Goal: Ask a question: Seek information or help from site administrators or community

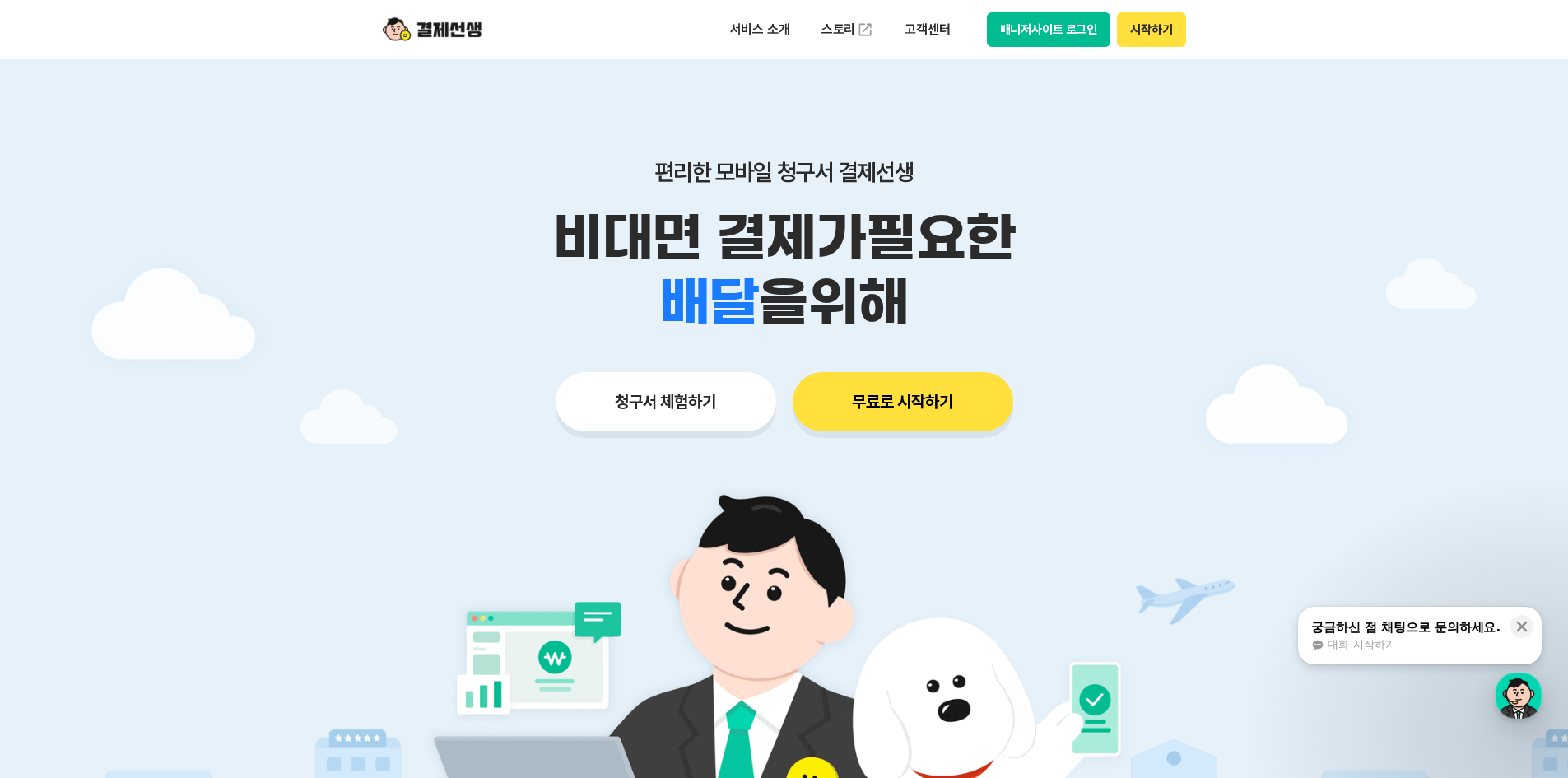
click at [1423, 636] on div "궁금하신 점 채팅으로 문의하세요. 대화 시작하기" at bounding box center [1406, 635] width 193 height 34
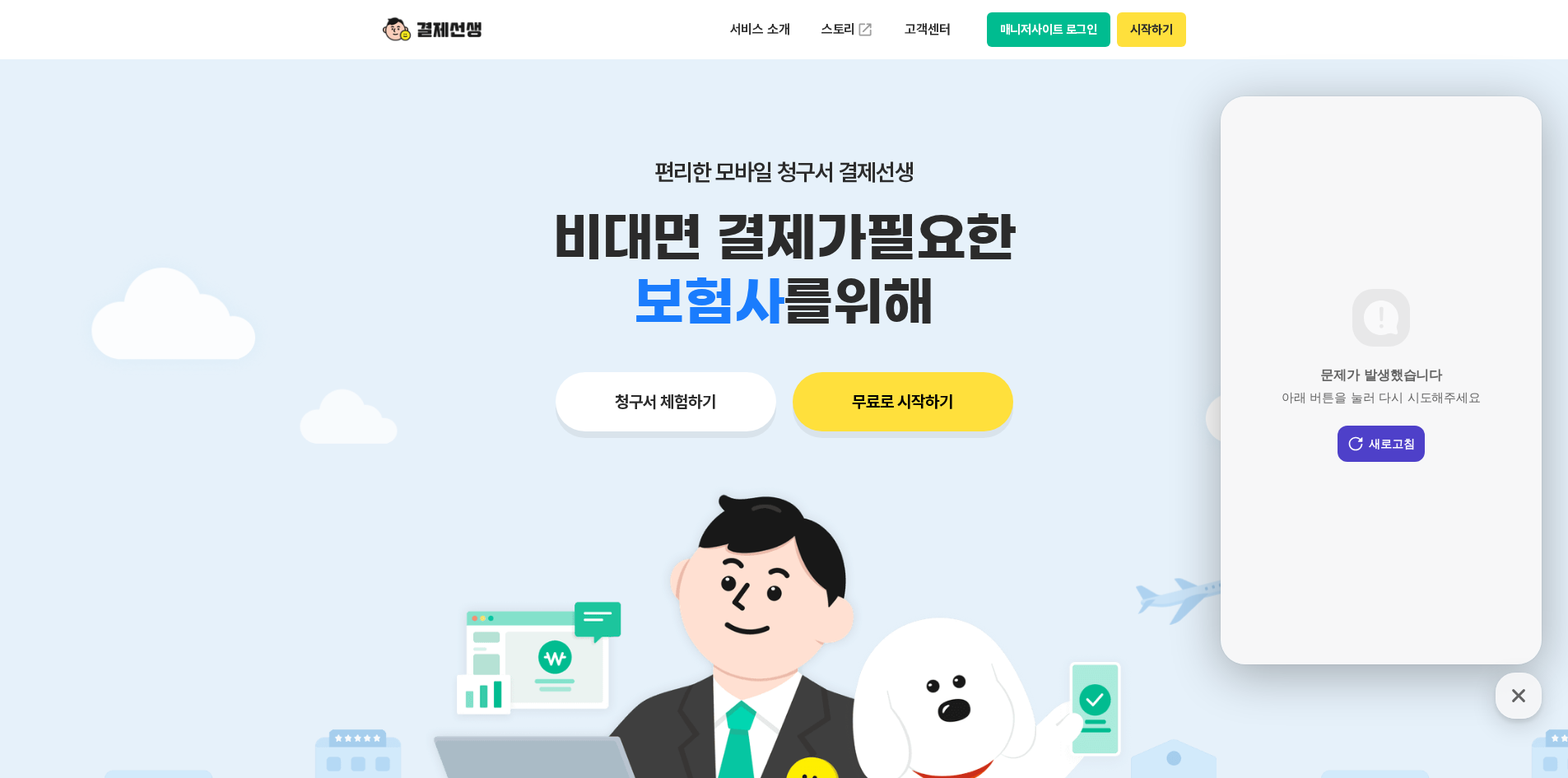
click at [1370, 446] on button "새로고침" at bounding box center [1381, 444] width 87 height 36
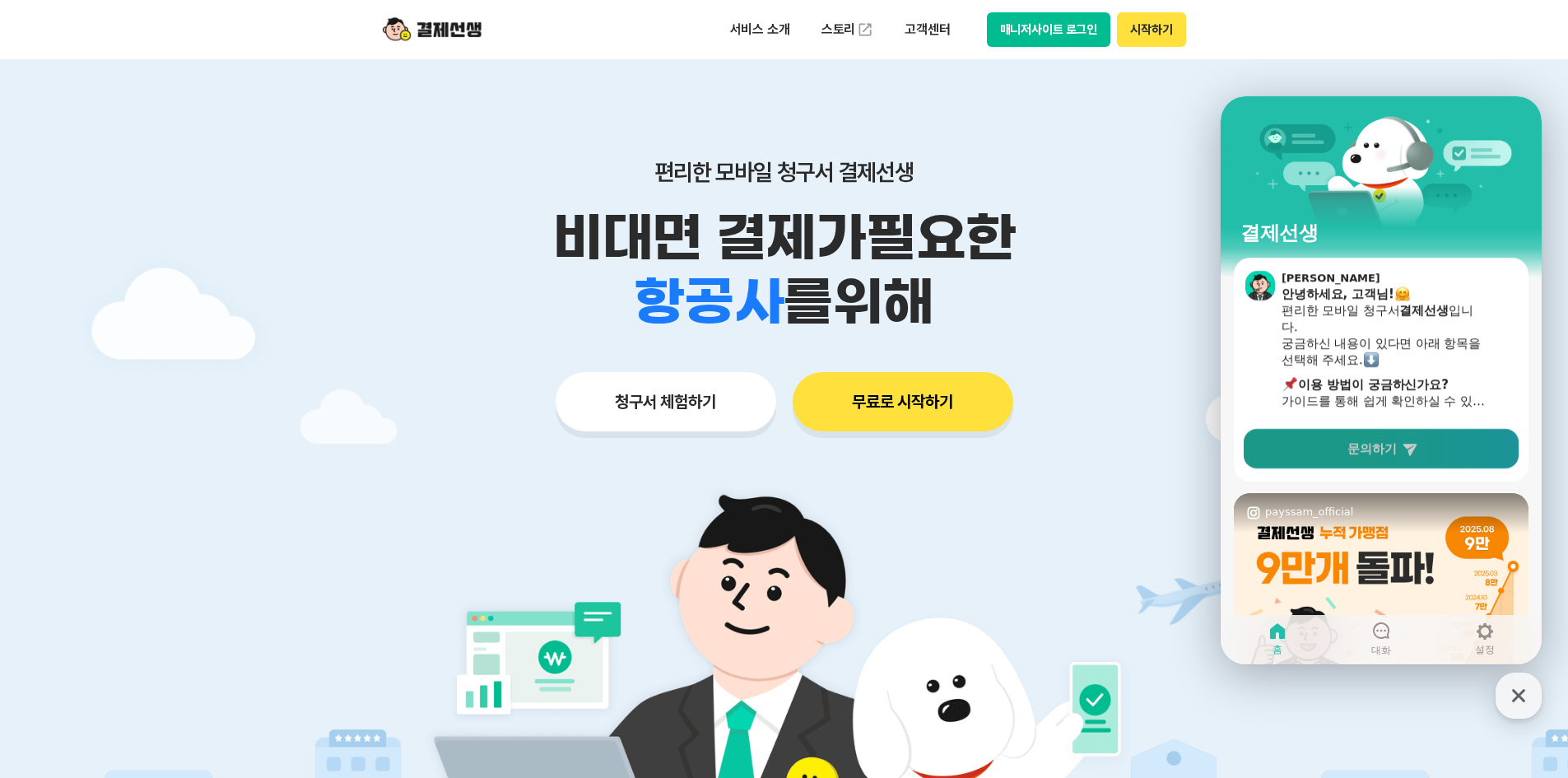
click at [1377, 452] on span "문의하기" at bounding box center [1372, 448] width 50 height 16
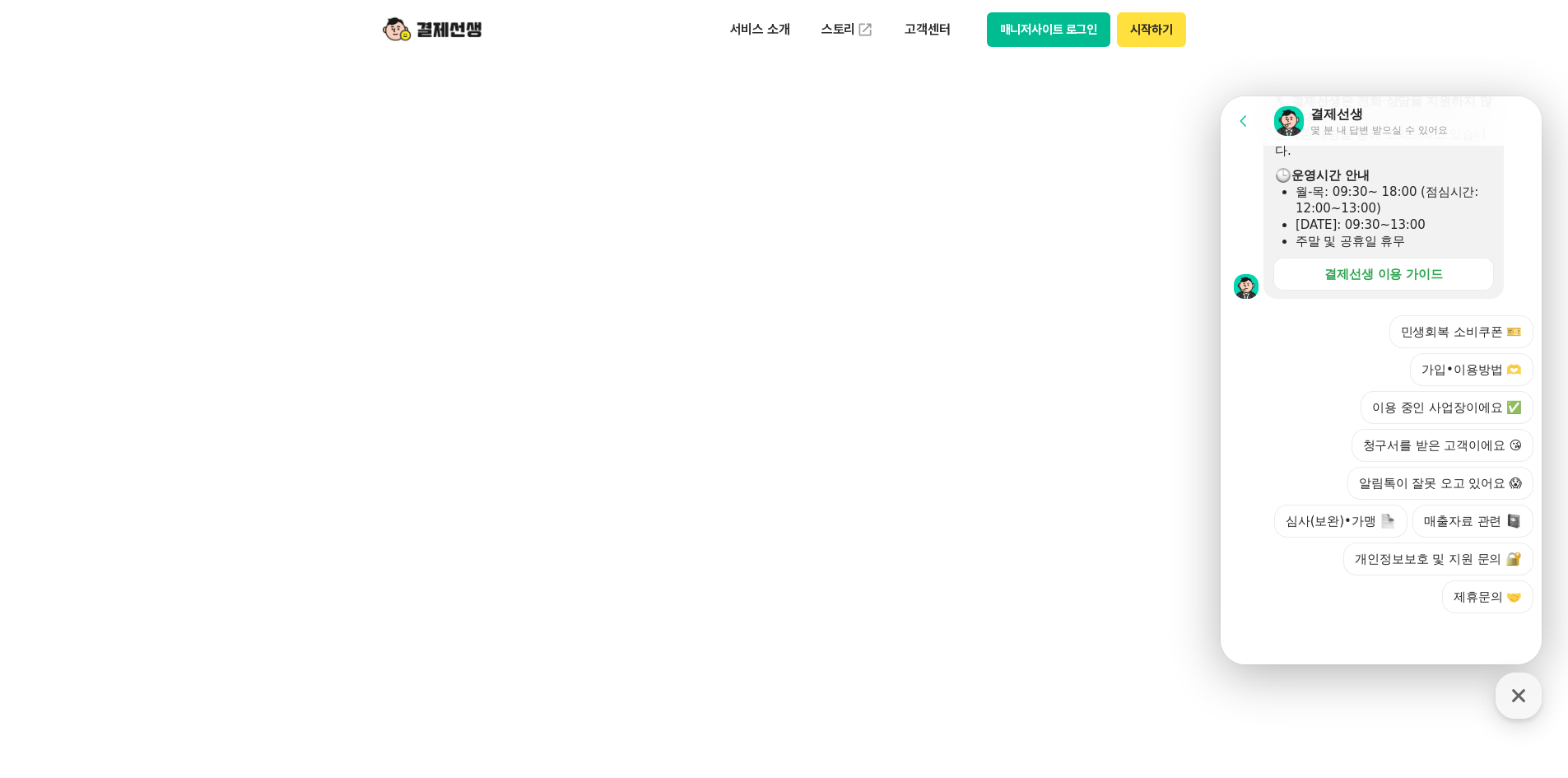
scroll to position [1152, 0]
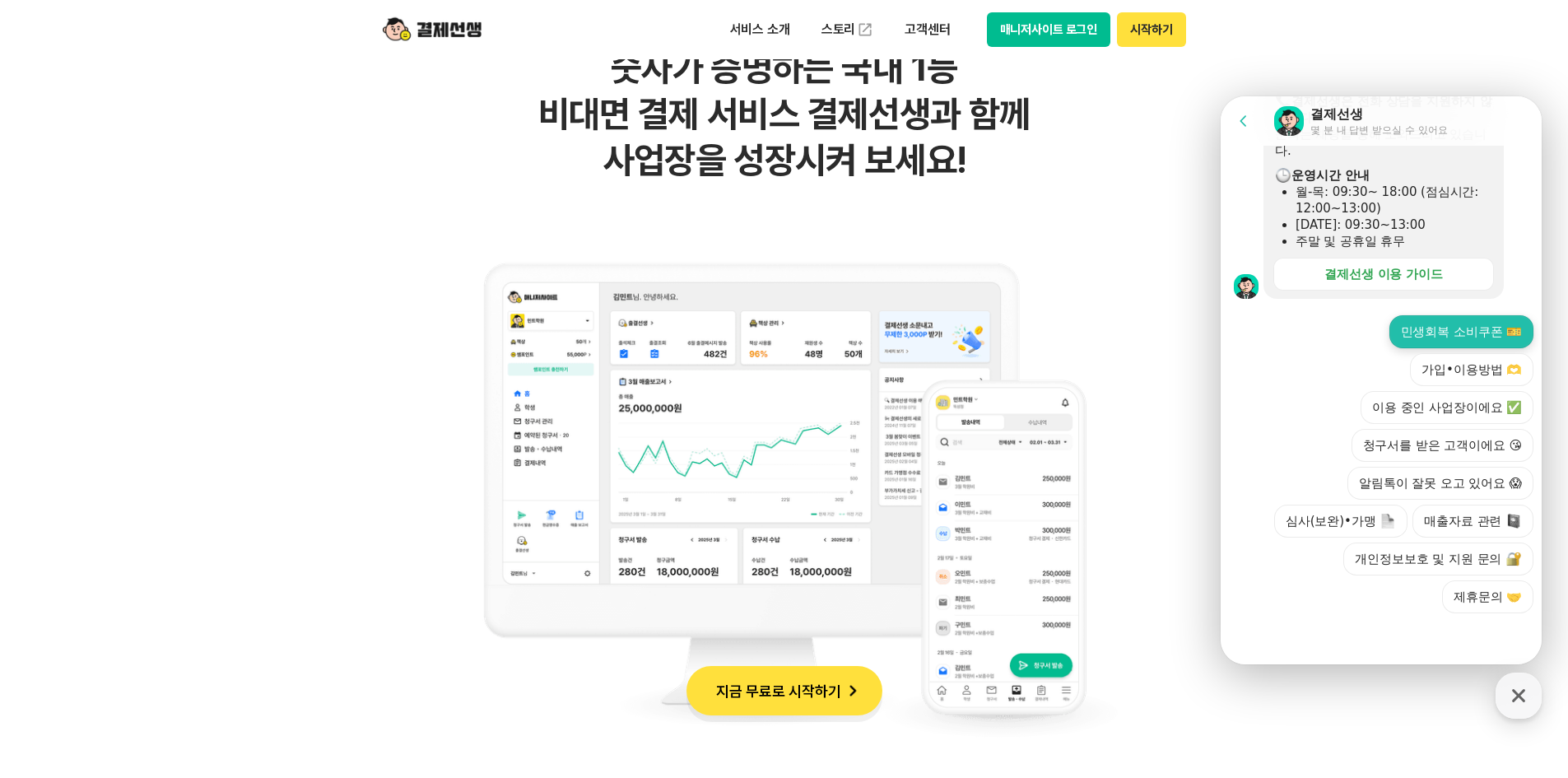
click at [1448, 329] on button "민생회복 소비쿠폰 🎫" at bounding box center [1461, 331] width 144 height 33
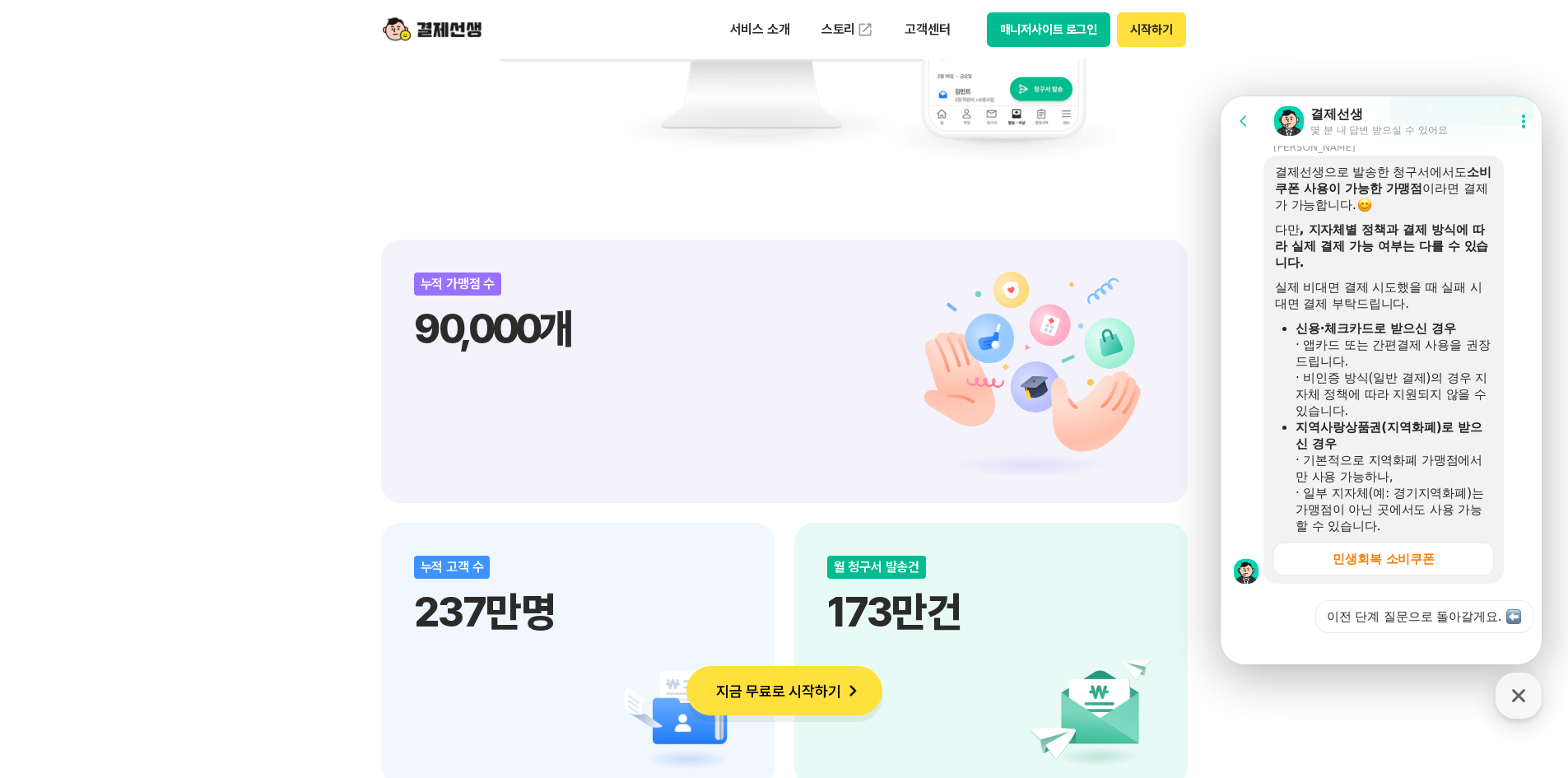
scroll to position [759, 0]
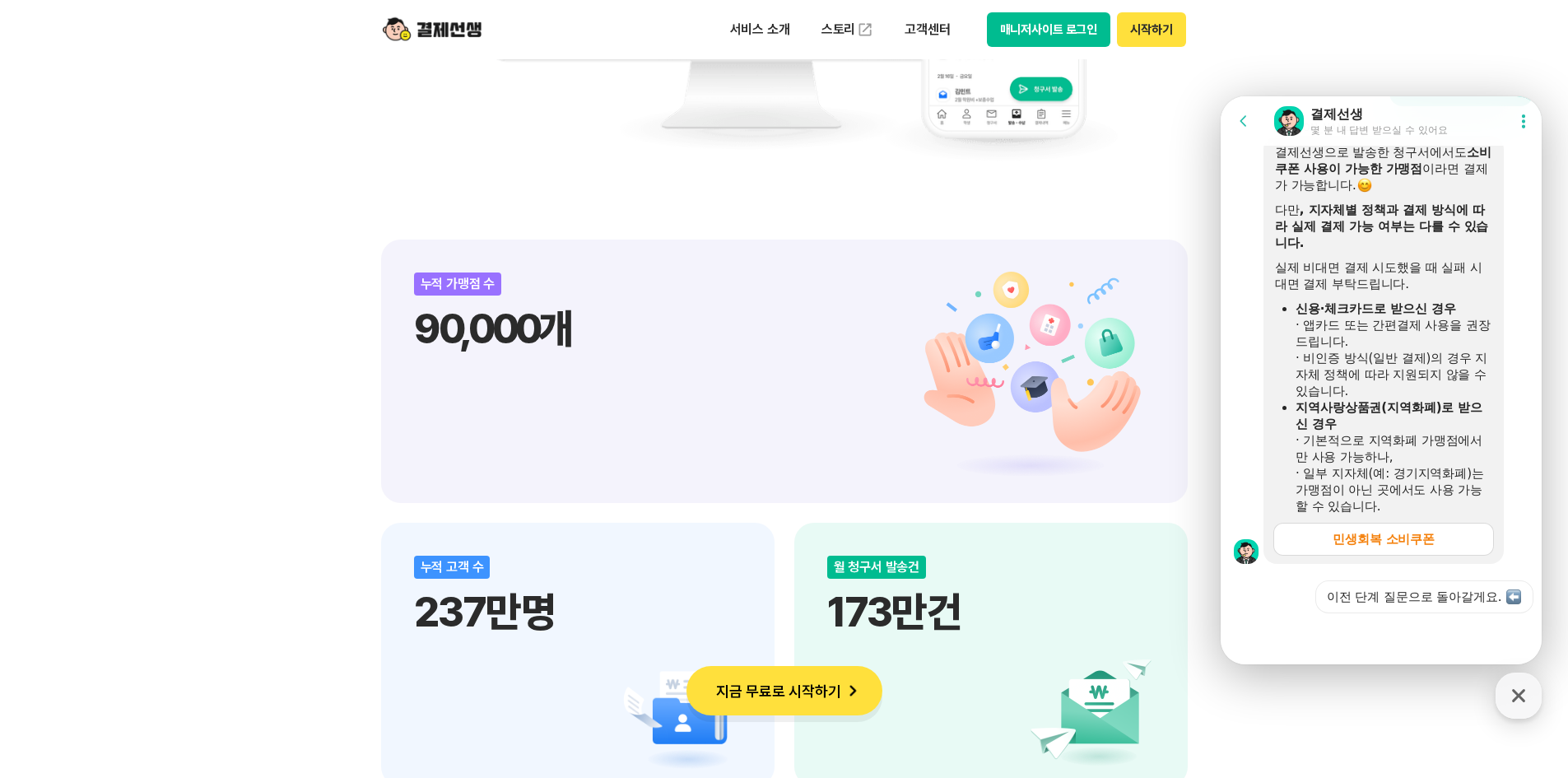
click at [1412, 539] on div "민생회복 소비쿠폰" at bounding box center [1383, 539] width 102 height 16
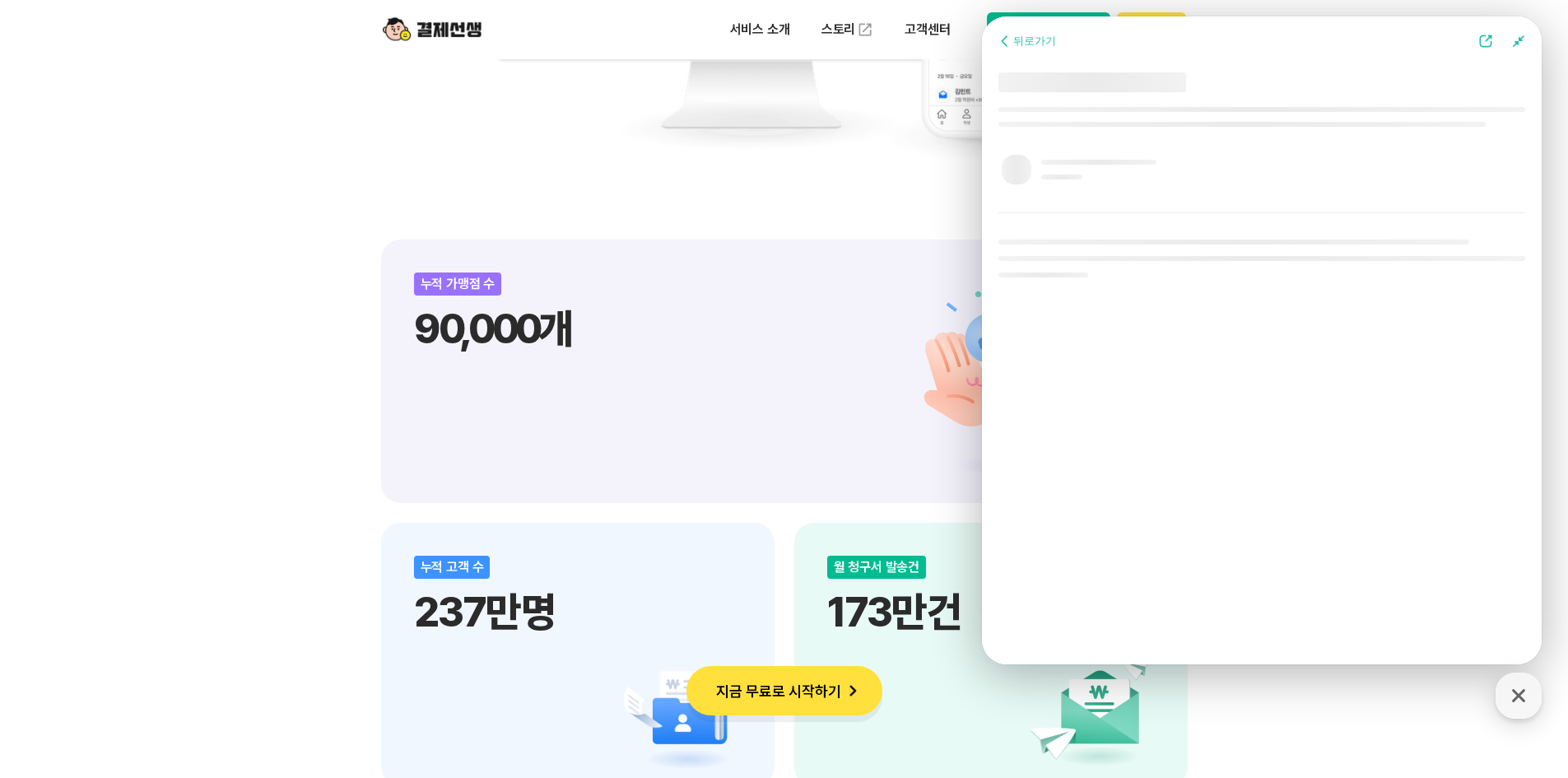
scroll to position [581, 0]
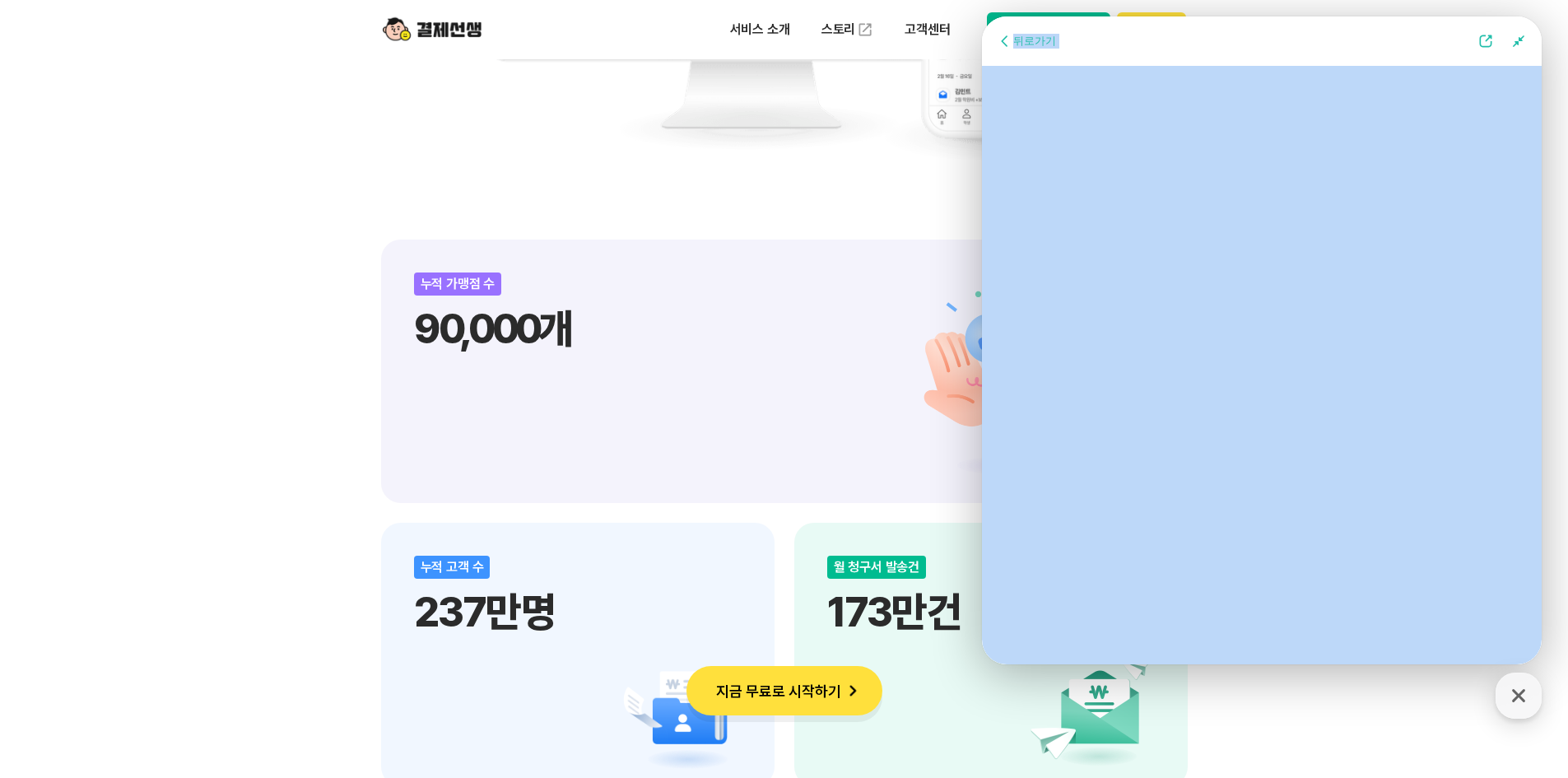
drag, startPoint x: 1309, startPoint y: 35, endPoint x: 1791, endPoint y: 68, distance: 483.1
click at [982, 16] on html "Go to previous page Chat Room 결제선생 몇 분 내 답변 받으실 수 있어요 Show userchat action dial…" at bounding box center [1262, 16] width 560 height 0
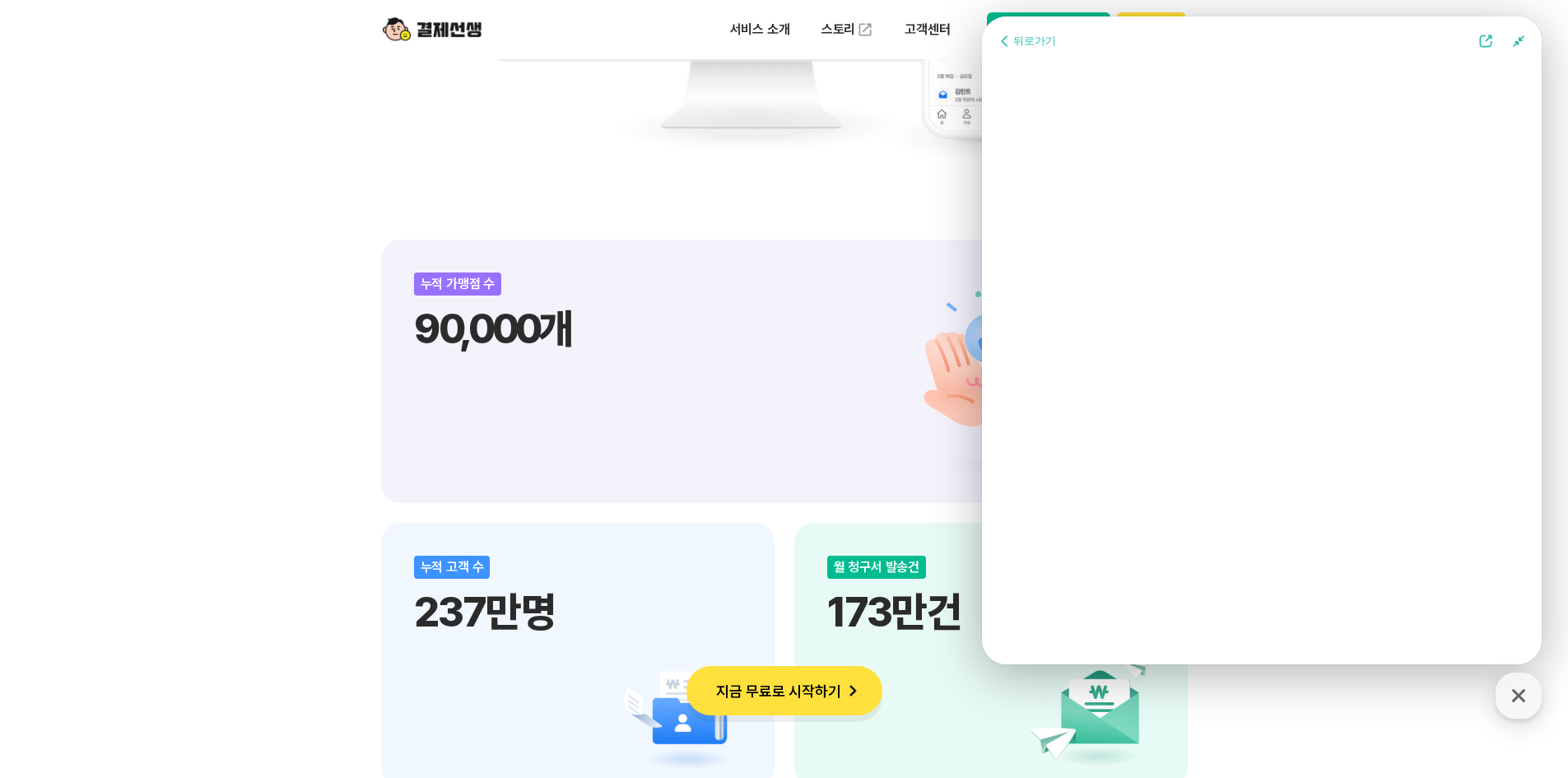
click at [1303, 700] on div "비대면 결제 1등 결제선생 숫자가 증명하는 국내 1등 비대면 결제 서비스 결제선생과 함께 사업장을 성장시켜 보세요! 누적 가맹점 수 90,00…" at bounding box center [784, 650] width 1568 height 2902
click at [1490, 36] on icon at bounding box center [1488, 38] width 6 height 6
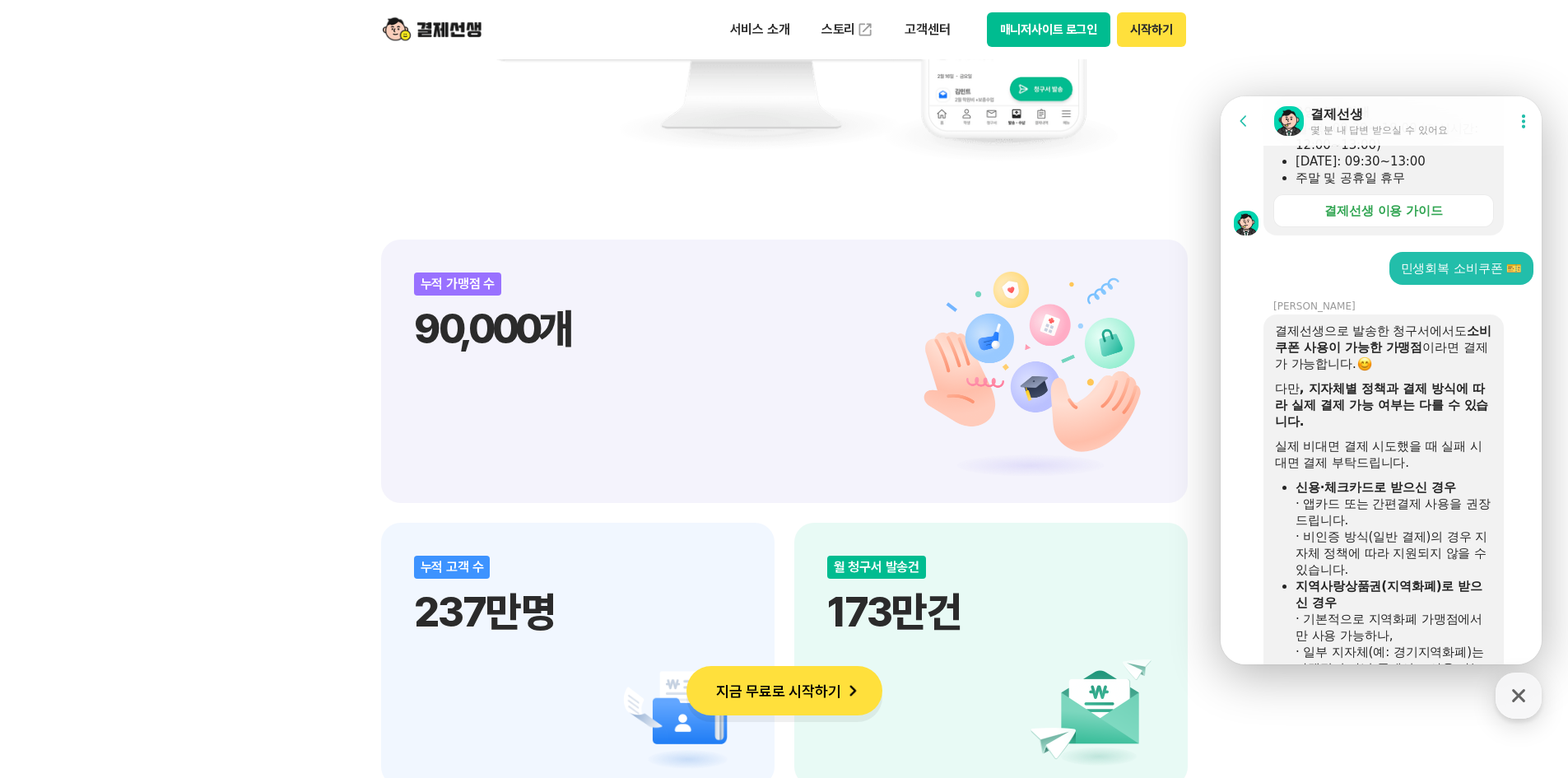
scroll to position [629, 0]
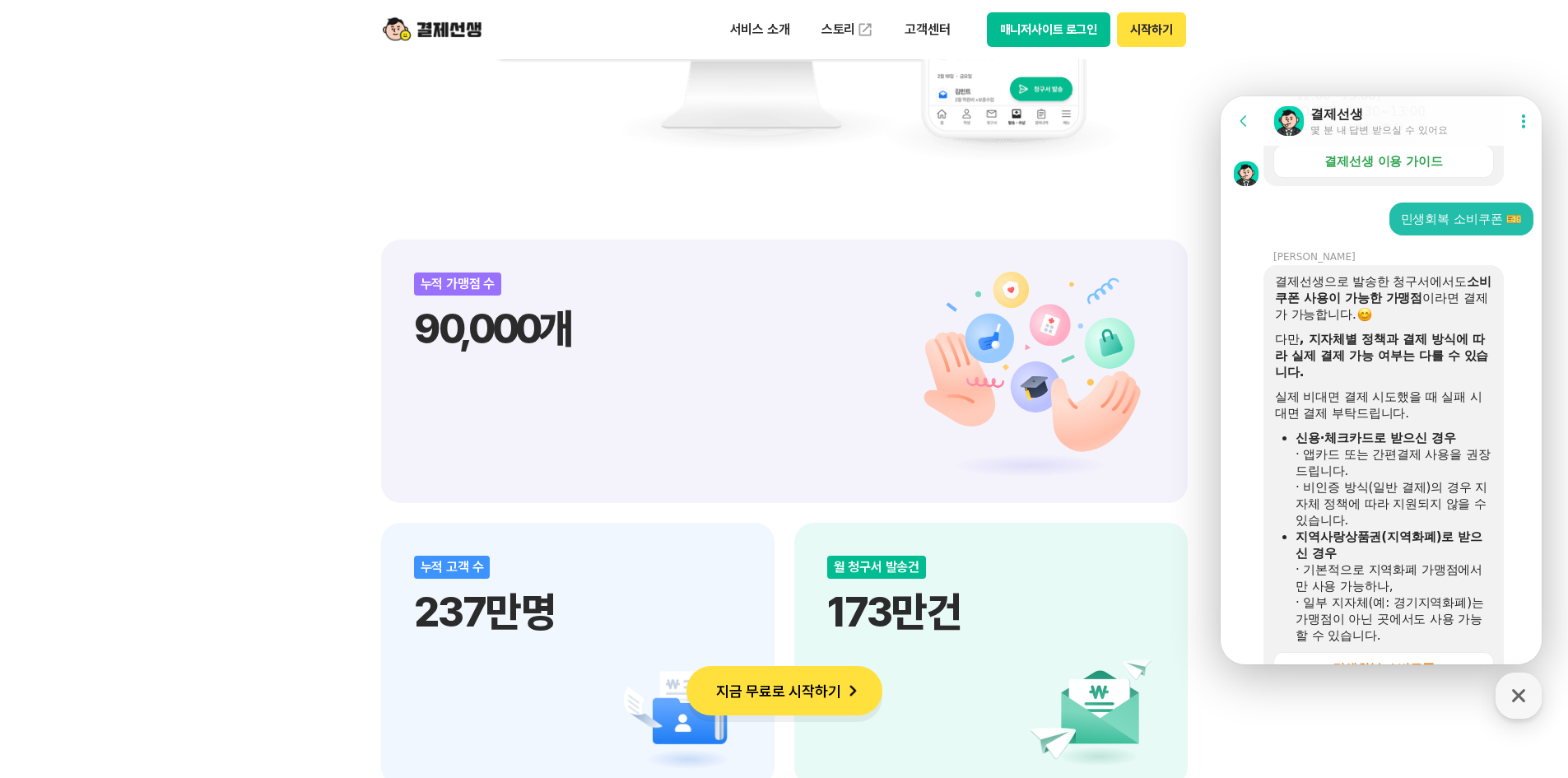
click at [1246, 124] on icon at bounding box center [1244, 120] width 16 height 16
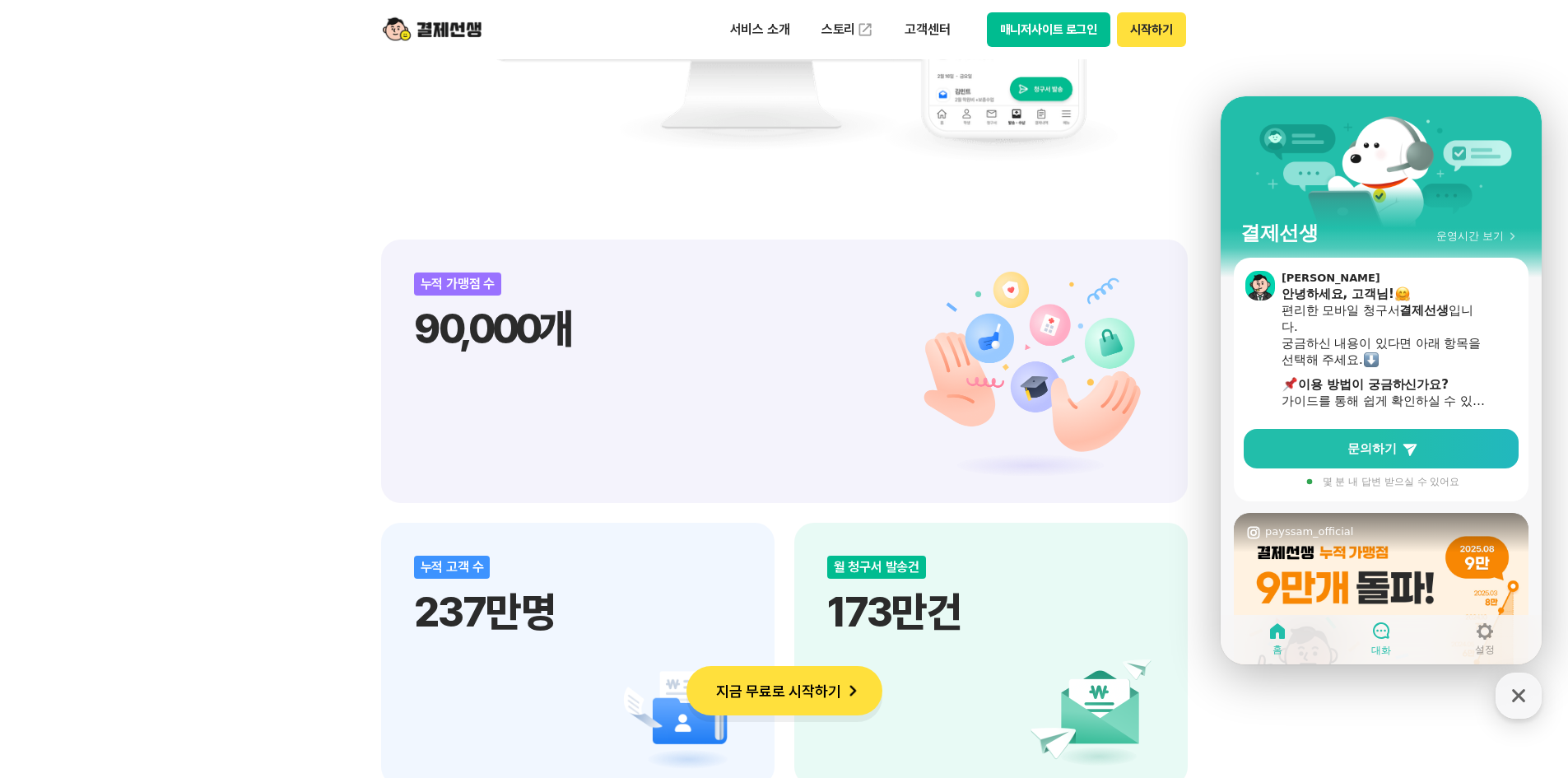
click at [1388, 650] on span "대화" at bounding box center [1381, 650] width 20 height 14
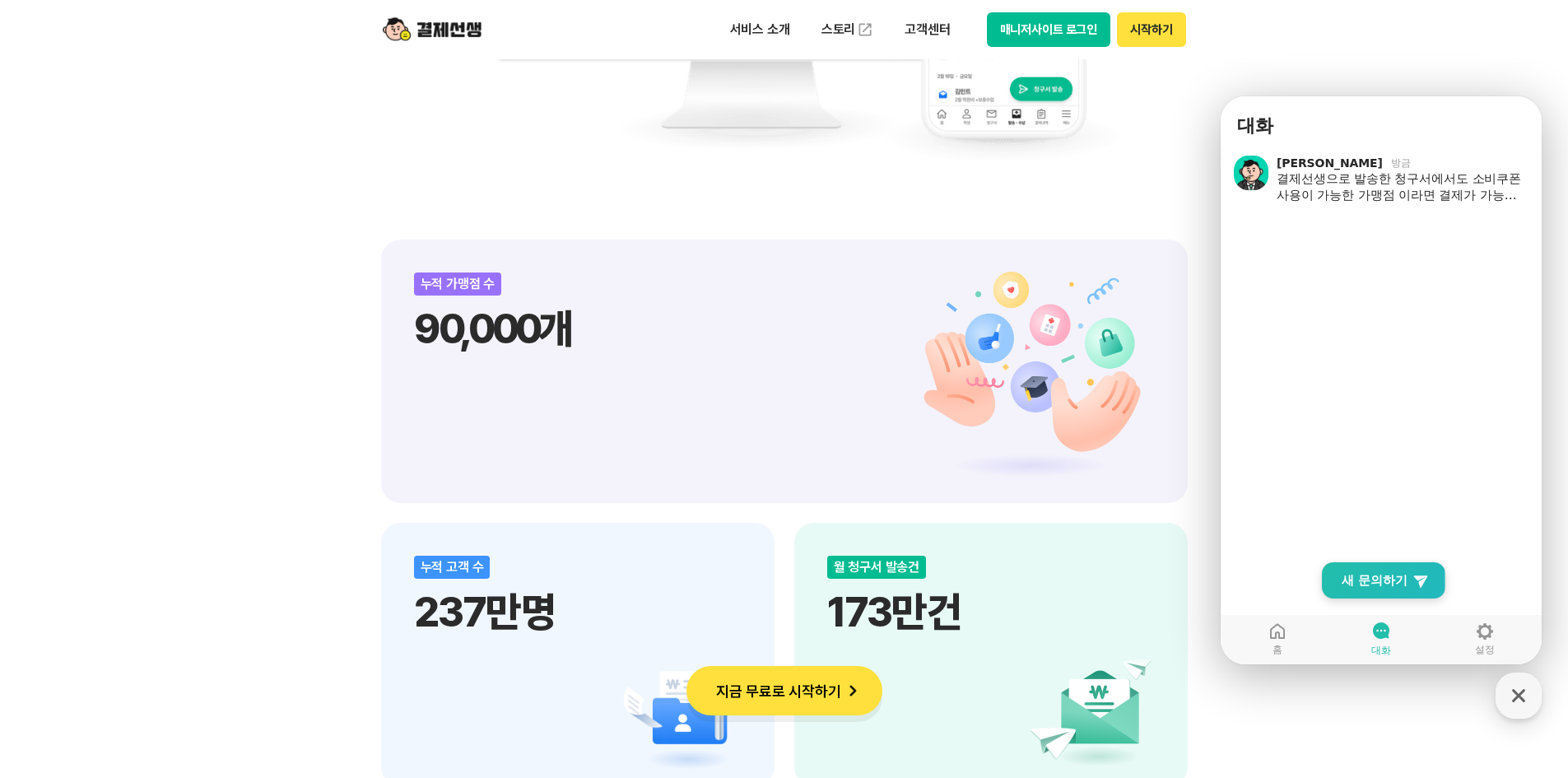
click at [1361, 566] on link "New Chat Button 새 문의하기" at bounding box center [1383, 581] width 123 height 36
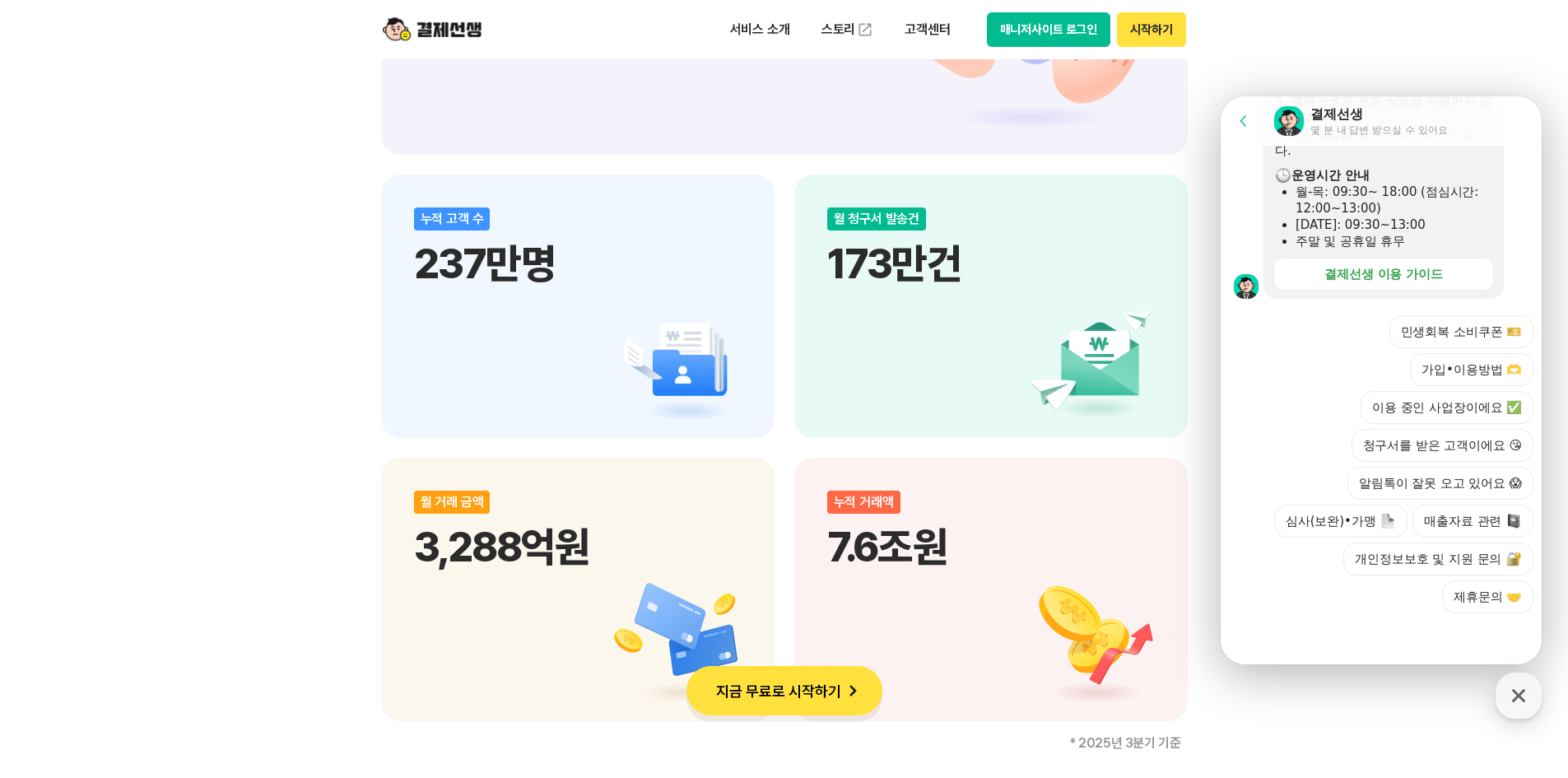
scroll to position [2140, 0]
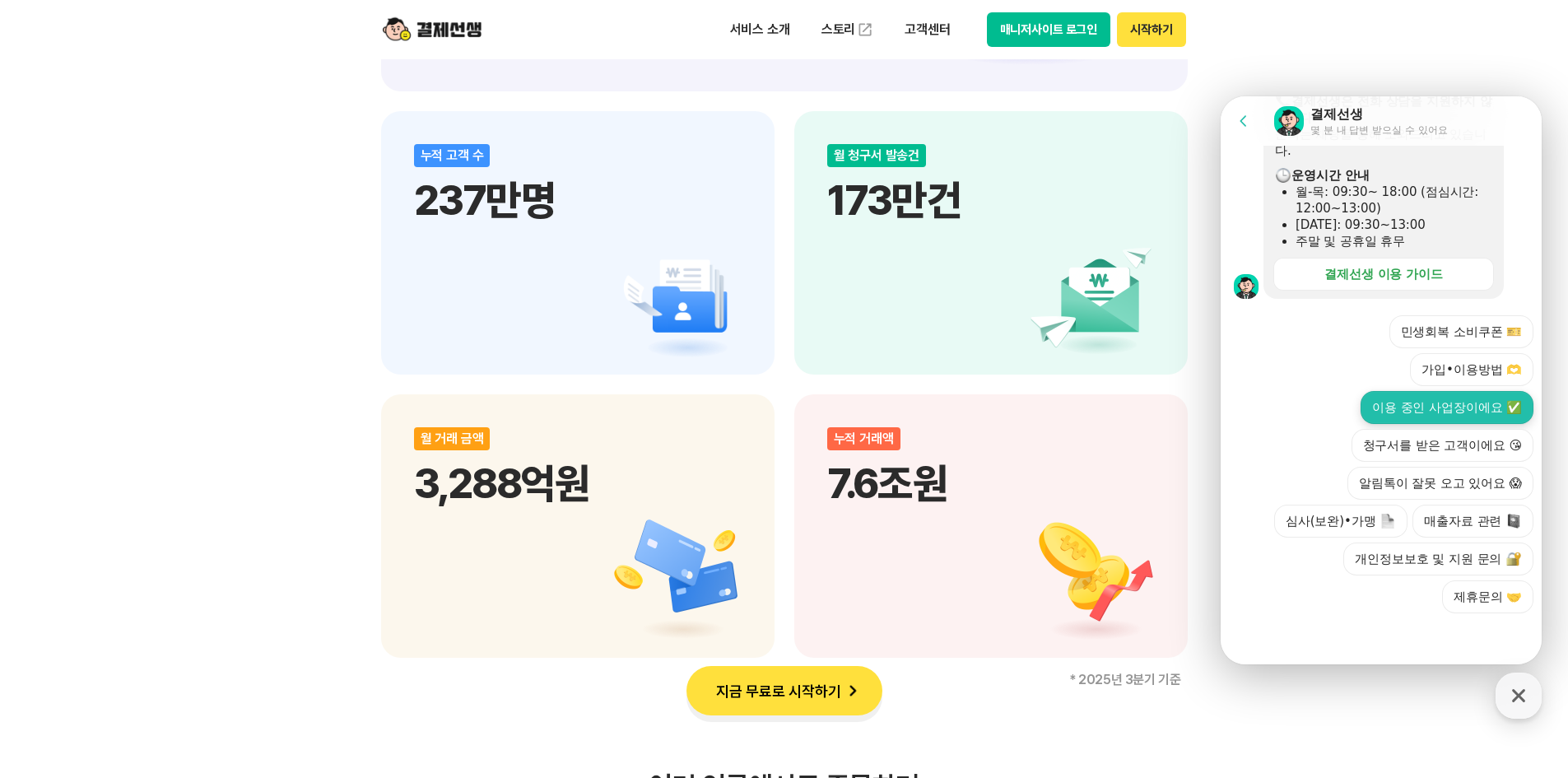
click at [1393, 405] on button "이용 중인 사업장이에요 ✅" at bounding box center [1447, 408] width 173 height 33
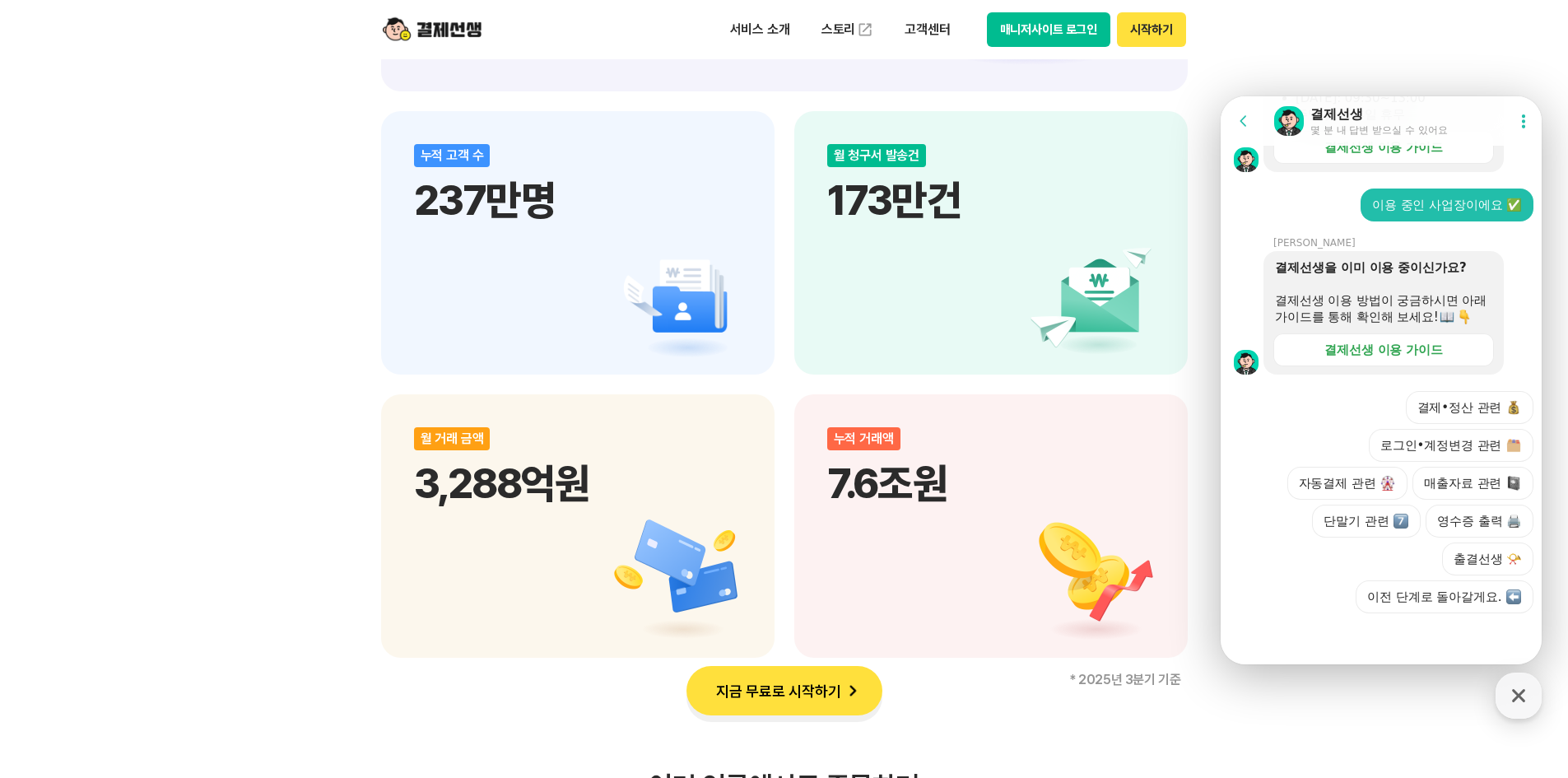
scroll to position [660, 0]
click at [1442, 400] on button "결제•정산 관련" at bounding box center [1470, 408] width 129 height 33
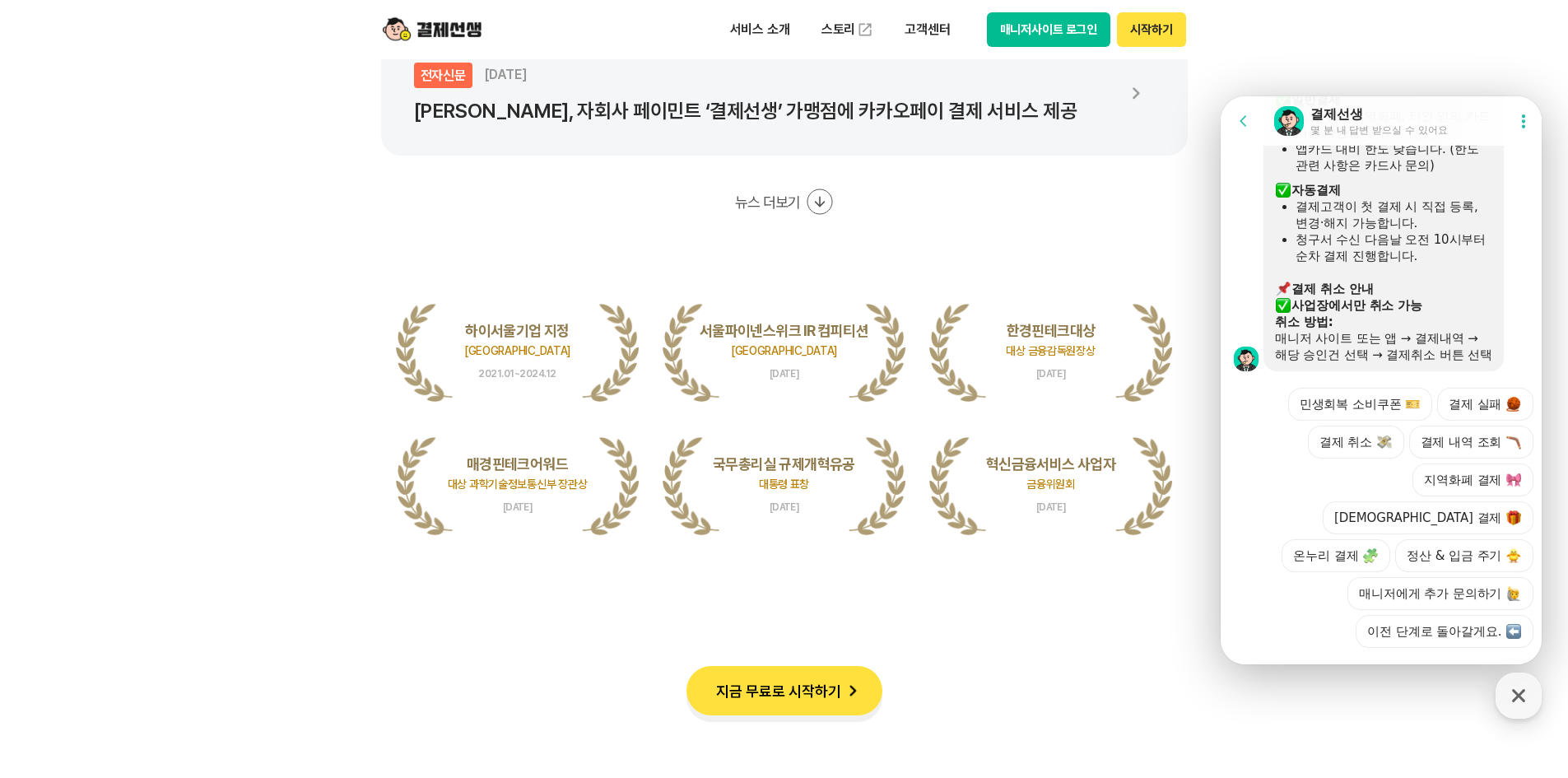
scroll to position [1225, 0]
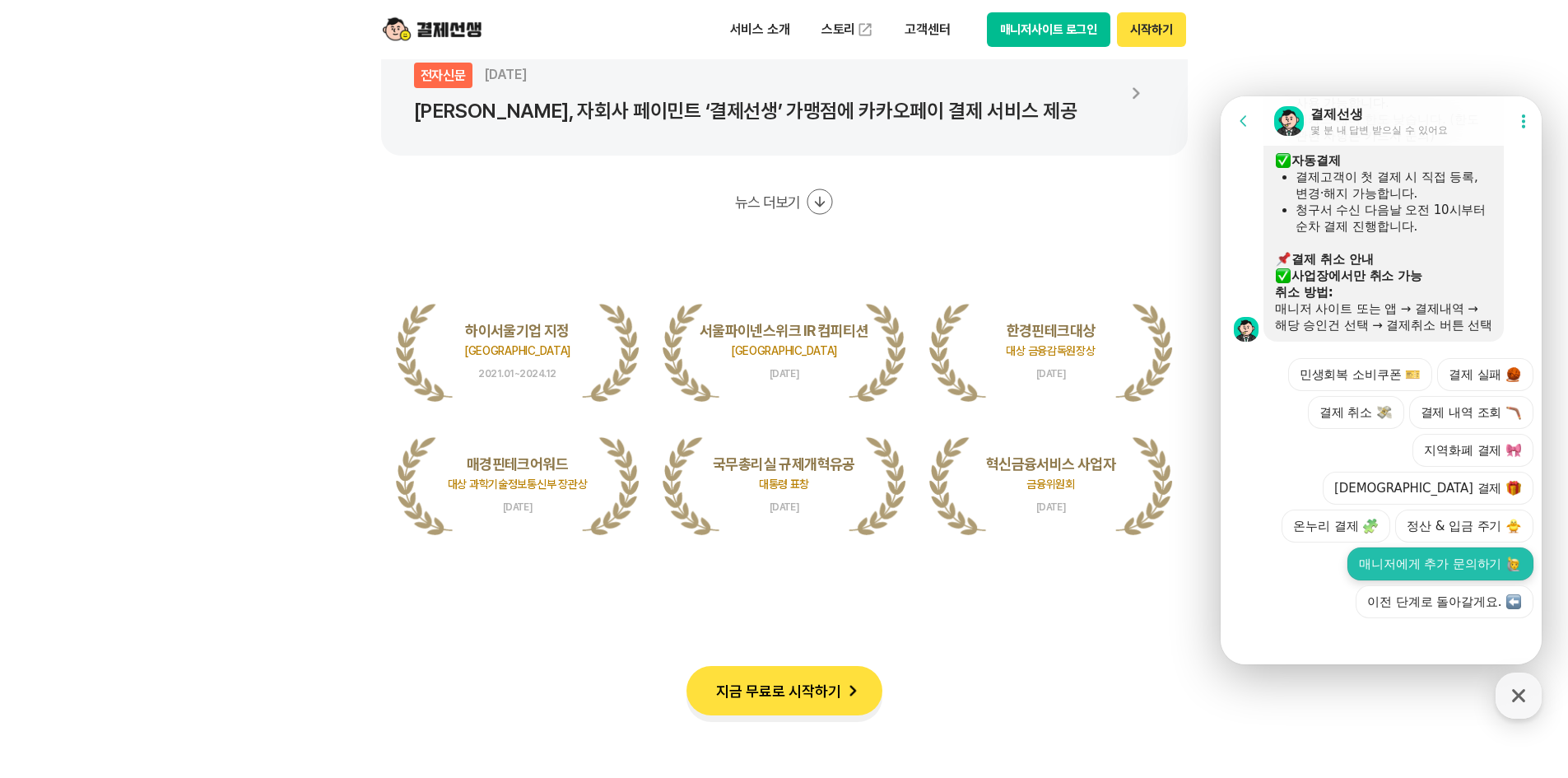
click at [1399, 562] on button "매니저에게 추가 문의하기" at bounding box center [1440, 563] width 186 height 33
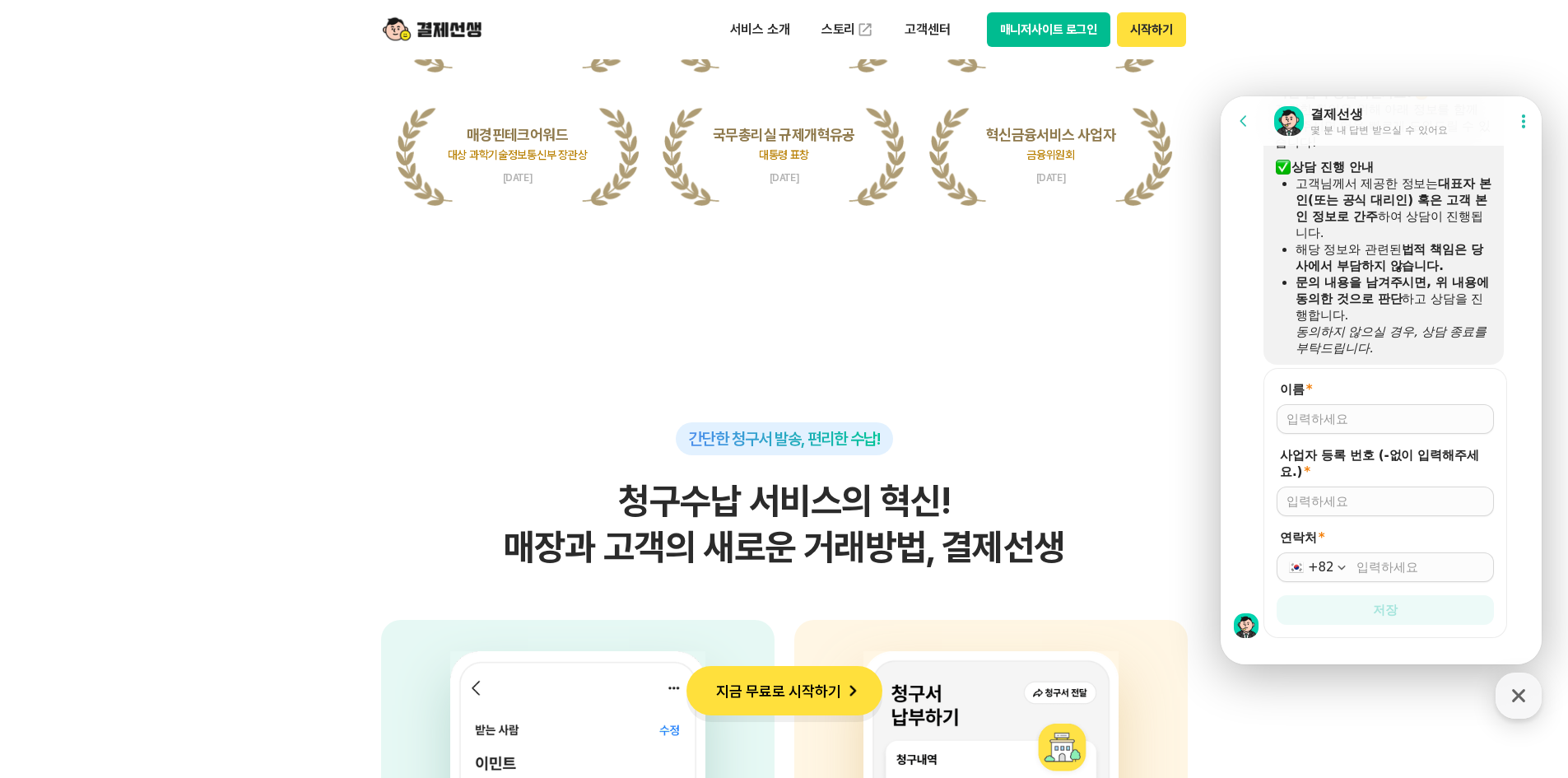
scroll to position [1627, 0]
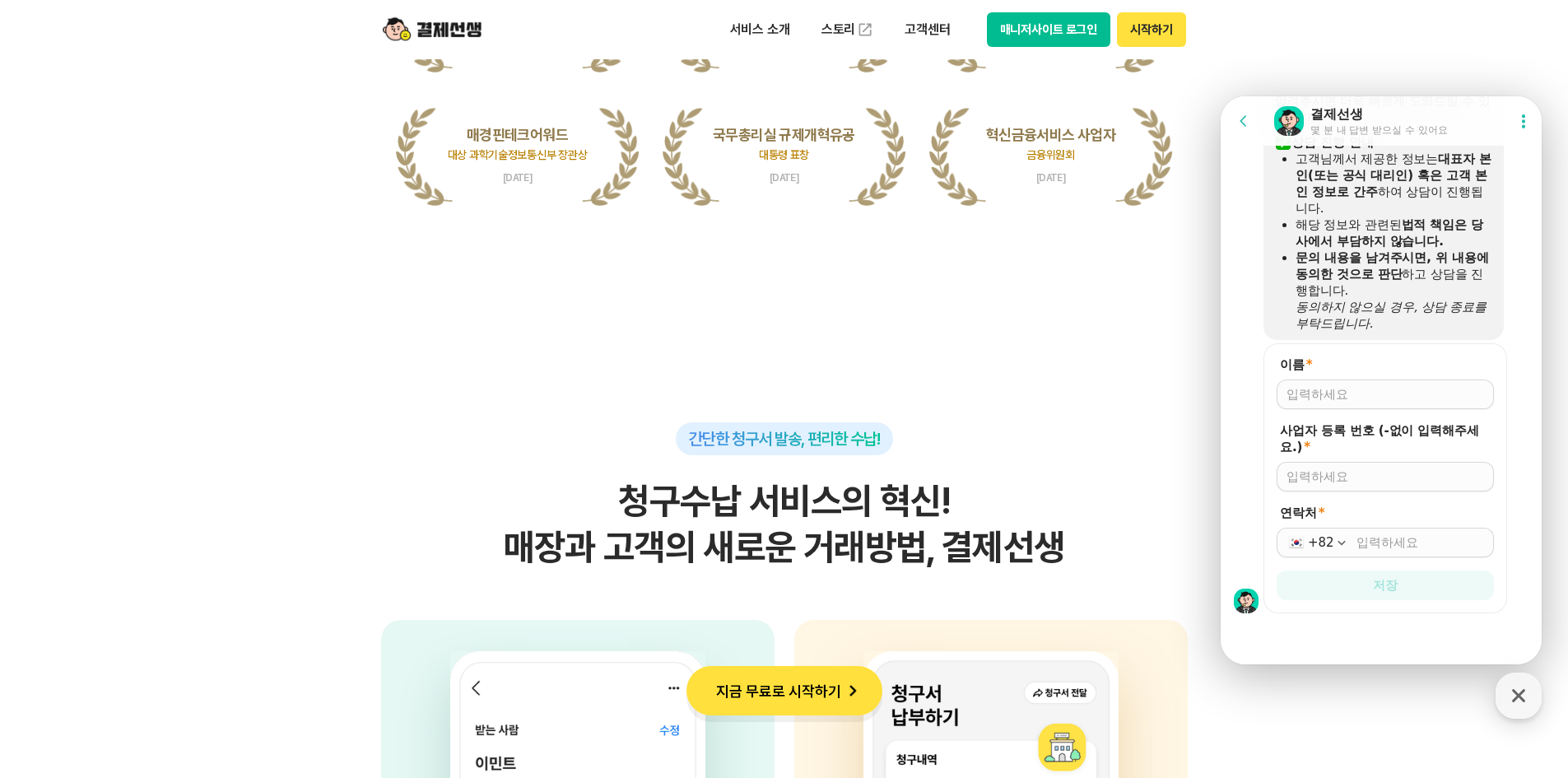
click at [1380, 396] on input "이름 *" at bounding box center [1385, 394] width 197 height 16
type input "[PERSON_NAME]"
click at [1381, 481] on input "사업자 등록 번호 (-없이 입력해주세요.) *" at bounding box center [1385, 476] width 197 height 16
type input "3169201855"
click at [1409, 547] on input "연락처 *" at bounding box center [1420, 543] width 128 height 16
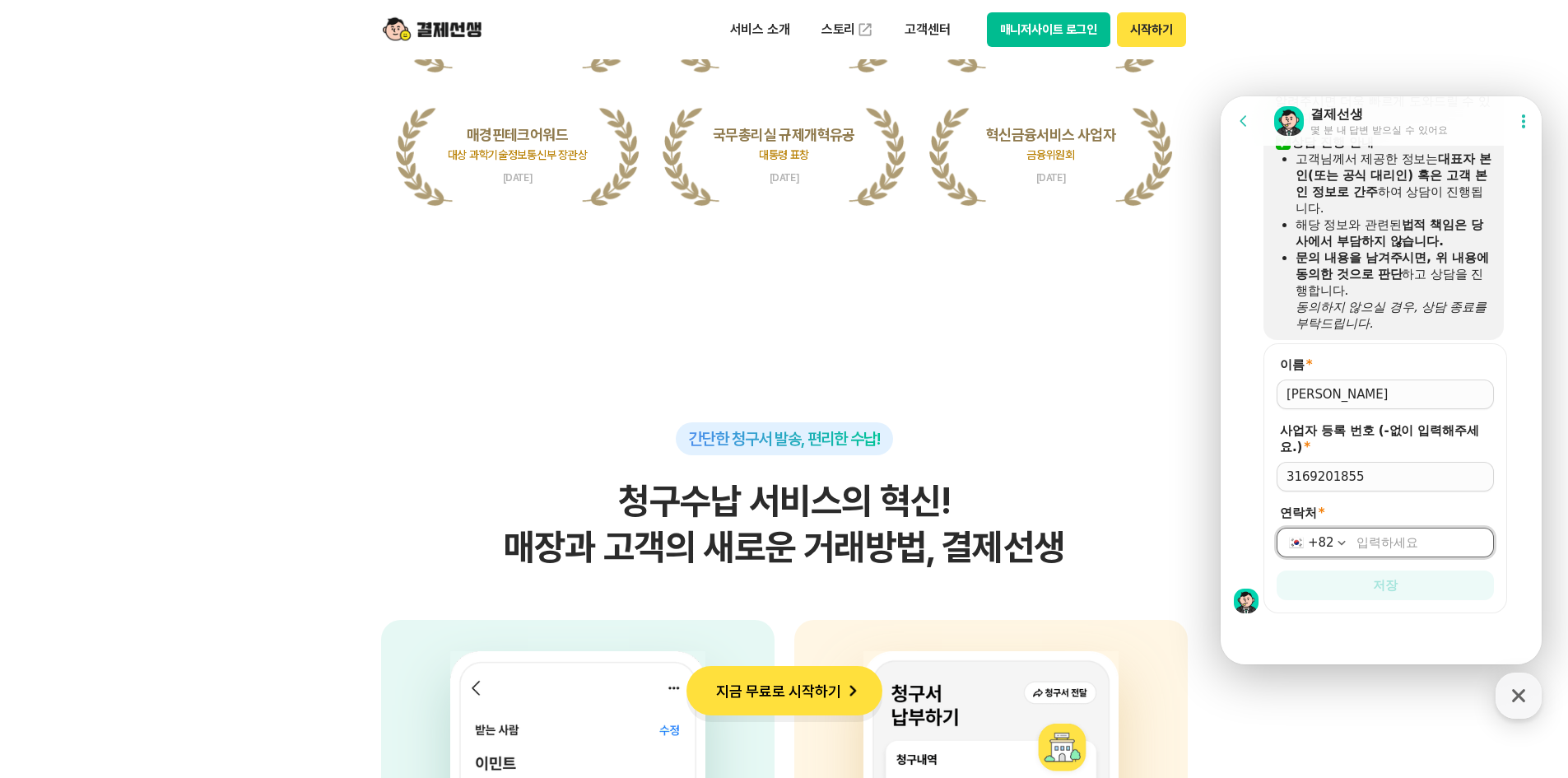
type input "[PHONE_NUMBER]"
click at [1387, 582] on span "저장" at bounding box center [1385, 585] width 24 height 16
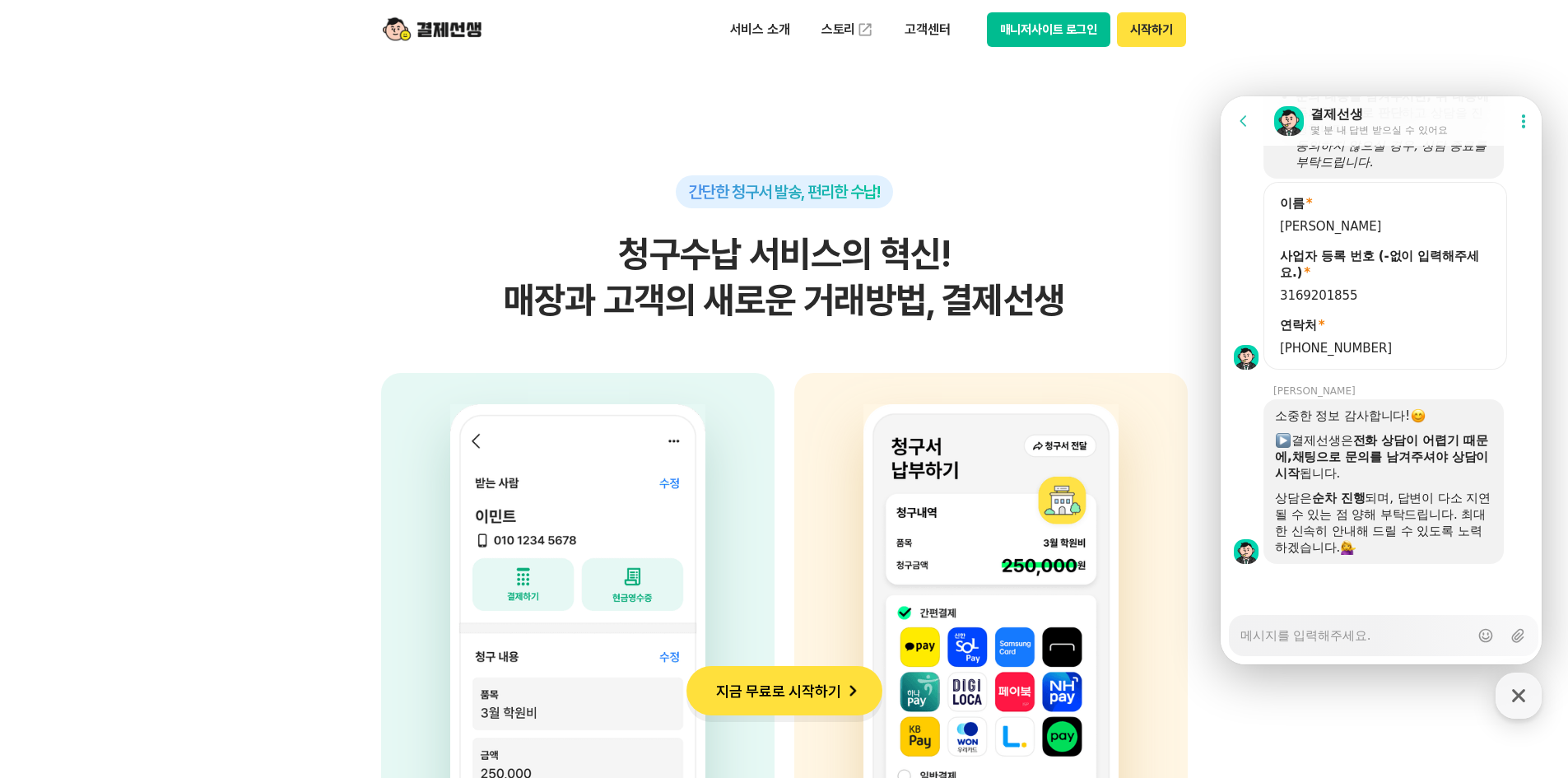
scroll to position [1788, 0]
click at [1370, 631] on textarea "Messenger Input Textarea" at bounding box center [1354, 629] width 229 height 28
type textarea "x"
type textarea "a"
type textarea "x"
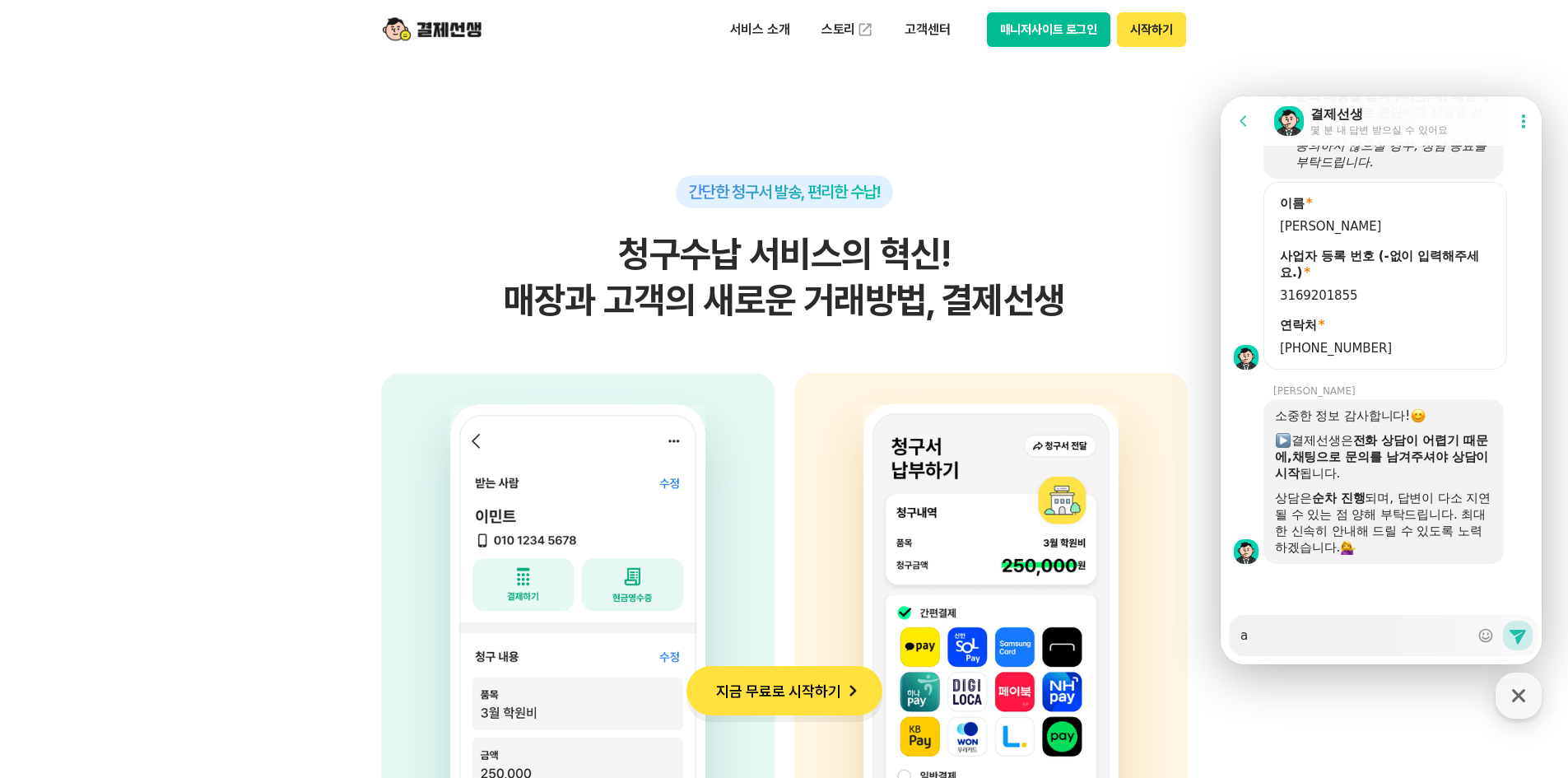
type textarea "al"
type textarea "x"
type textarea "als"
type textarea "x"
type textarea "al"
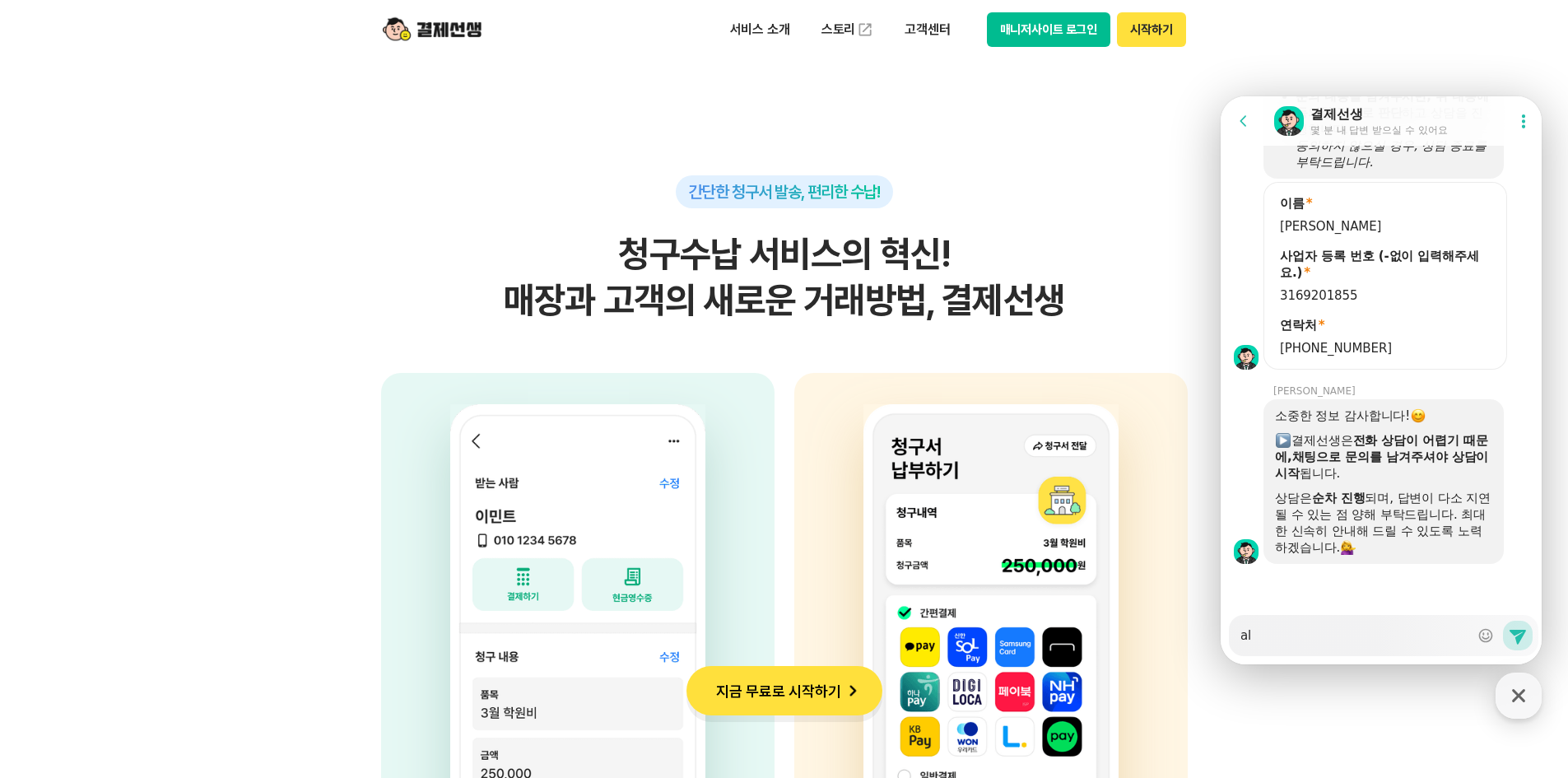
type textarea "x"
type textarea "a"
type textarea "x"
type textarea "ㅁ"
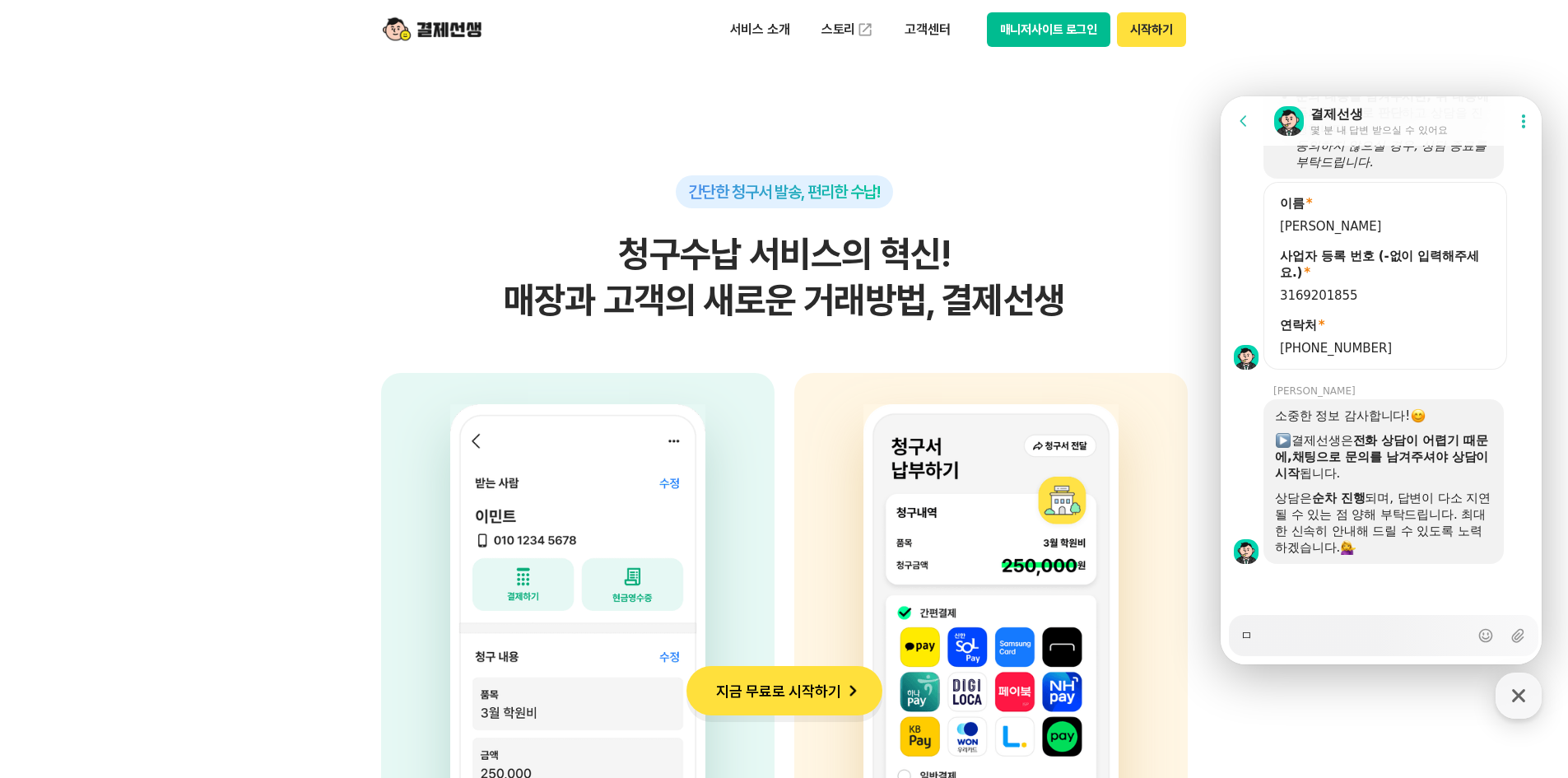
type textarea "x"
type textarea "미"
type textarea "x"
type textarea "민"
type textarea "x"
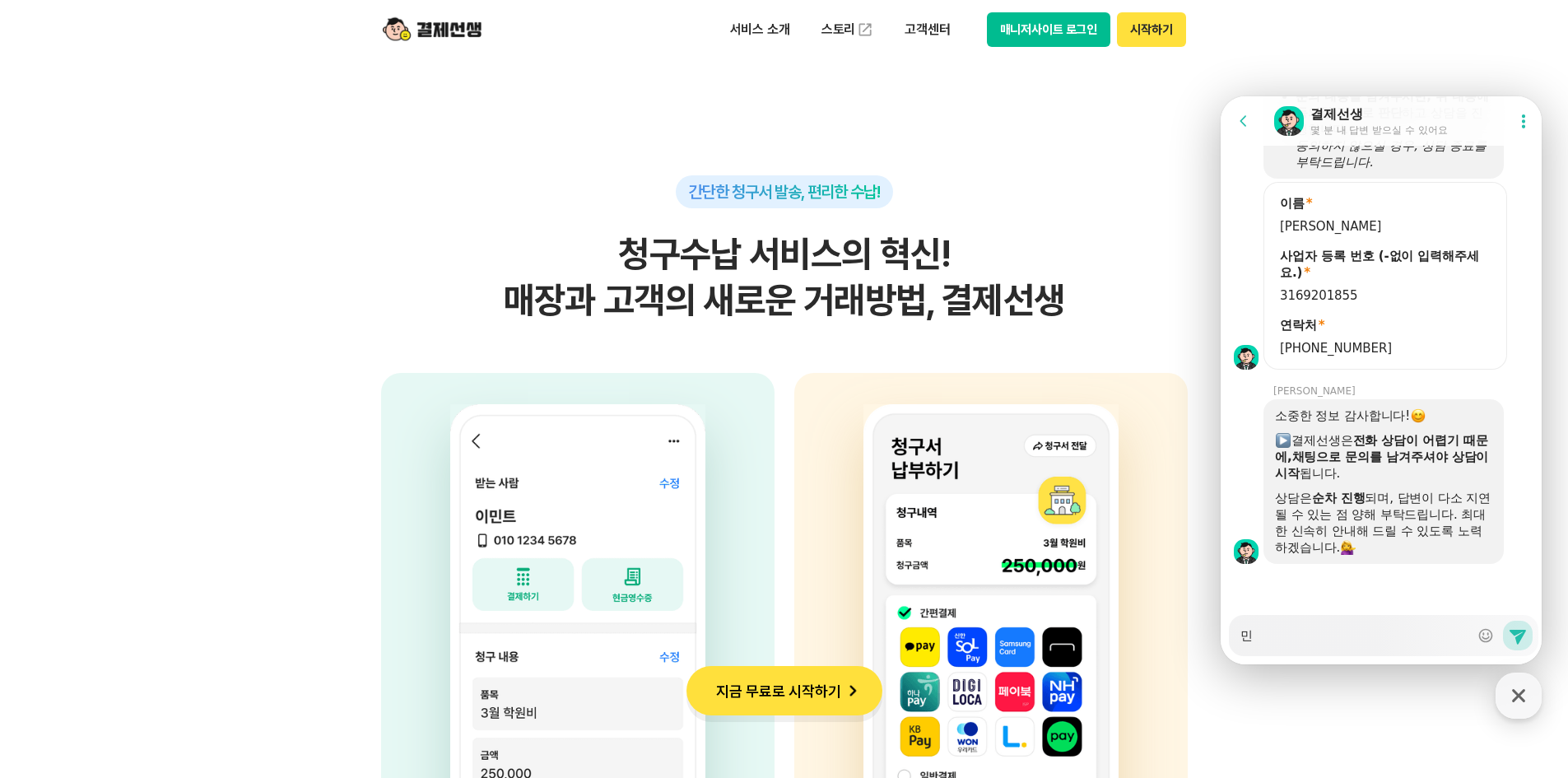
type textarea "민ㅅ"
type textarea "x"
type textarea "민새"
type textarea "x"
type textarea "민생"
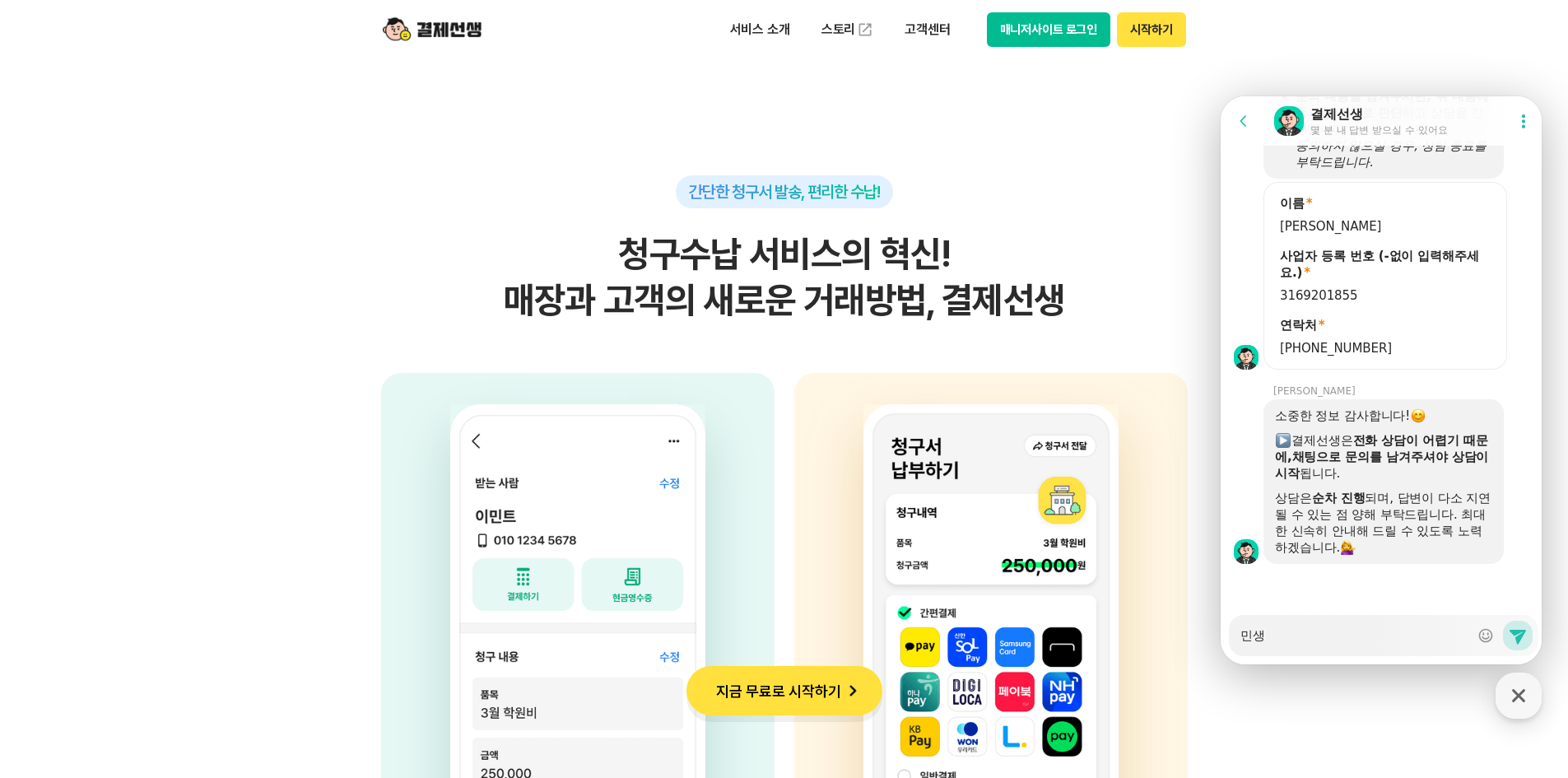
type textarea "x"
type textarea "민생ㅎ"
type textarea "x"
type textarea "민생호"
type textarea "x"
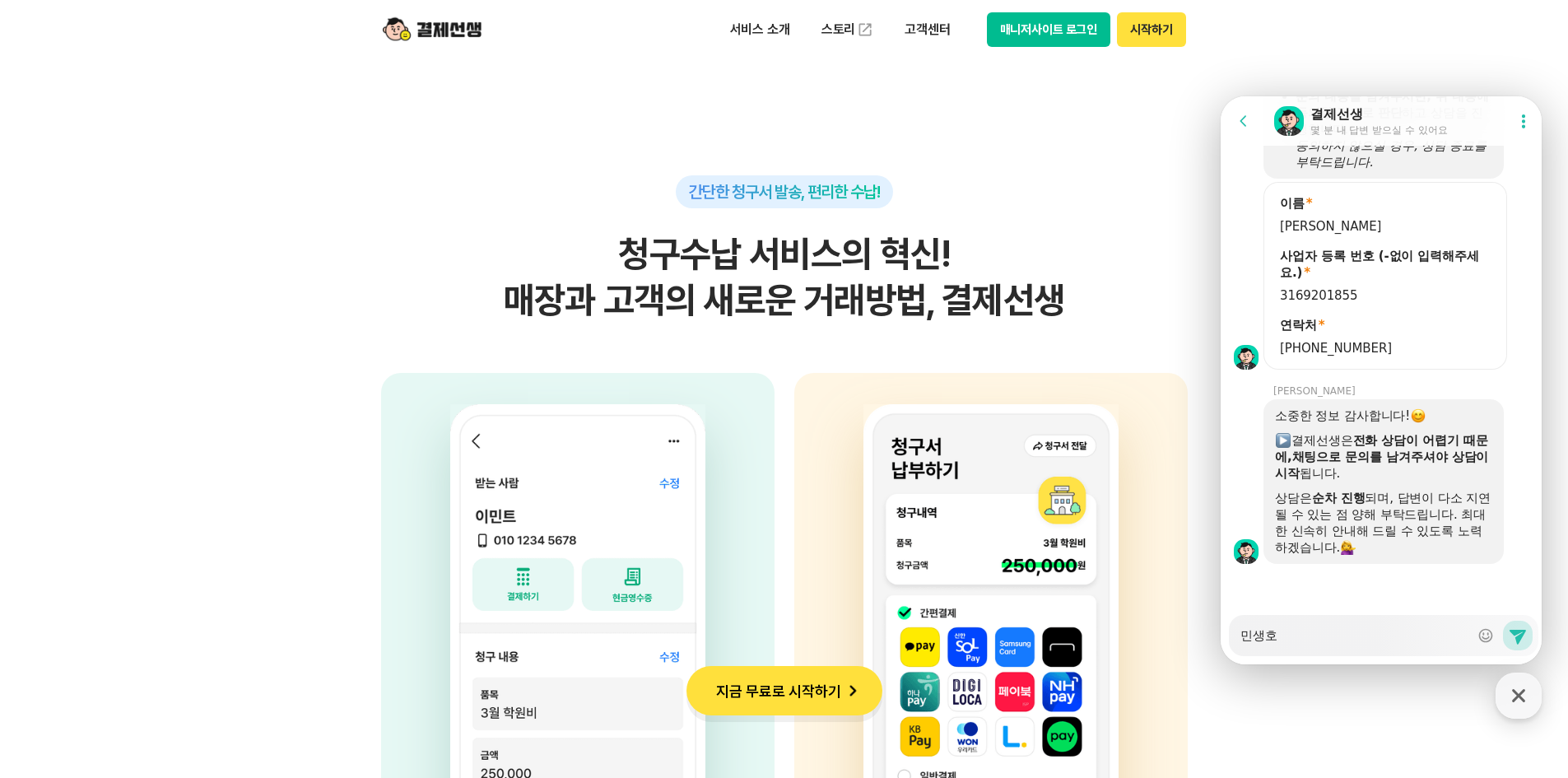
type textarea "민생회"
type textarea "x"
type textarea "민생횝"
type textarea "x"
type textarea "민생회보"
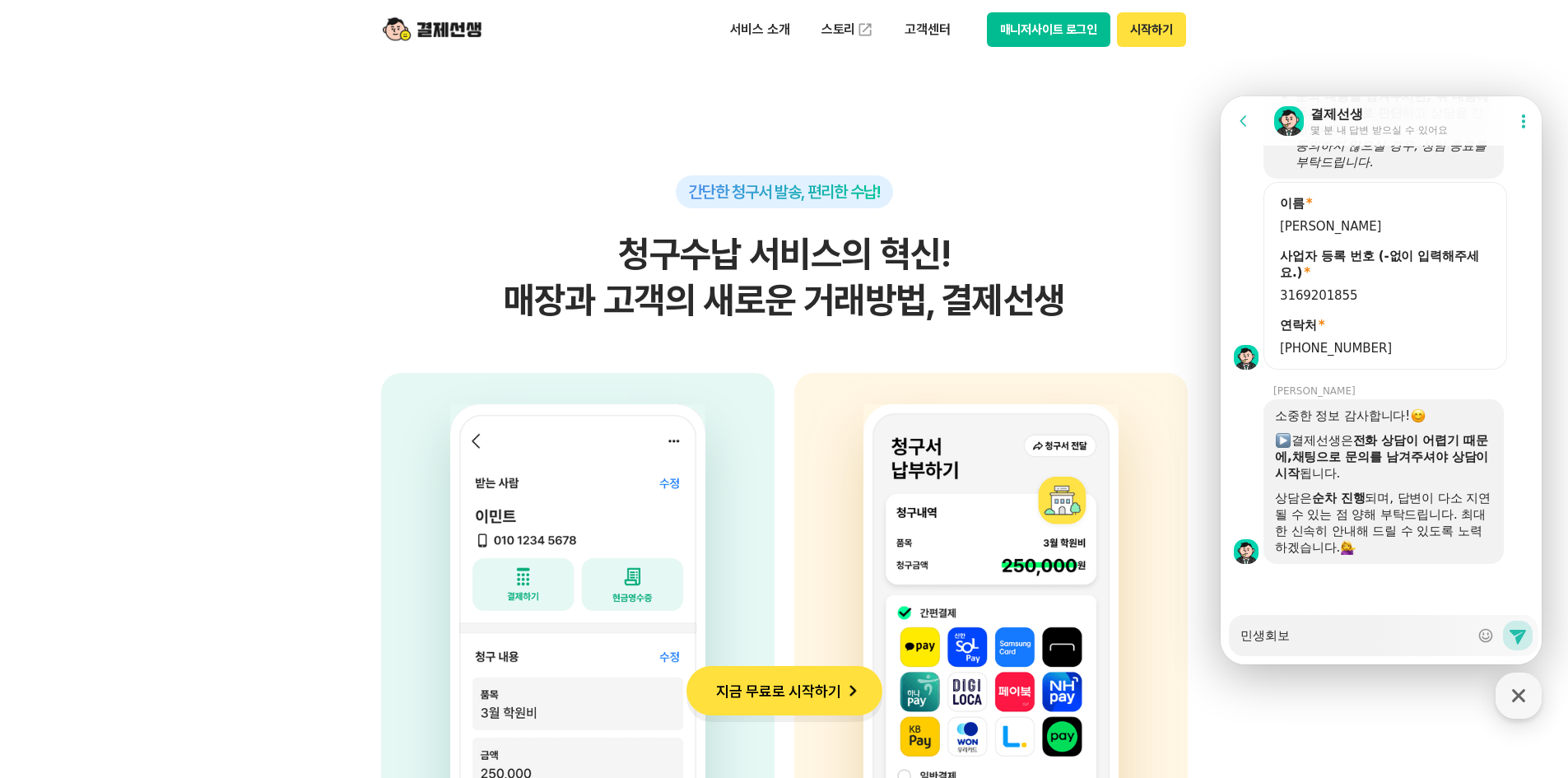
type textarea "x"
type textarea "민생회복"
type textarea "x"
type textarea "민생회복ㅋ"
type textarea "x"
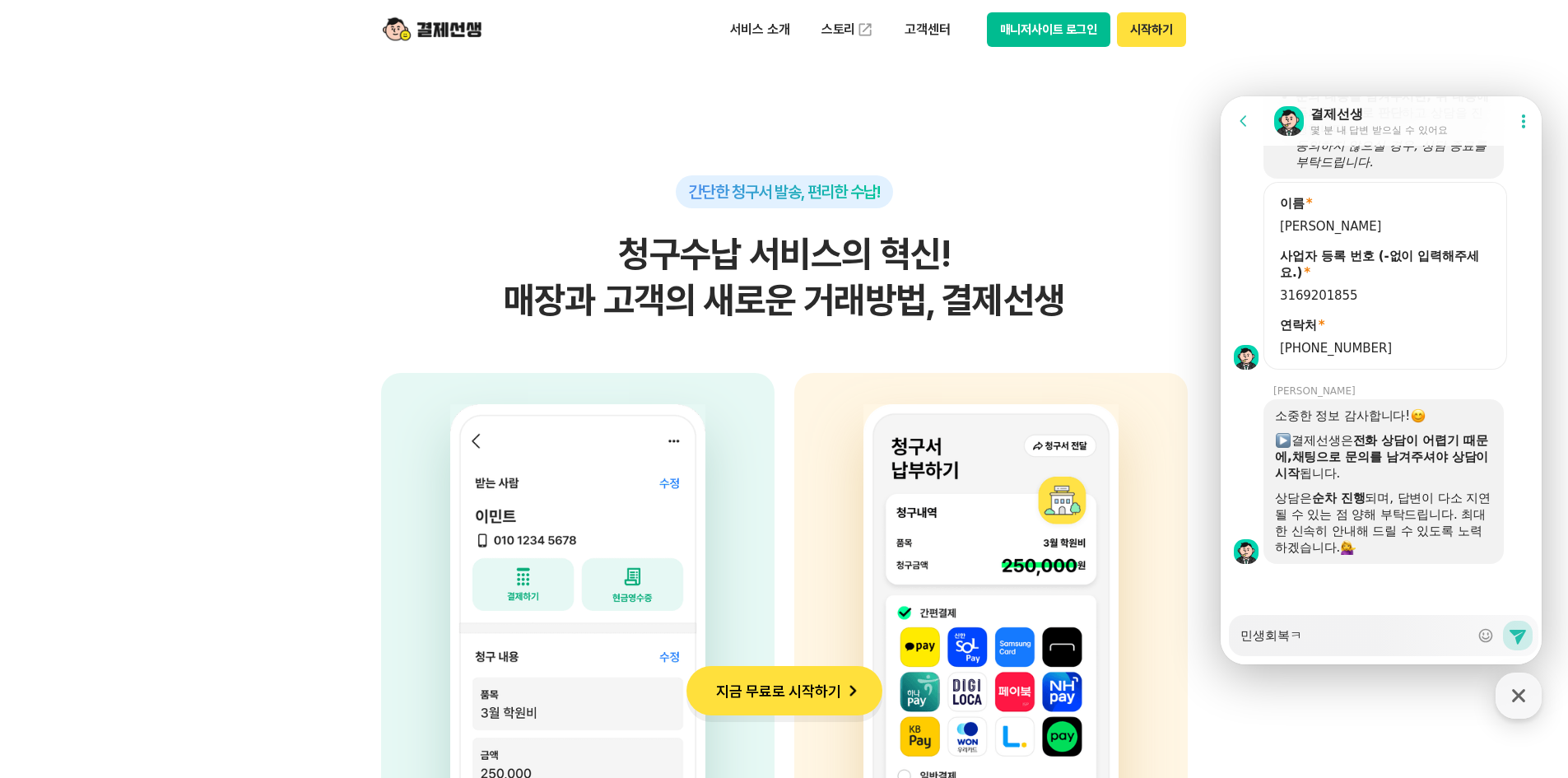
type textarea "민생회복쿠"
type textarea "x"
type textarea "민생회복쿺"
type textarea "x"
type textarea "민생회복쿠포"
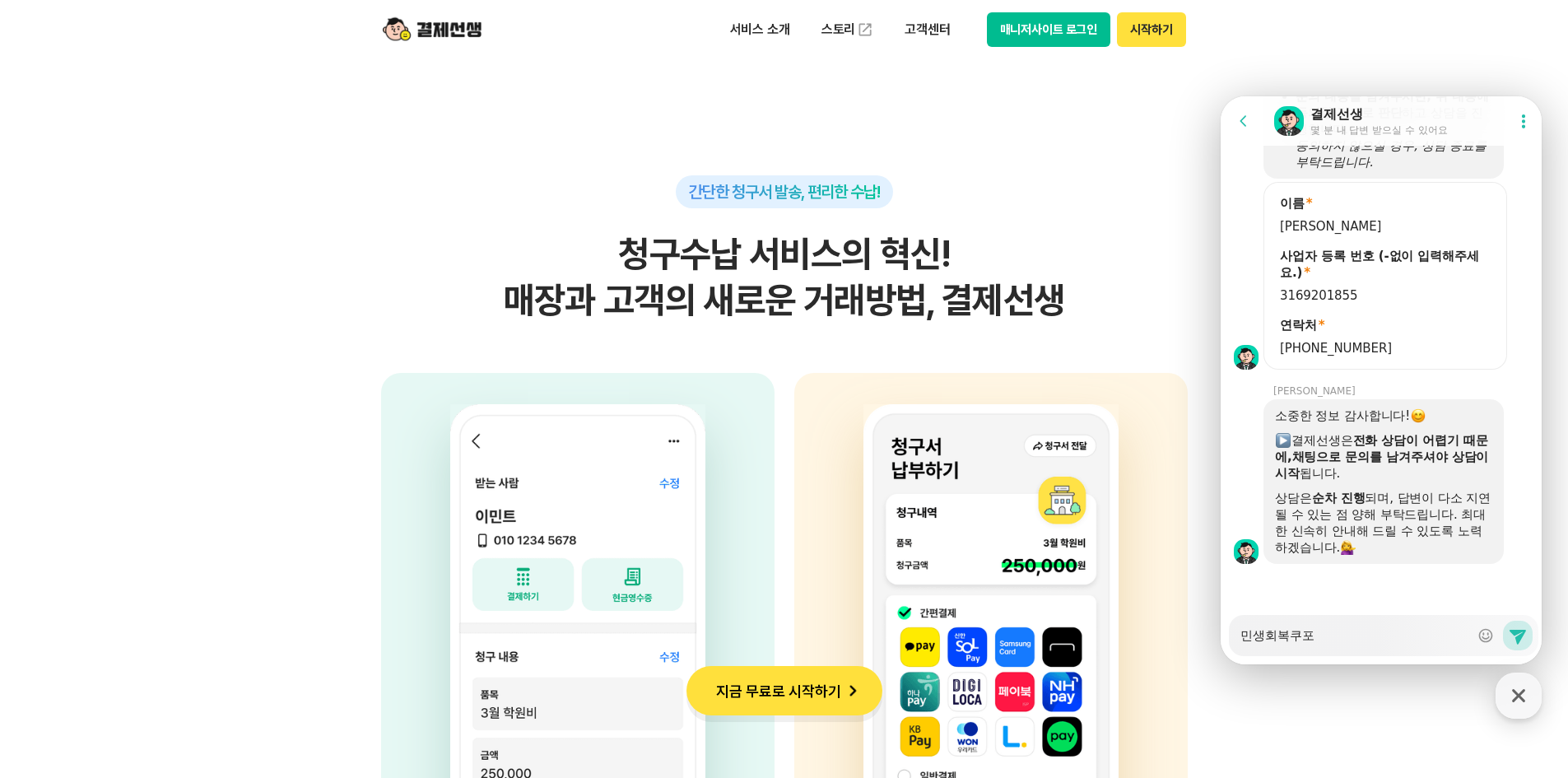
type textarea "x"
type textarea "민생회복쿠폰"
type textarea "x"
type textarea "민생회복쿠폰ㅇ"
type textarea "x"
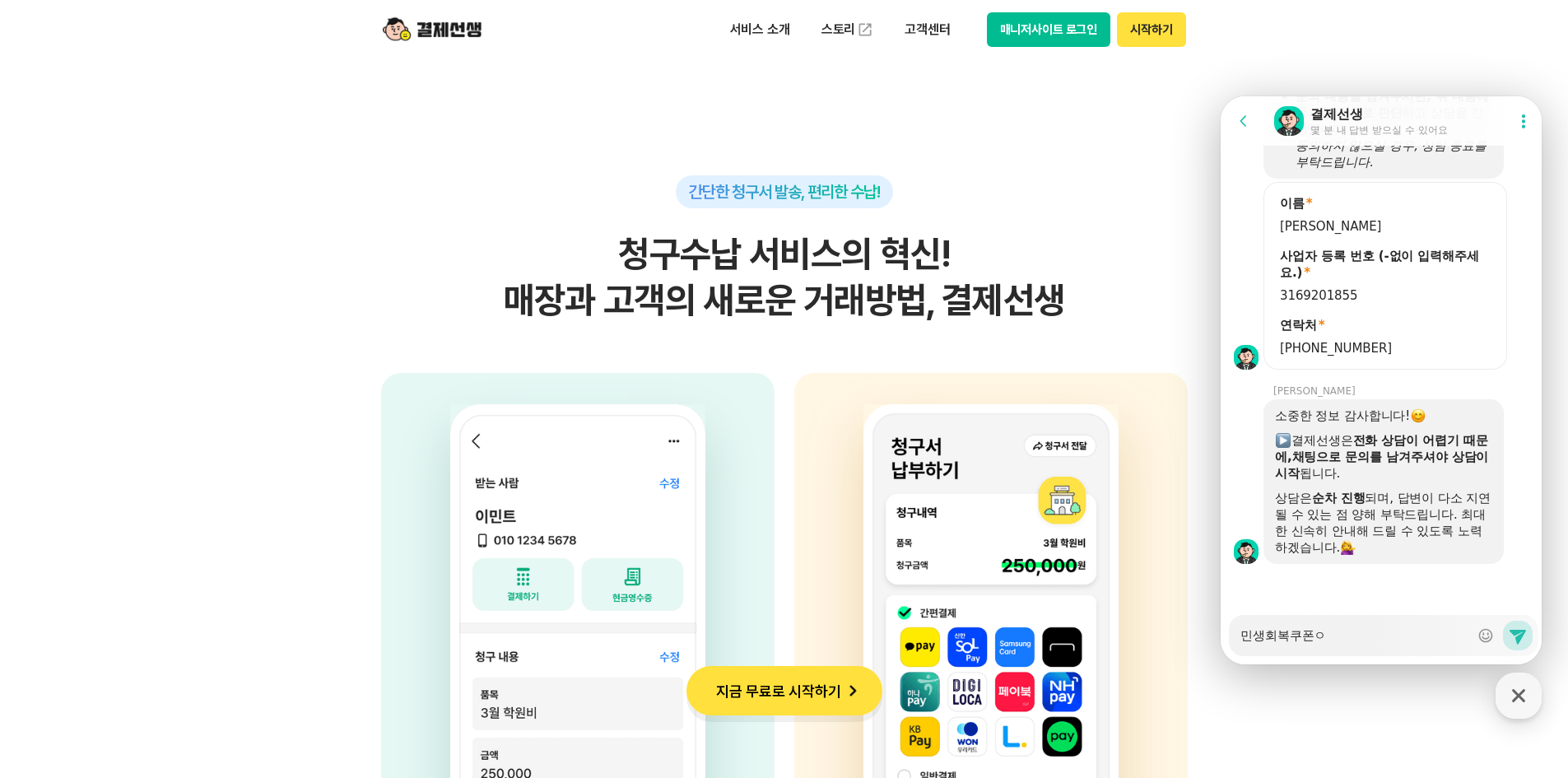
type textarea "민생회복쿠폰으"
type textarea "x"
type textarea "민생회복쿠폰을"
type textarea "x"
type textarea "민생회복쿠폰으로"
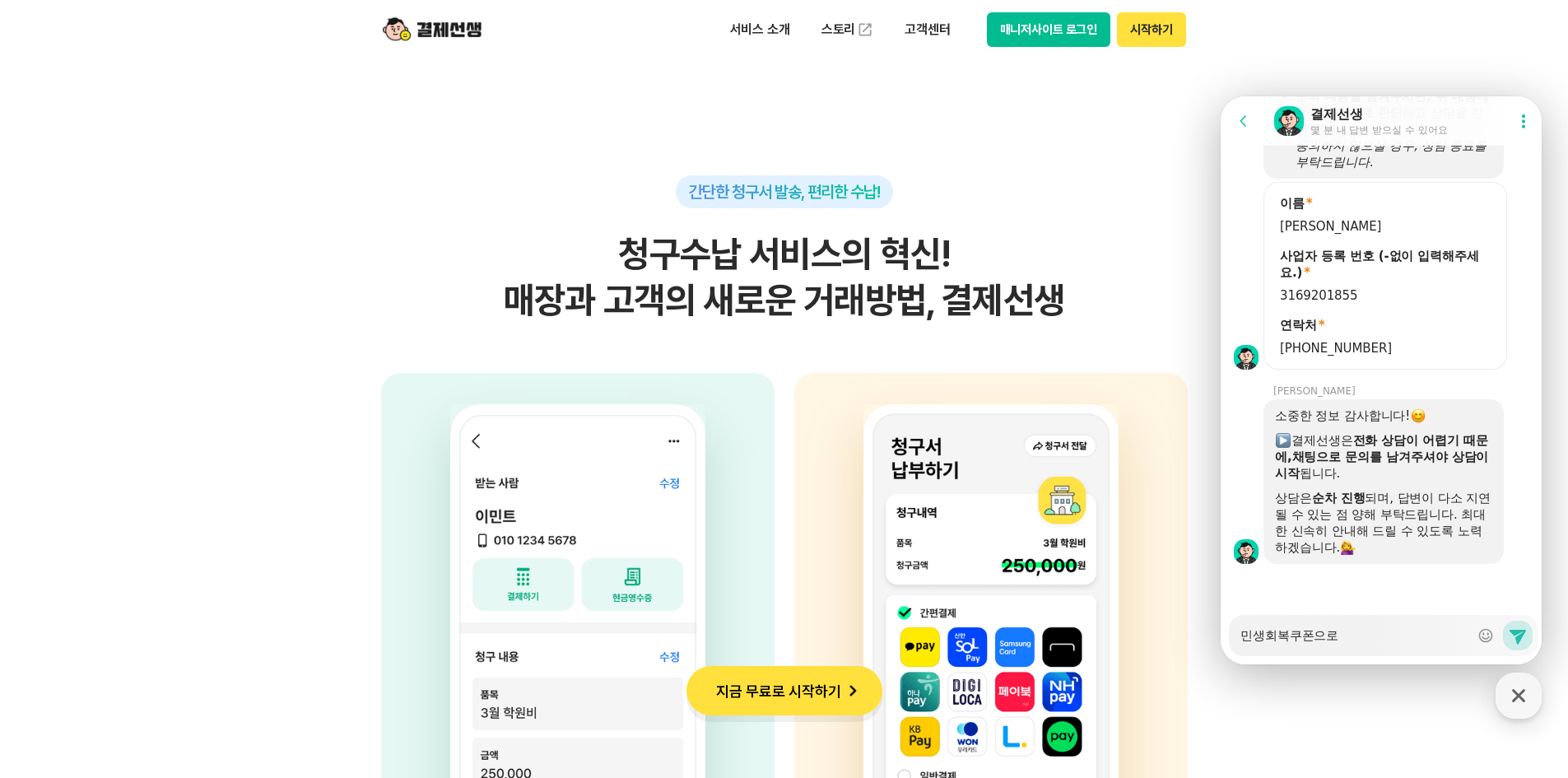
type textarea "x"
type textarea "민생회복쿠폰으로"
type textarea "x"
type textarea "민생회복쿠폰으로 ㅅ"
type textarea "x"
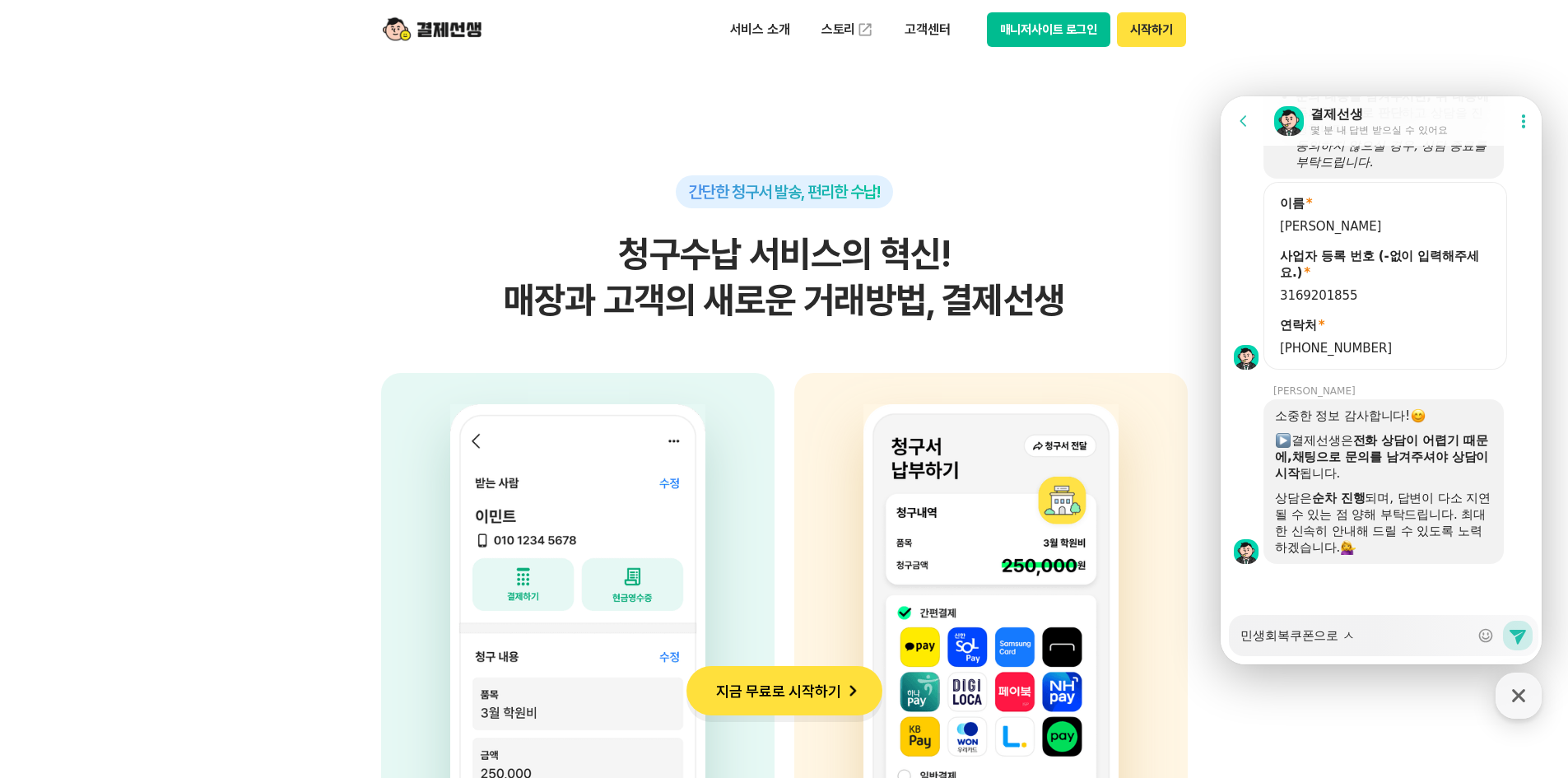
type textarea "민생회복쿠폰으로"
type textarea "x"
type textarea "민생회복쿠폰으로 ㅇ"
type textarea "x"
type textarea "민생회복쿠폰으로 이"
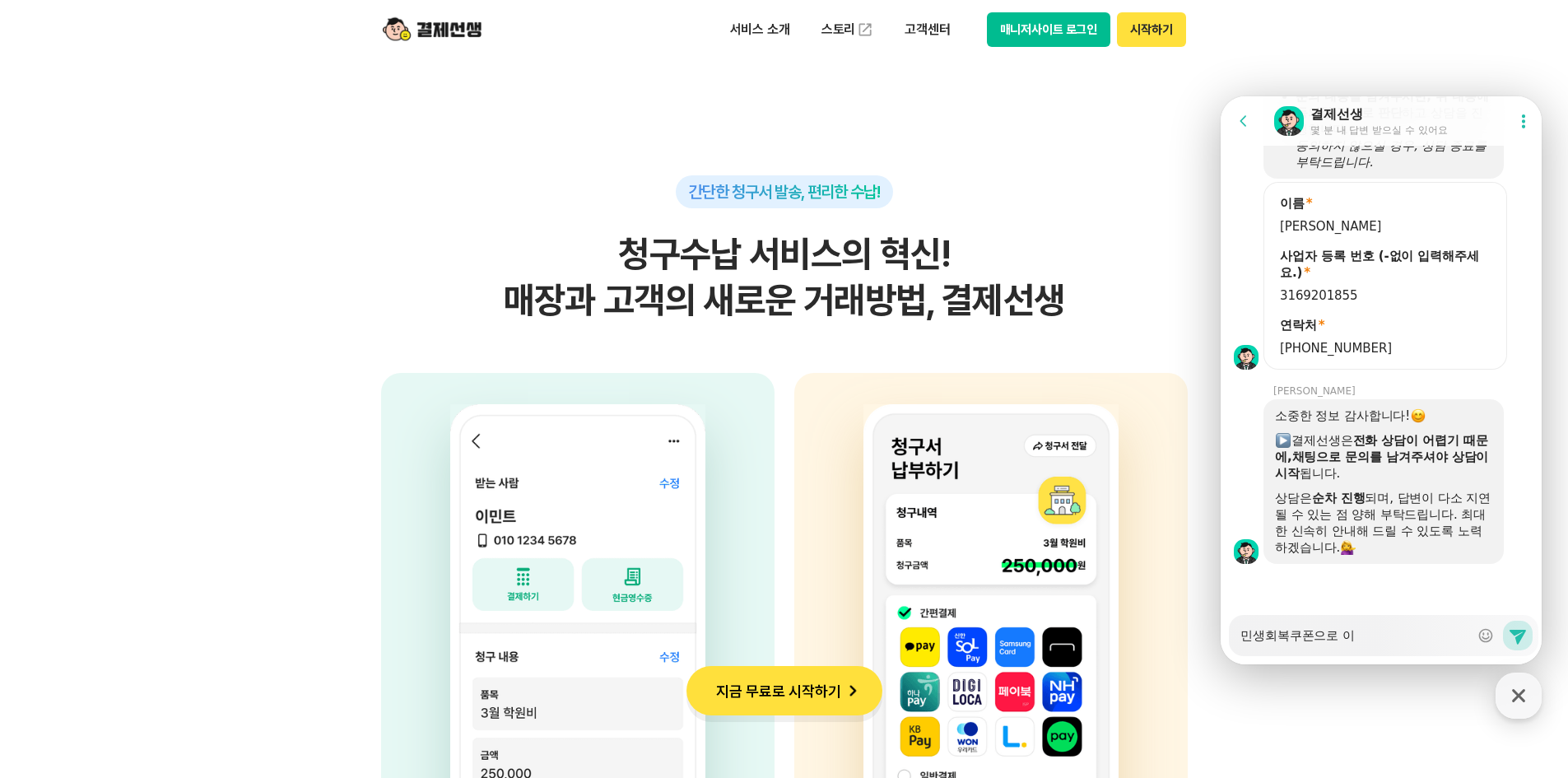
type textarea "x"
type textarea "민생회복쿠폰으로 인"
type textarea "x"
type textarea "민생회복쿠폰으로 인ㅌ"
type textarea "x"
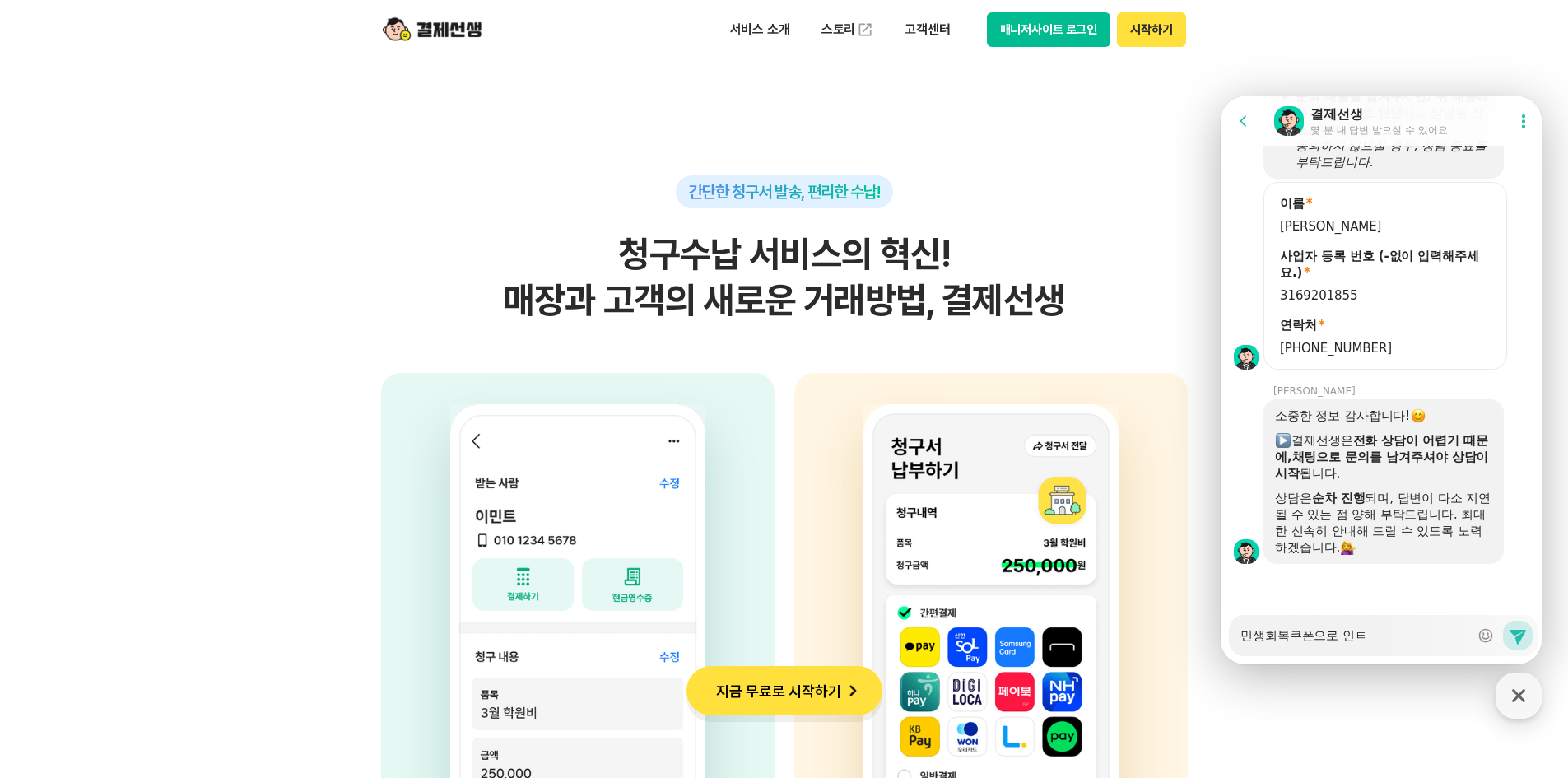
type textarea "민생회복쿠폰으로 인터"
type textarea "x"
type textarea "민생회복쿠폰으로 인턴"
type textarea "x"
type textarea "민생회복쿠폰으로 인터네"
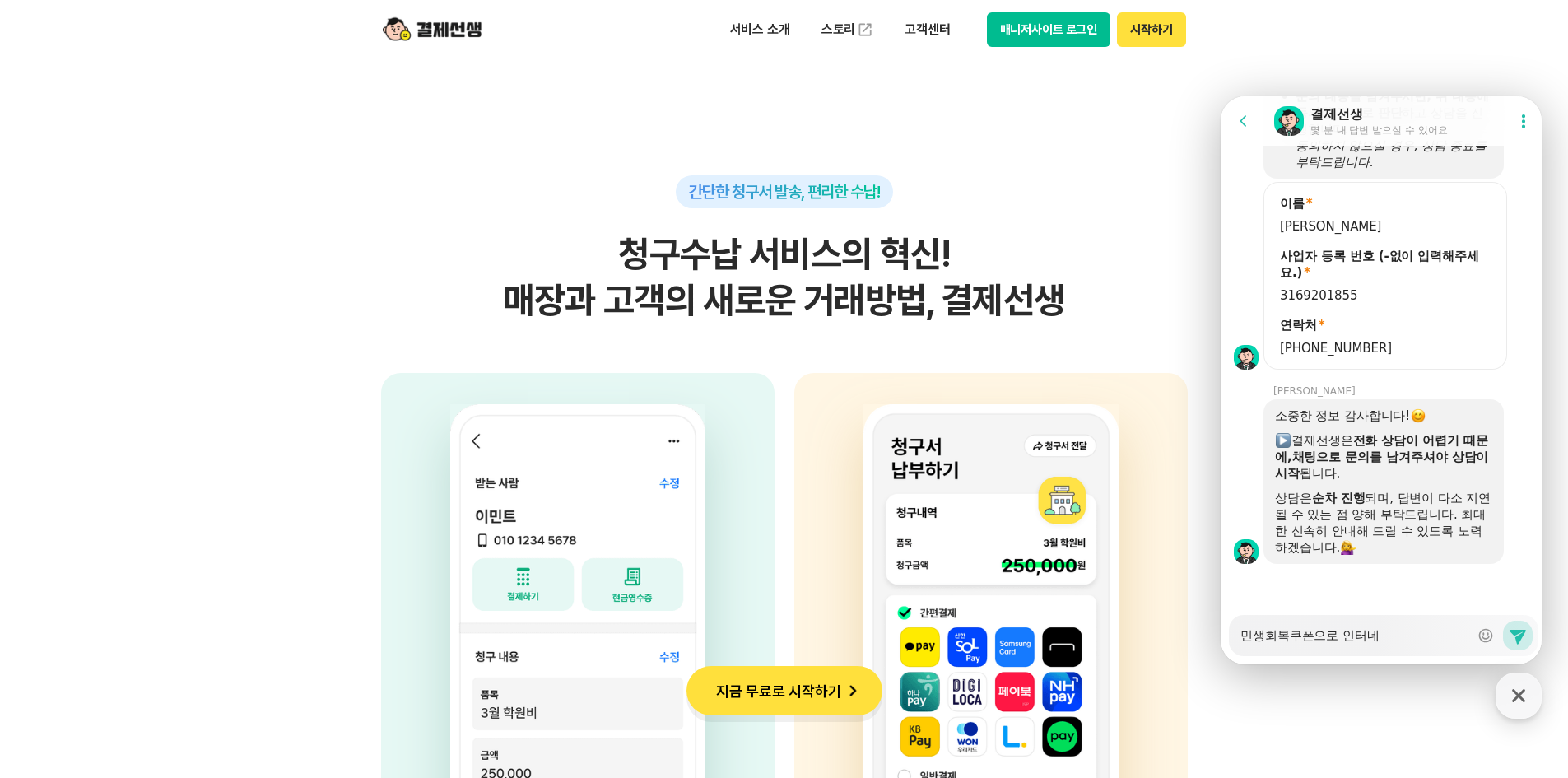
type textarea "x"
type textarea "민생회복쿠폰으로 인터넷"
type textarea "x"
type textarea "민생회복쿠폰으로 인터넷"
type textarea "x"
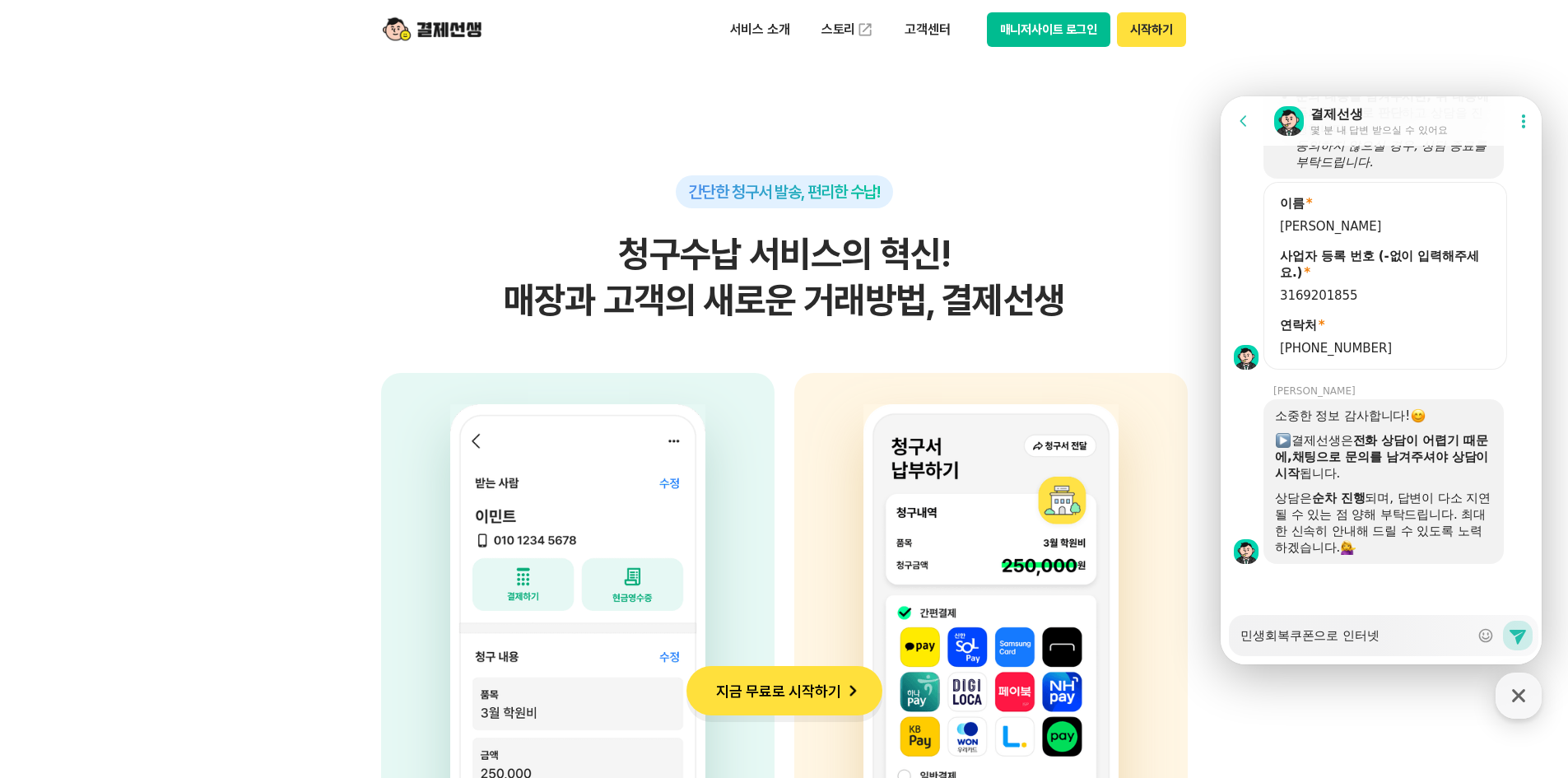
type textarea "민생회복쿠폰으로 인터넷 ㄱ"
type textarea "x"
type textarea "민생회복쿠폰으로 인터넷 겨"
type textarea "x"
type textarea "민생회복쿠폰으로 인터넷 결"
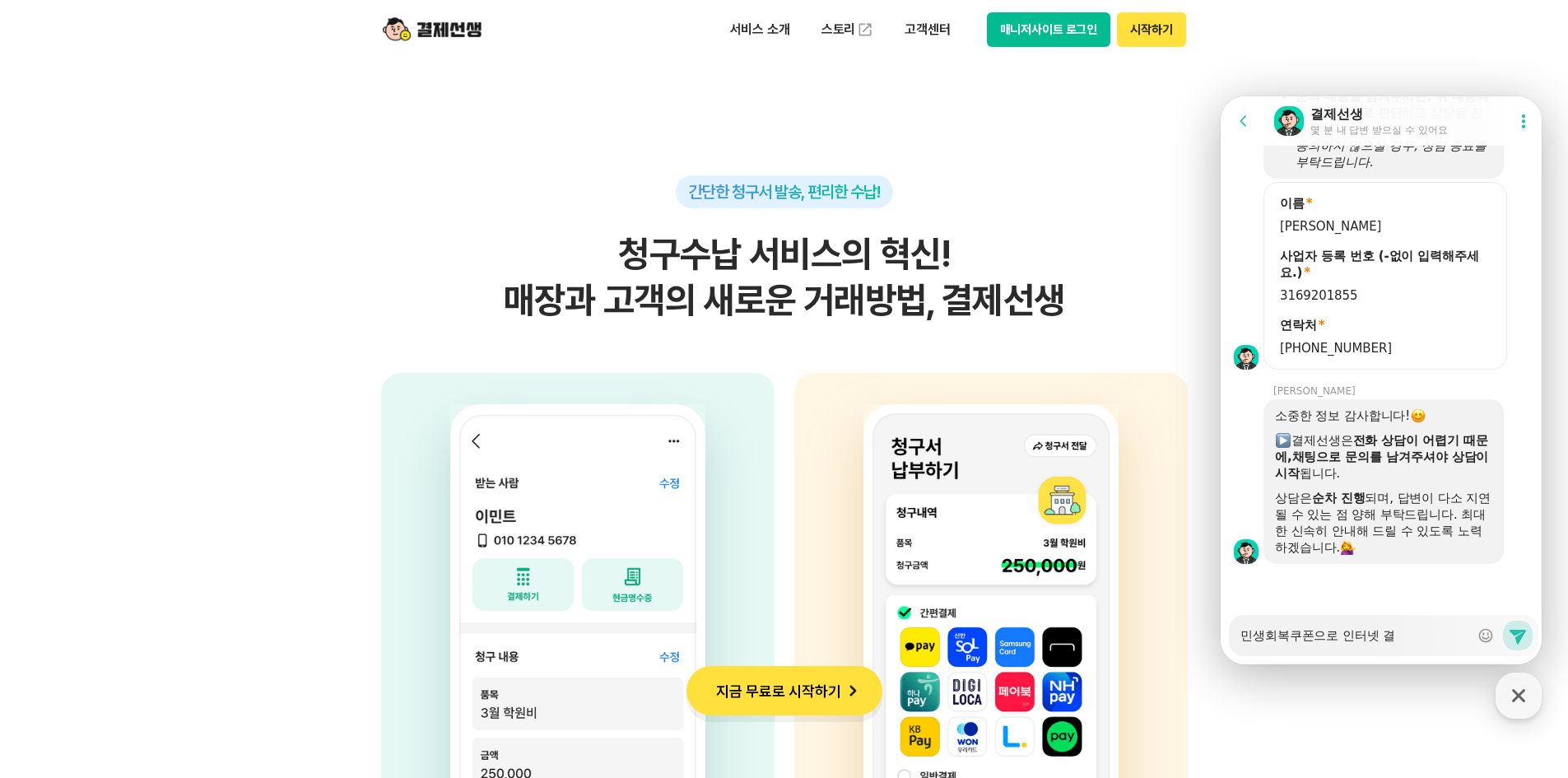
type textarea "x"
type textarea "민생회복쿠폰으로 인터넷 결ㅈ"
type textarea "x"
type textarea "민생회복쿠폰으로 인터넷 결제"
type textarea "x"
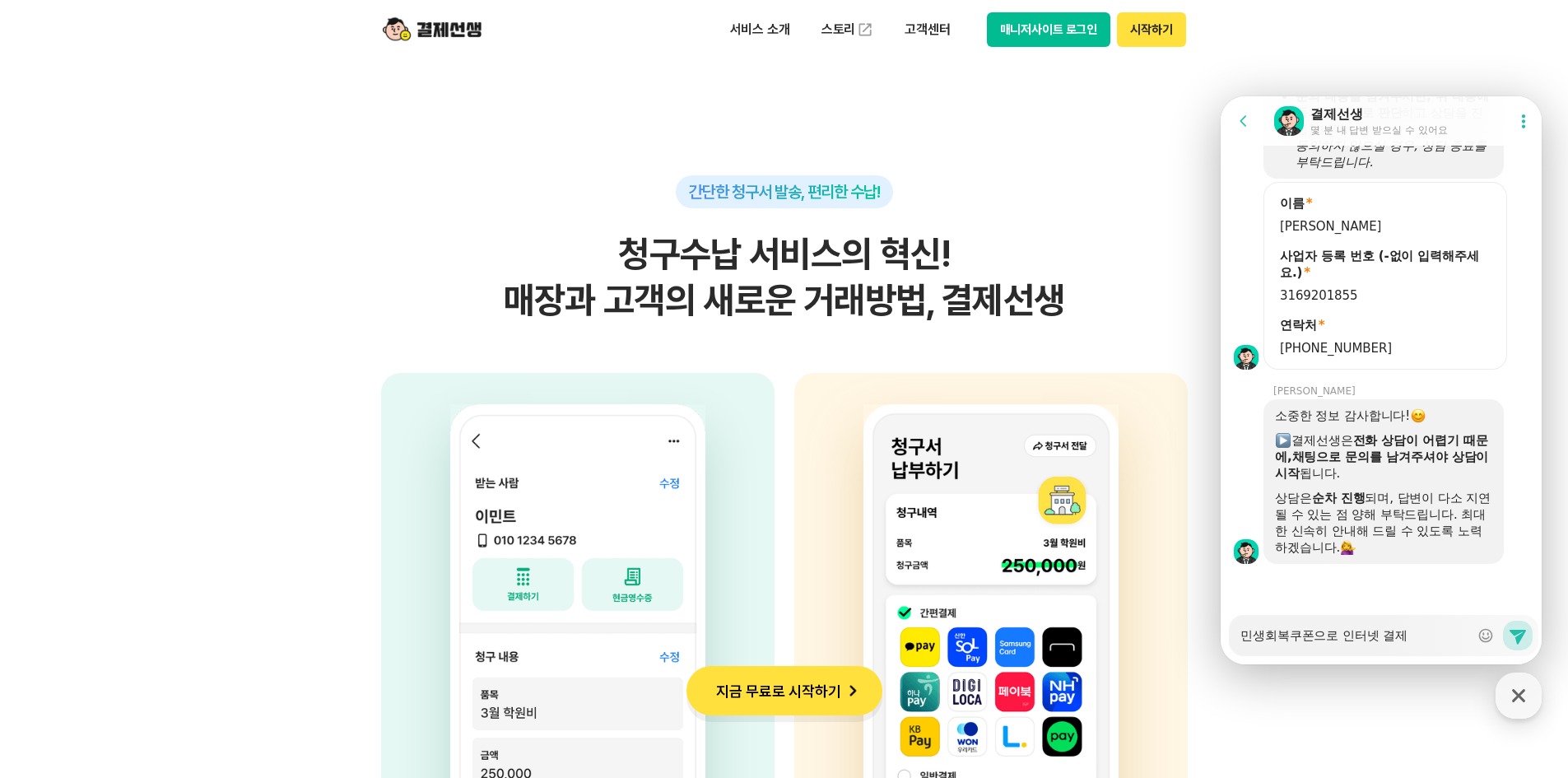
type textarea "민생회복쿠폰으로 인터넷 결젤"
type textarea "x"
type textarea "민생회복쿠폰으로 인터넷 결제르"
type textarea "x"
type textarea "민생회복쿠폰으로 인터넷 결제를"
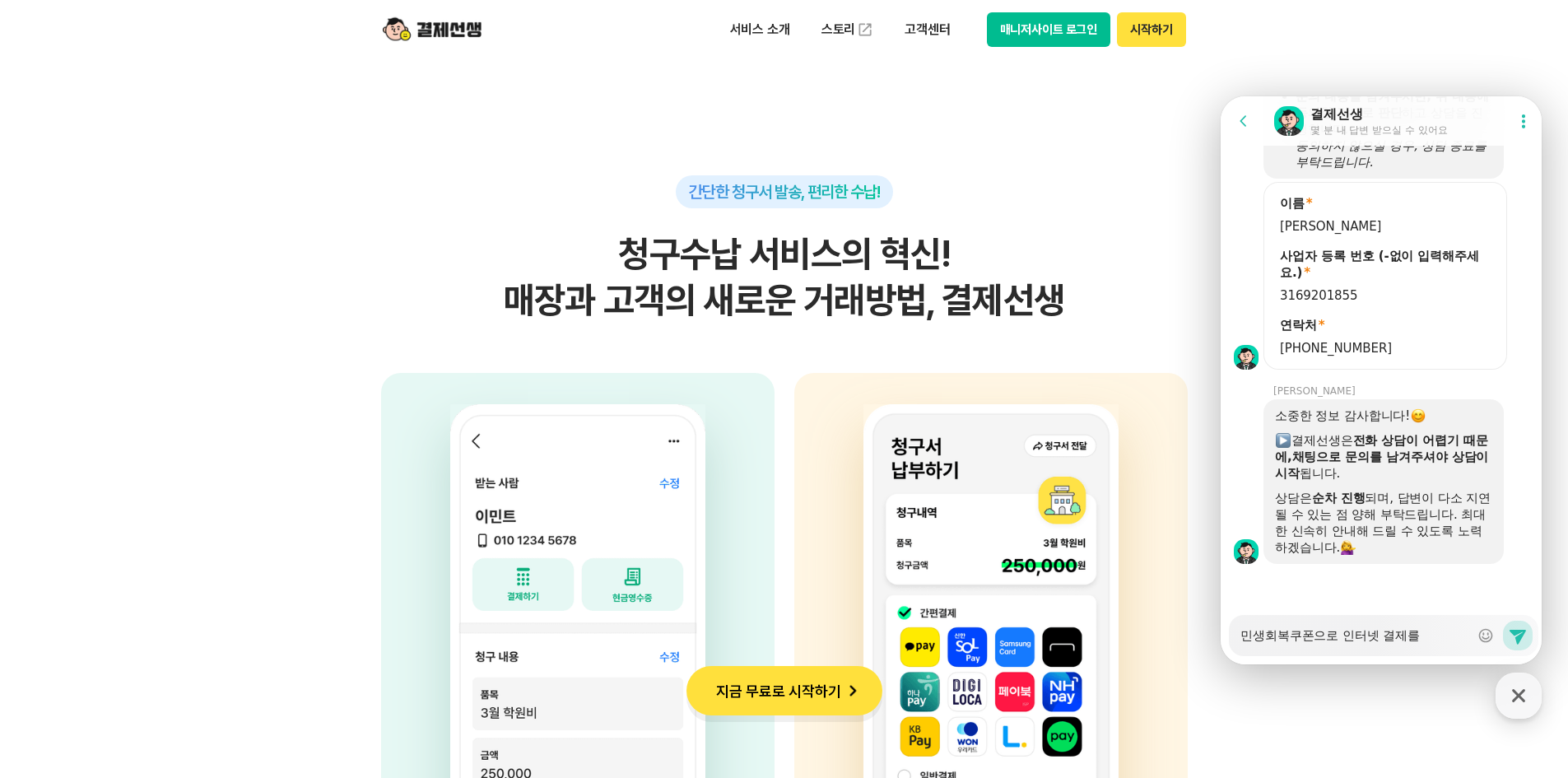
type textarea "x"
type textarea "민생회복쿠폰으로 인터넷 결제를"
type textarea "x"
type textarea "민생회복쿠폰으로 인터넷 결제를 ㅎ"
type textarea "x"
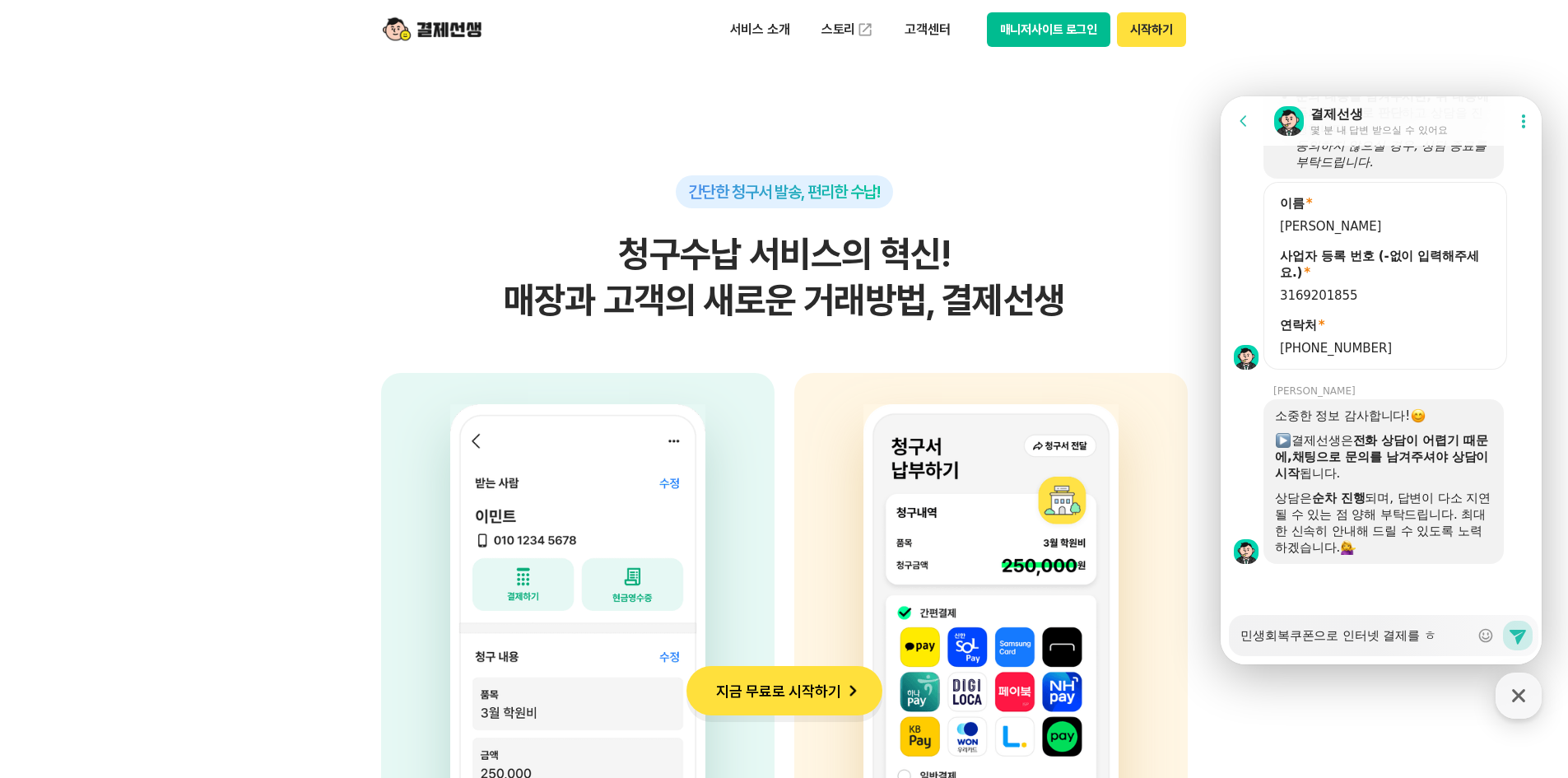
type textarea "민생회복쿠폰으로 인터넷 결제를 흐"
type textarea "x"
type textarea "민생회복쿠폰으로 인터넷 결제를 희"
type textarea "x"
type textarea "민생회복쿠폰으로 인터넷 결제를 흼"
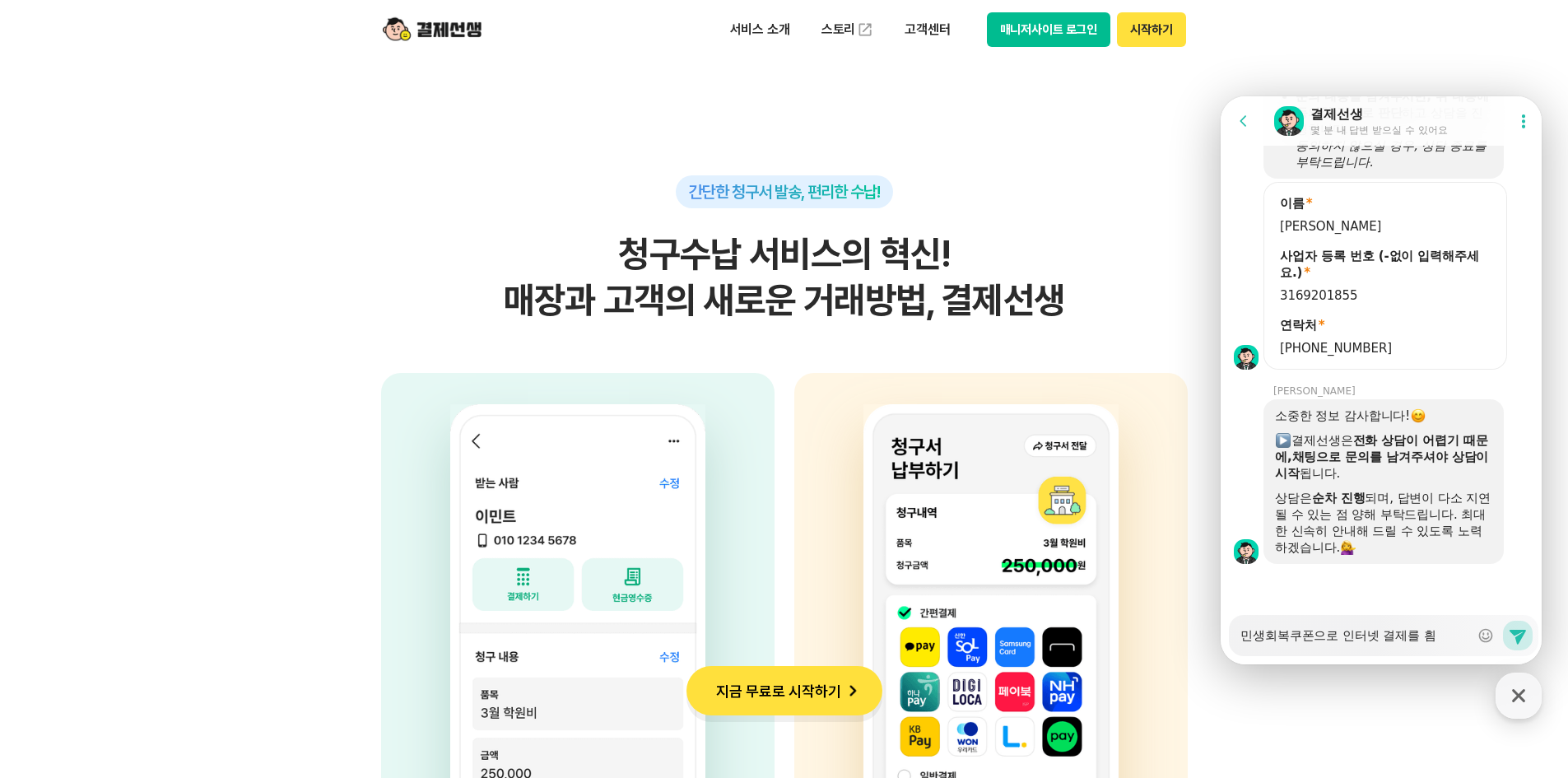
type textarea "x"
type textarea "민생회복쿠폰으로 인터넷 결제를 희마"
type textarea "x"
type textarea "민생회복쿠폰으로 인터넷 결제를 희망"
type textarea "x"
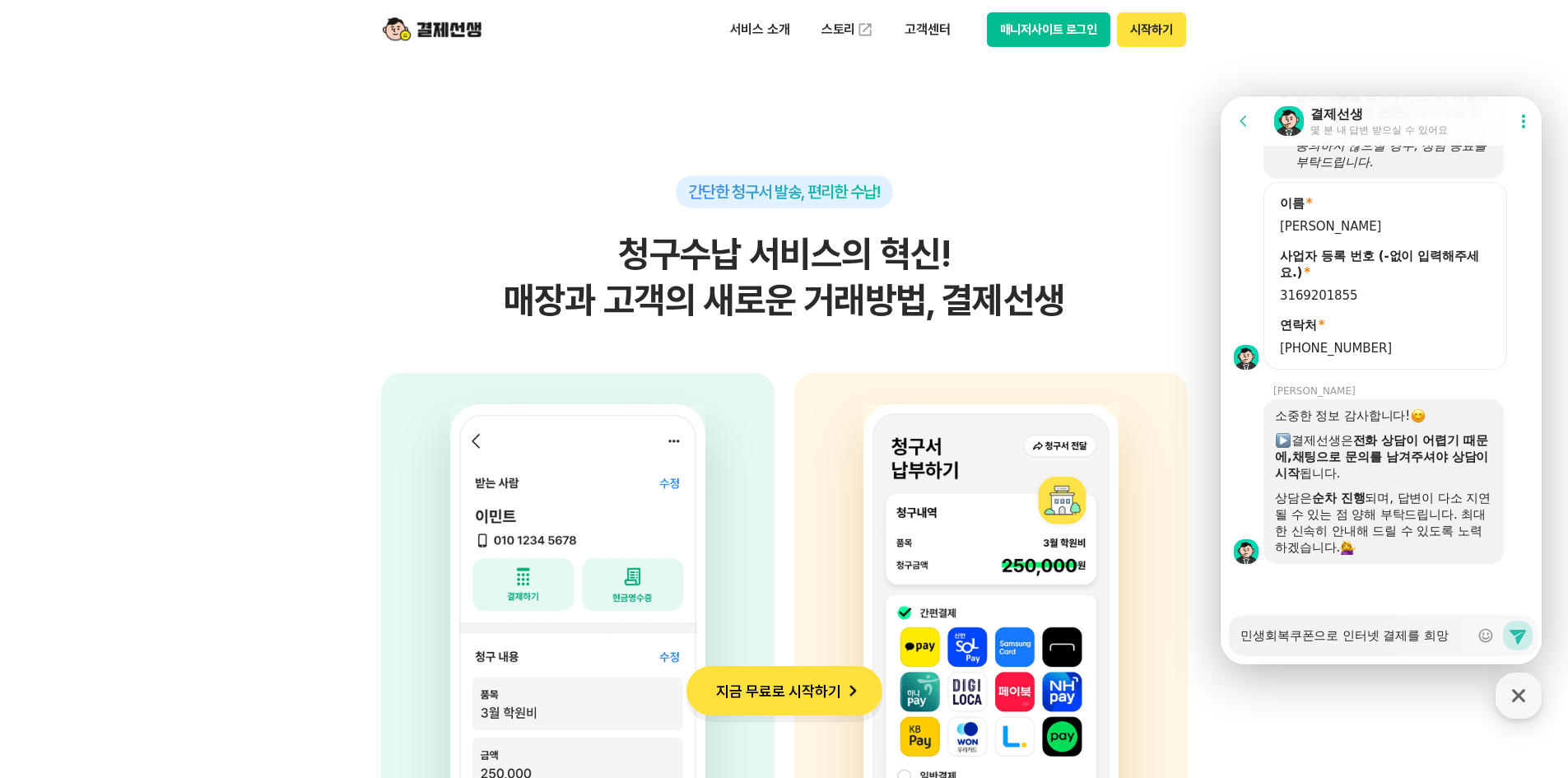
type textarea "민생회복쿠폰으로 인터넷 결제를 희망ㅎ"
type textarea "x"
type textarea "민생회복쿠폰으로 인터넷 결제를 희망하"
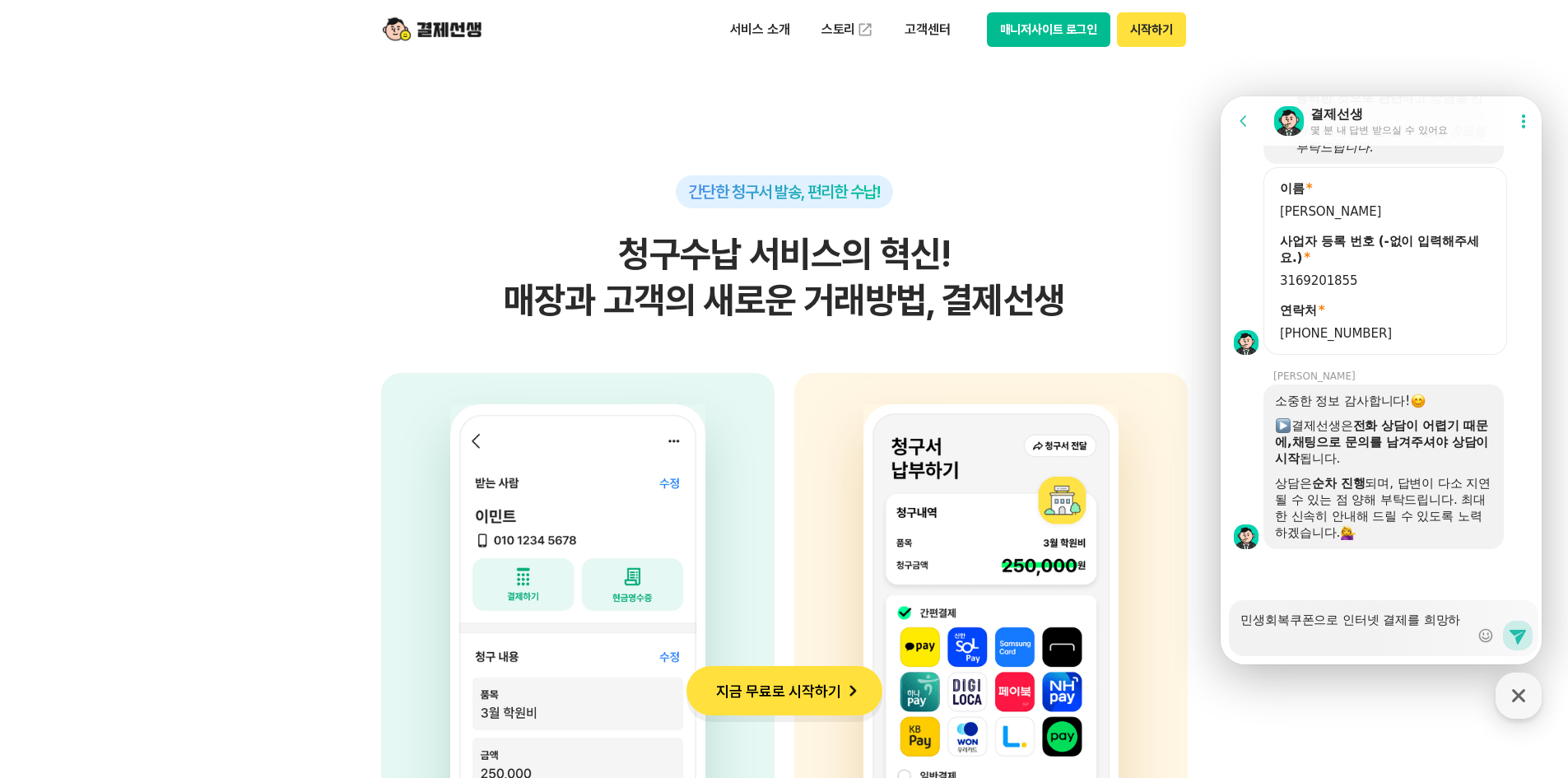
scroll to position [1802, 0]
type textarea "x"
type textarea "민생회복쿠폰으로 인터넷 결제를 희망핫"
type textarea "x"
type textarea "민생회복쿠폰으로 인터넷 결제를 희망하시"
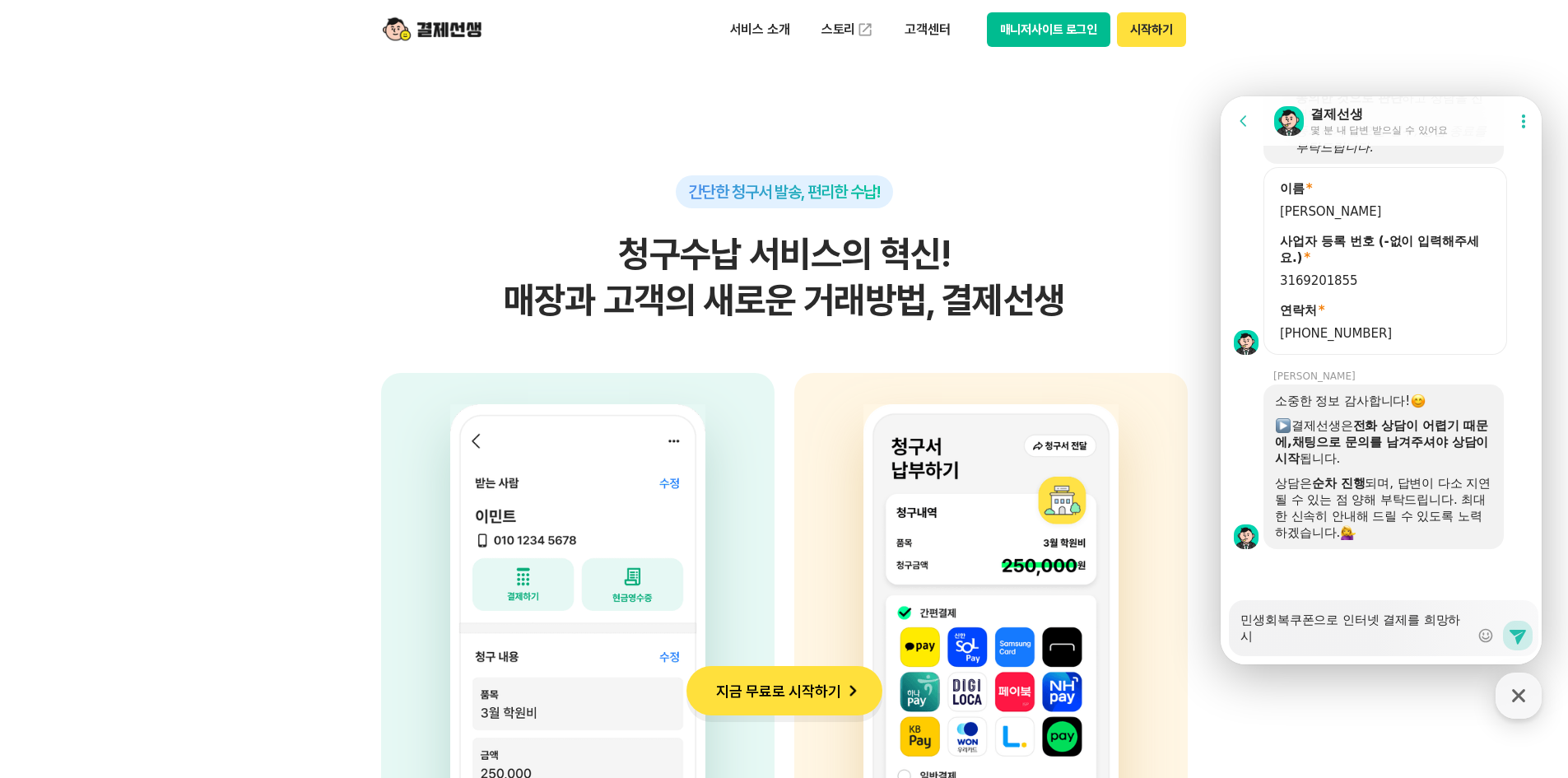
type textarea "x"
type textarea "민생회복쿠폰으로 인터넷 결제를 희망하신"
type textarea "x"
type textarea "민생회복쿠폰으로 인터넷 결제를 희망하시느"
type textarea "x"
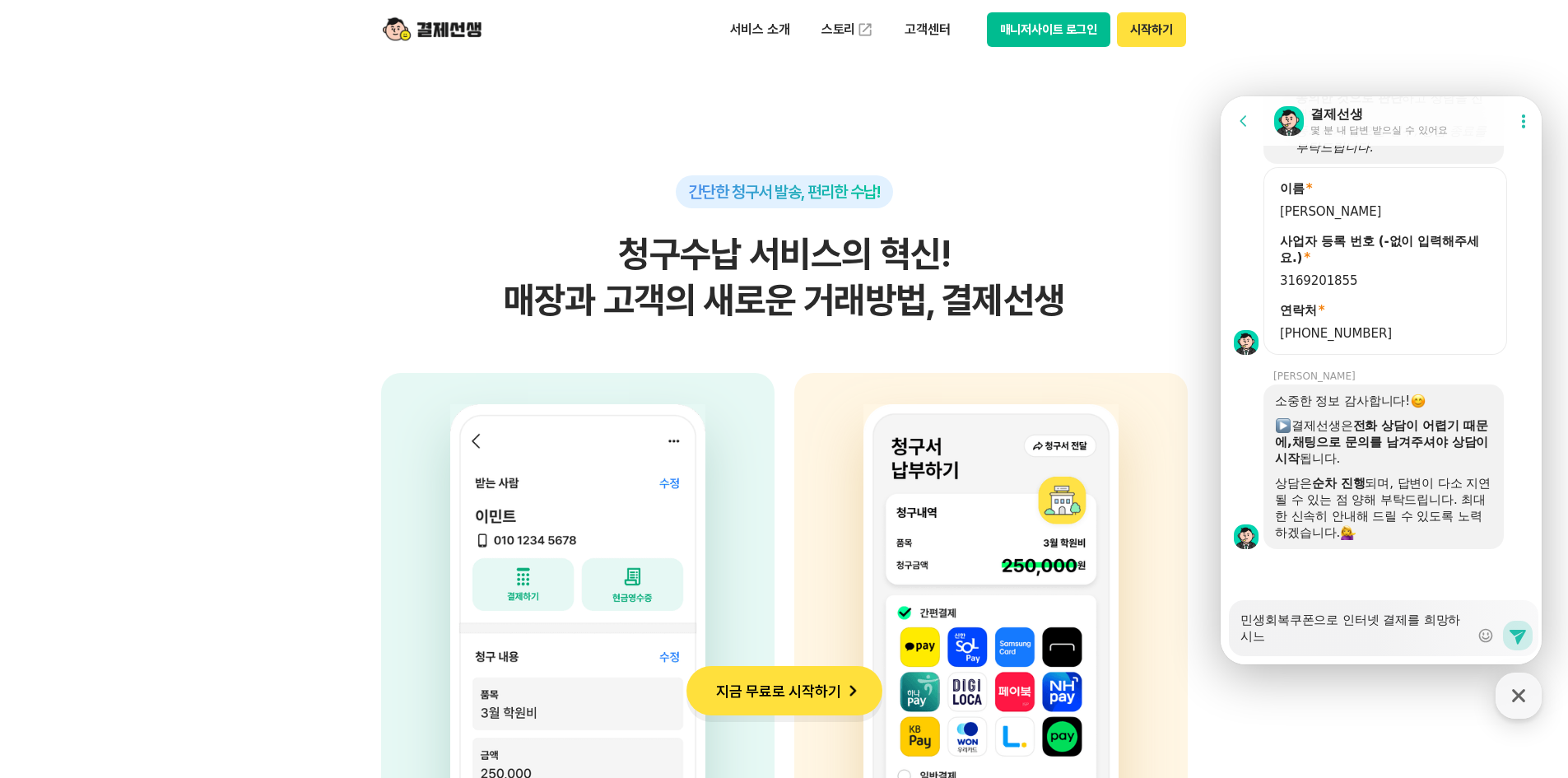
type textarea "민생회복쿠폰으로 인터넷 결제를 희망하시는"
type textarea "x"
type textarea "민생회복쿠폰으로 인터넷 결제를 희망하시는ㄷ"
type textarea "x"
type textarea "민생회복쿠폰으로 인터넷 결제를 희망하시는데"
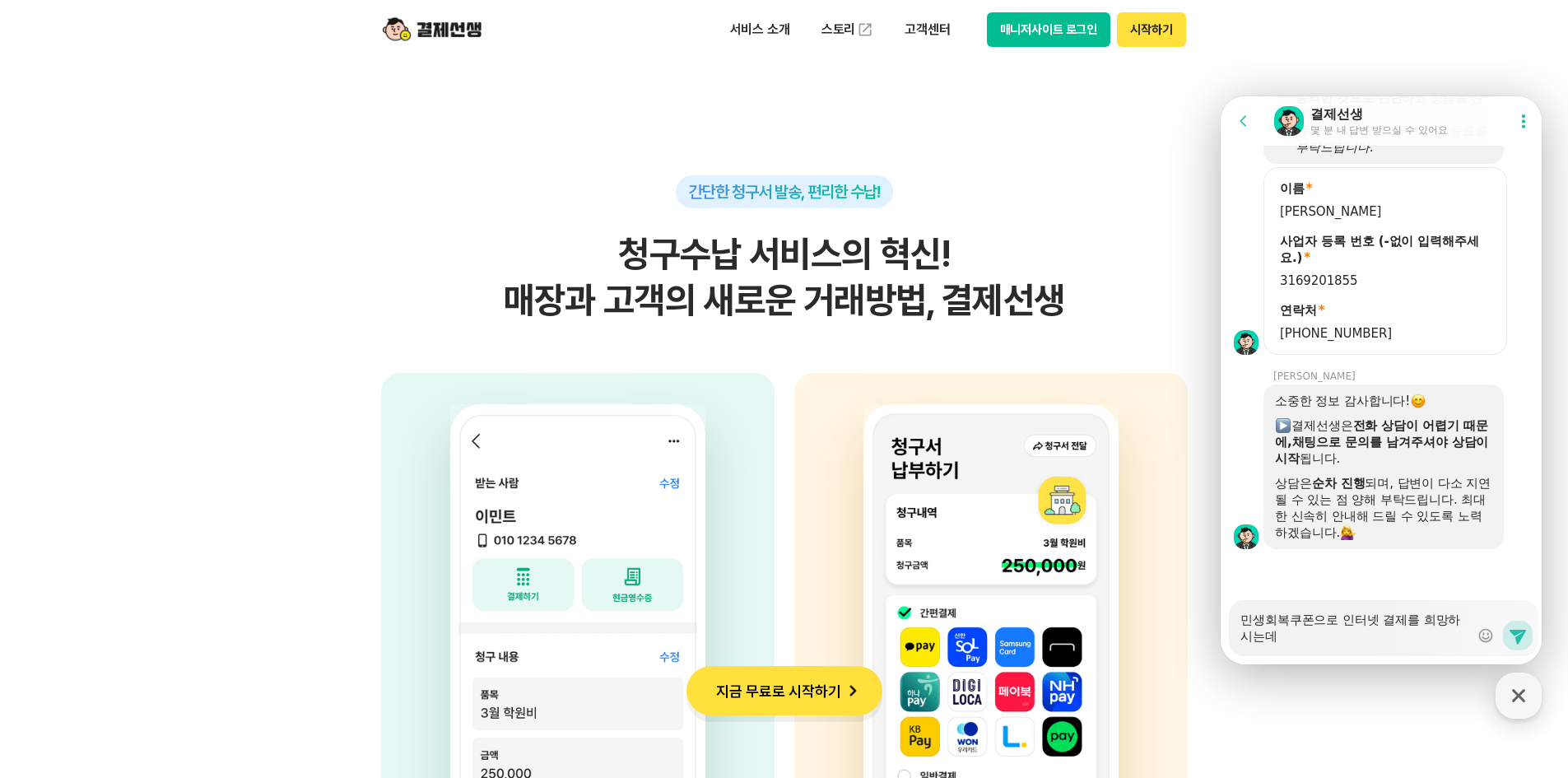
type textarea "x"
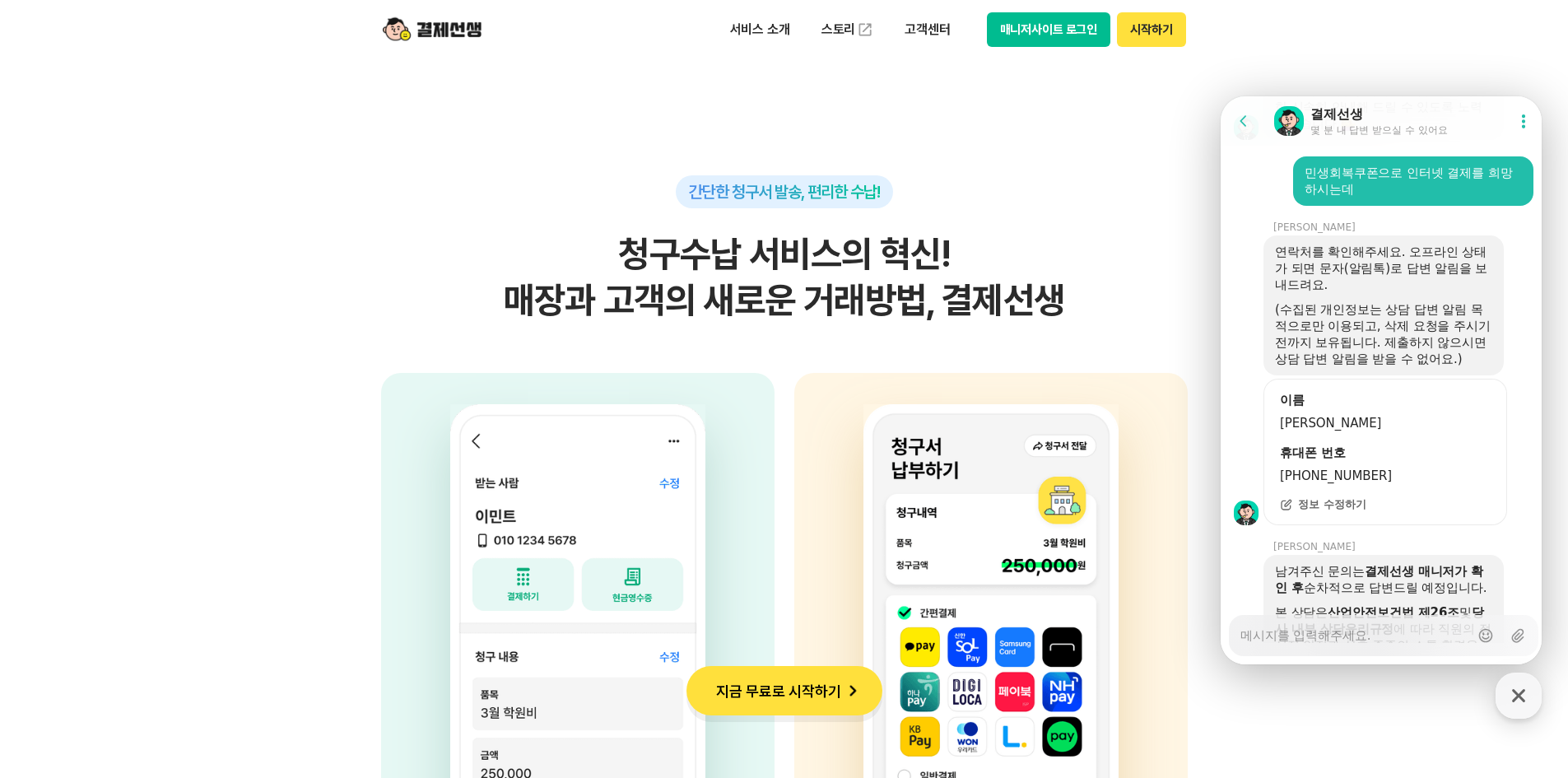
scroll to position [2128, 0]
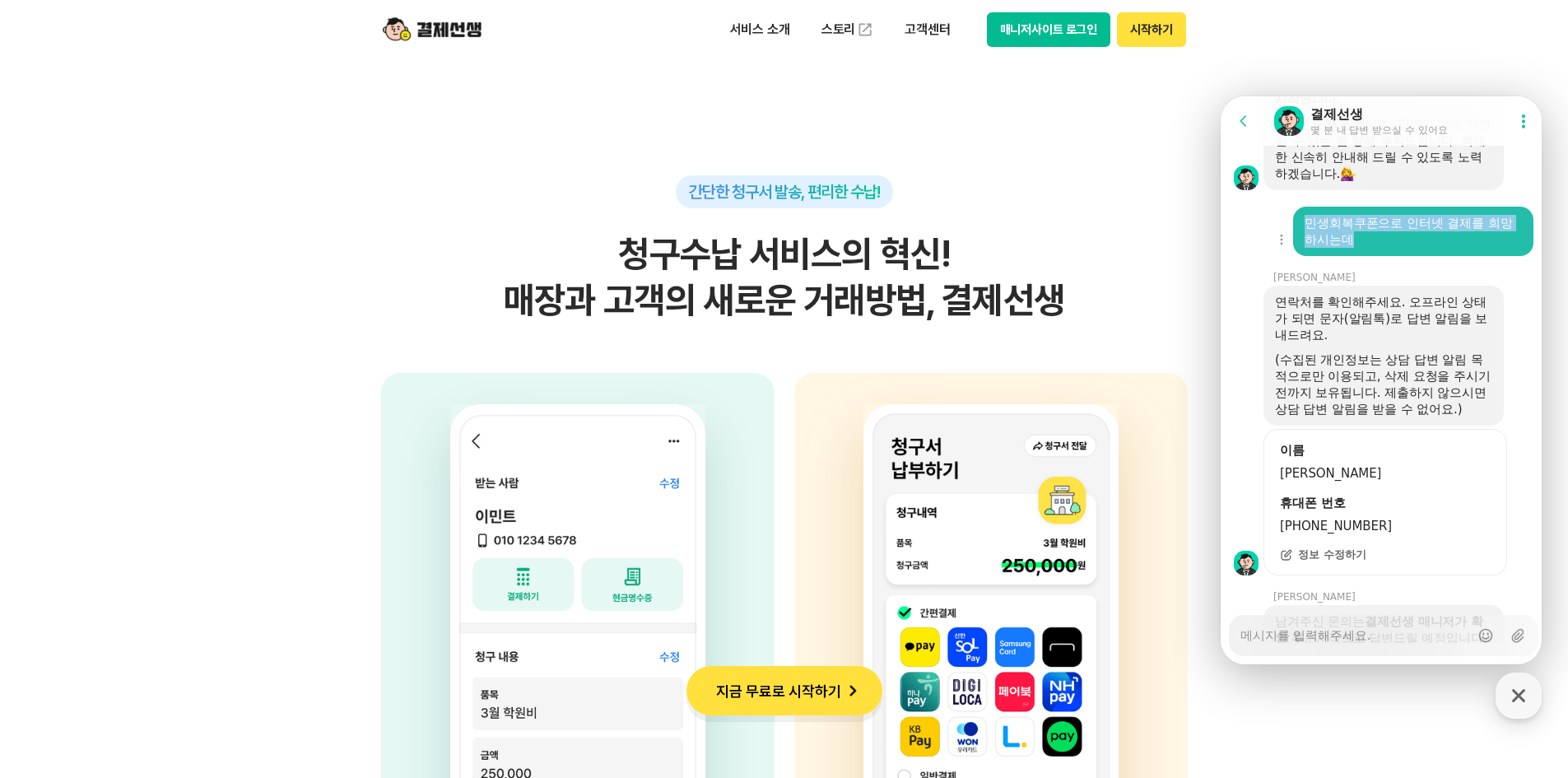
drag, startPoint x: 1352, startPoint y: 266, endPoint x: 1303, endPoint y: 254, distance: 50.4
click at [1303, 254] on div "민생회복쿠폰으로 인터넷 결제를 희망하시는데" at bounding box center [1413, 231] width 240 height 50
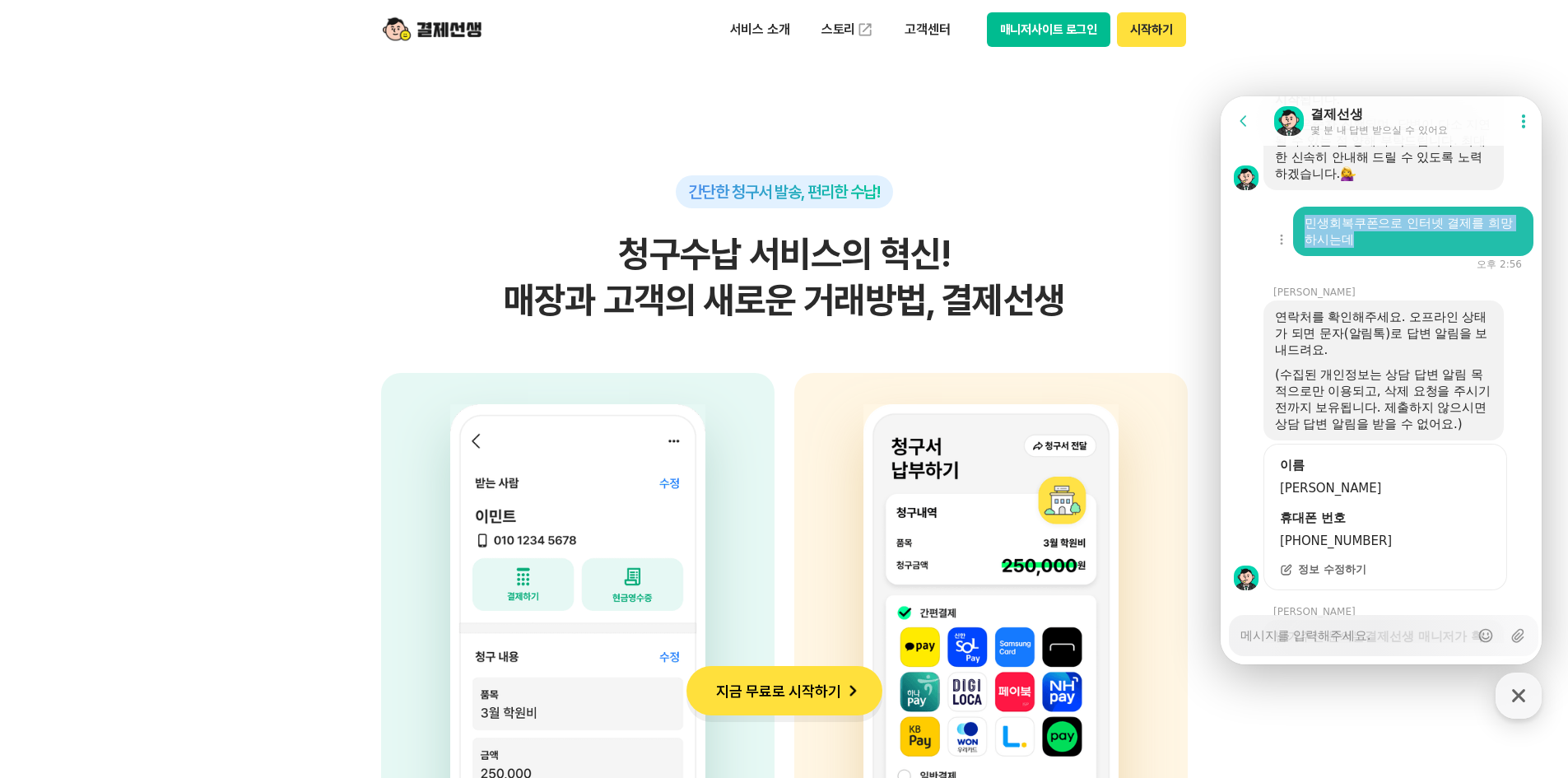
copy div "민생회복쿠폰으로 인터넷 결제를 희망하시는데"
click at [1326, 636] on textarea "Messenger Input Textarea" at bounding box center [1354, 629] width 229 height 28
paste textarea "민생회복쿠폰으로 인터넷 결제를 희망하시는데"
type textarea "x"
type textarea "민생회복쿠폰으로 인터넷 결제를 희망하시는데"
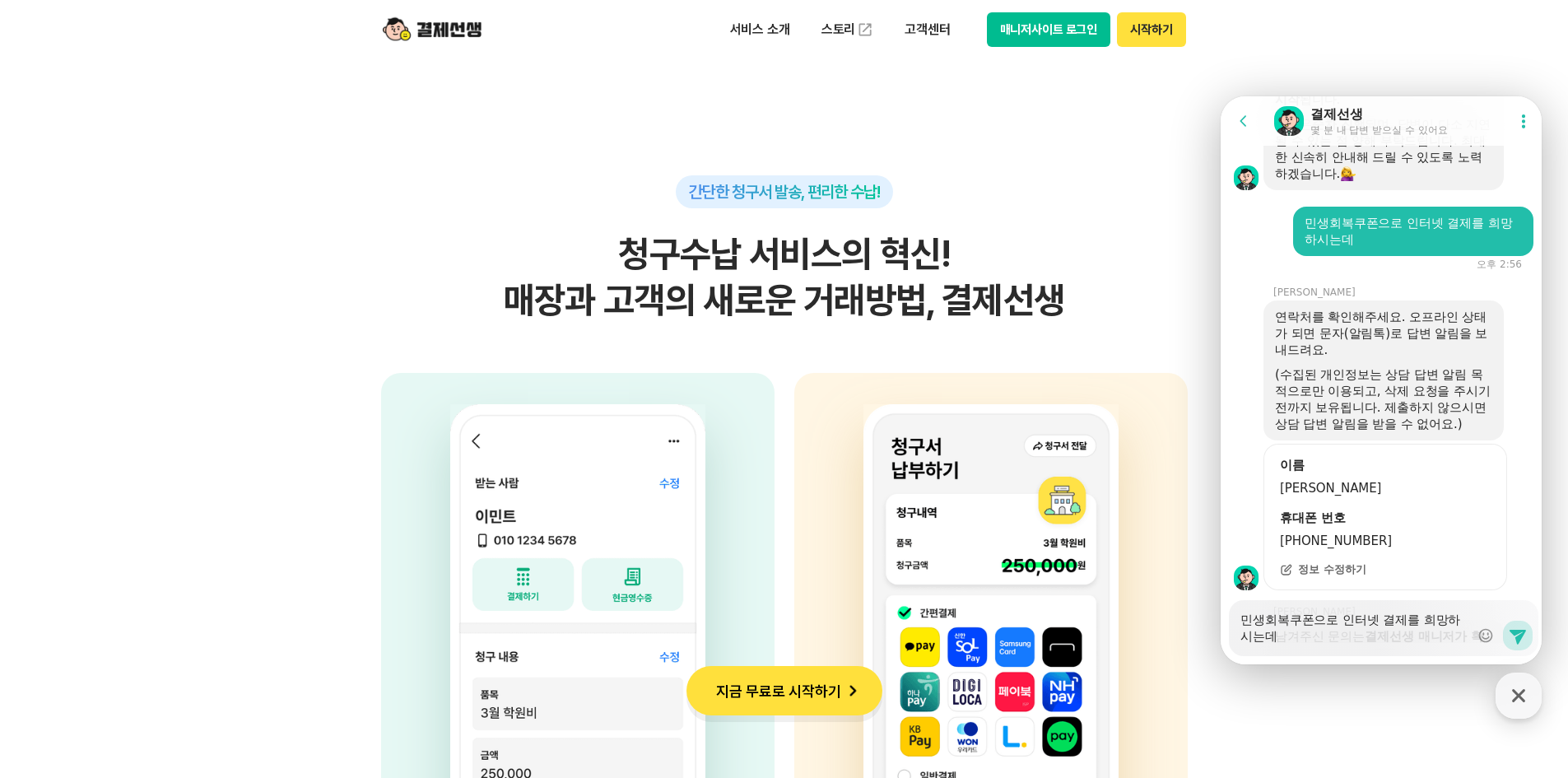
type textarea "x"
type textarea "민생회복쿠폰으로 인터넷 결제를 희망하시는데"
type textarea "x"
type textarea "민생회복쿠폰으로 인터넷 결제를 희망하시는데 ㅇ"
type textarea "x"
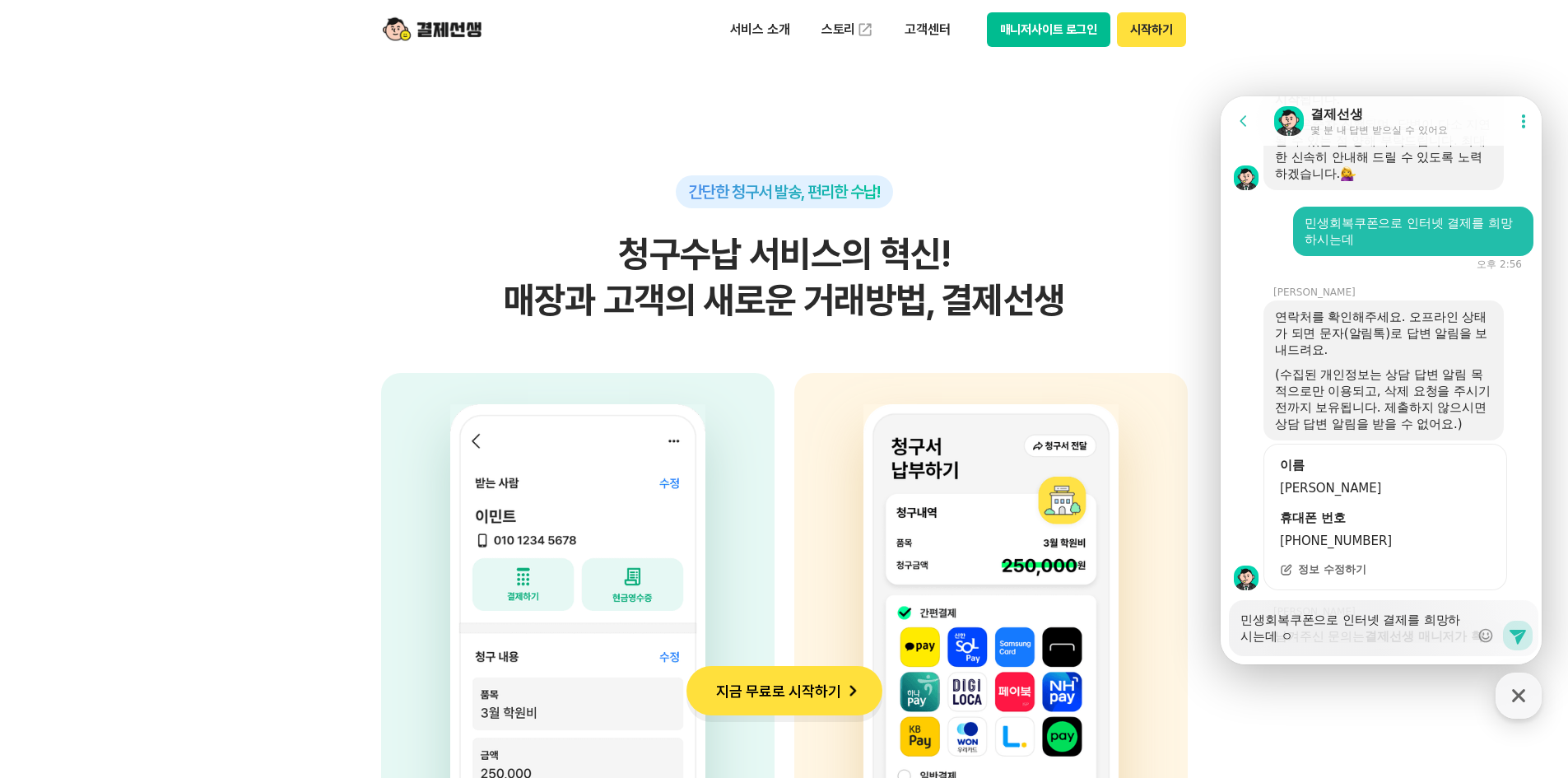
type textarea "민생회복쿠폰으로 인터넷 결제를 희망하시는데 어"
type textarea "x"
type textarea "민생회복쿠폰으로 인터넷 결제를 희망하시는데 어ㄸ"
type textarea "x"
type textarea "민생회복쿠폰으로 인터넷 결제를 희망하시는데 어떠"
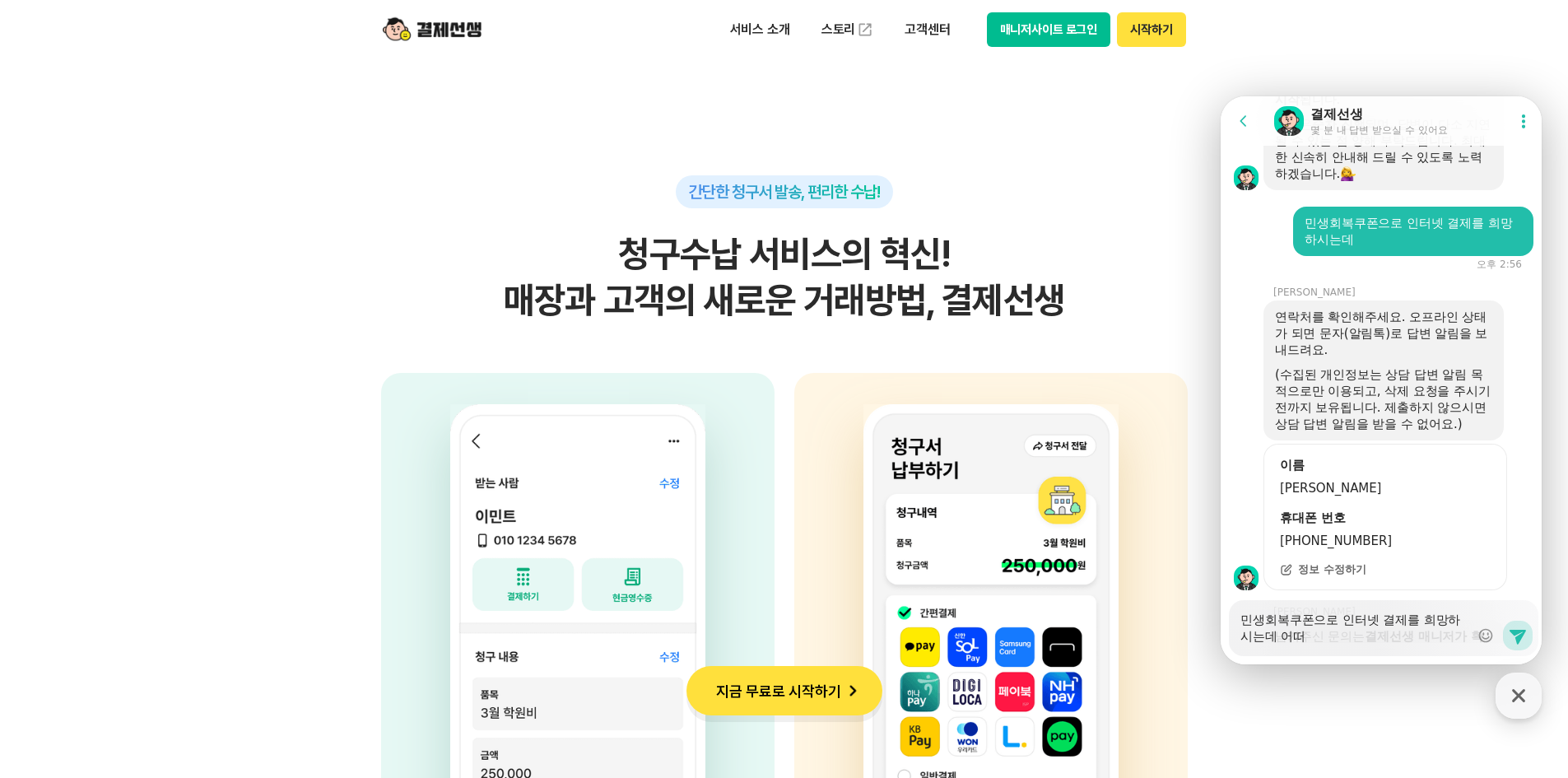
type textarea "x"
type textarea "민생회복쿠폰으로 인터넷 결제를 희망하시는데 어떻"
type textarea "x"
type textarea "민생회복쿠폰으로 인터넷 결제를 희망하시는데 어떻ㄱ"
type textarea "x"
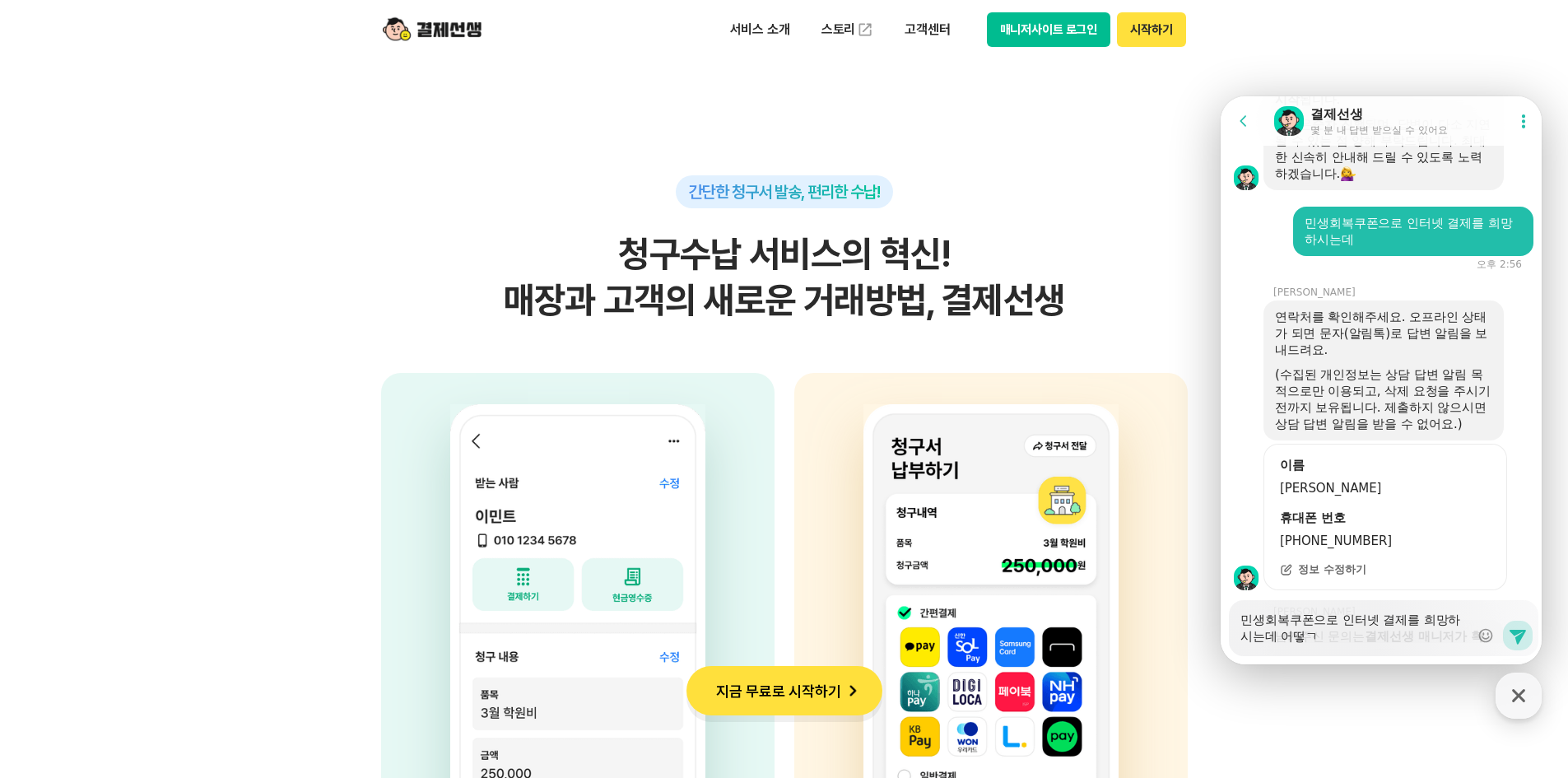
type textarea "민생회복쿠폰으로 인터넷 결제를 희망하시는데 어떻게"
type textarea "x"
type textarea "민생회복쿠폰으로 인터넷 결제를 희망하시는데 어떻게"
type textarea "x"
type textarea "민생회복쿠폰으로 인터넷 결제를 희망하시는데 어떻게 ㄱ"
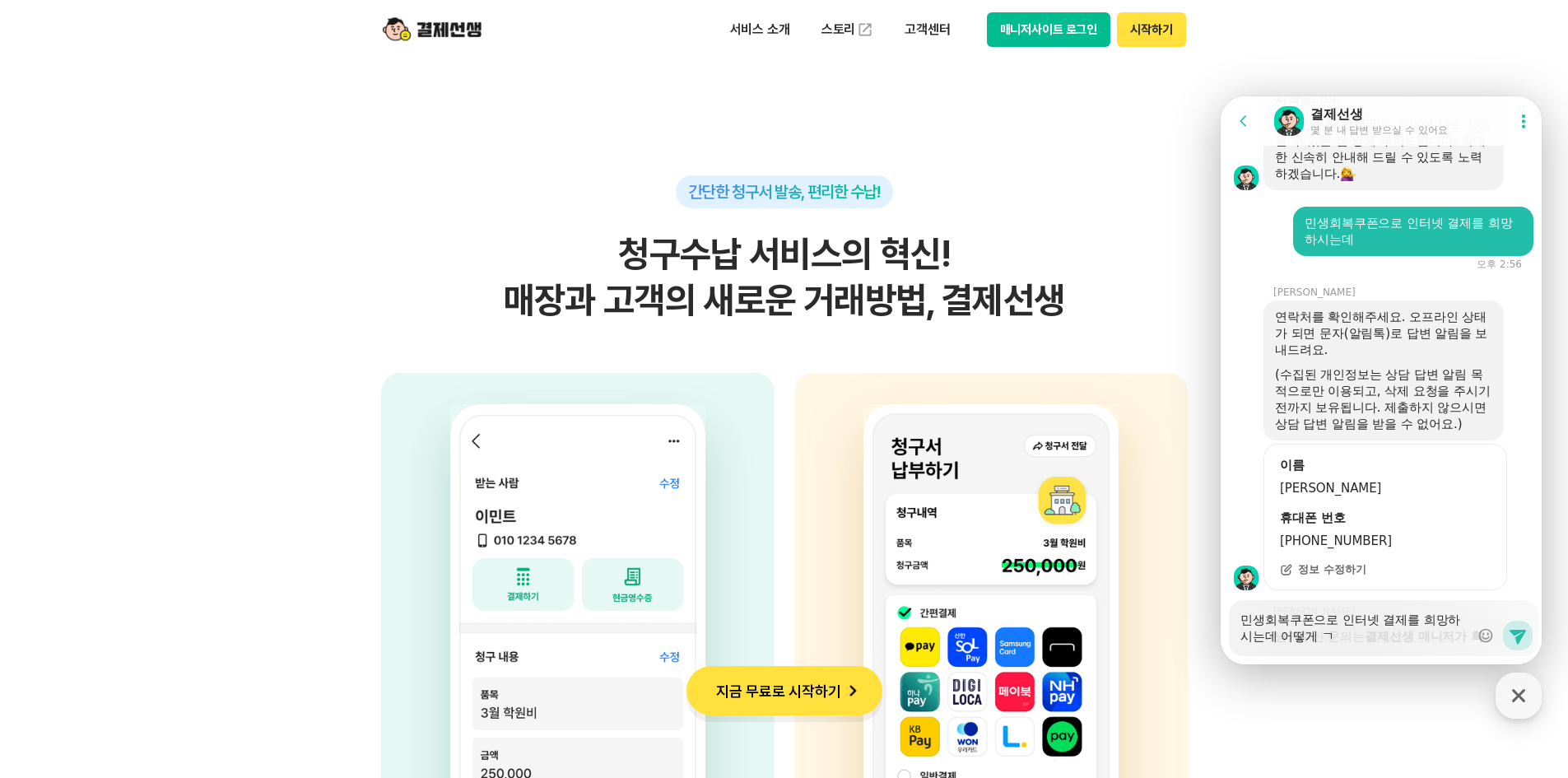
type textarea "x"
type textarea "민생회복쿠폰으로 인터넷 결제를 희망하시는데 어떻게 겨"
type textarea "x"
type textarea "민생회복쿠폰으로 인터넷 결제를 희망하시는데 어떻게 결"
type textarea "x"
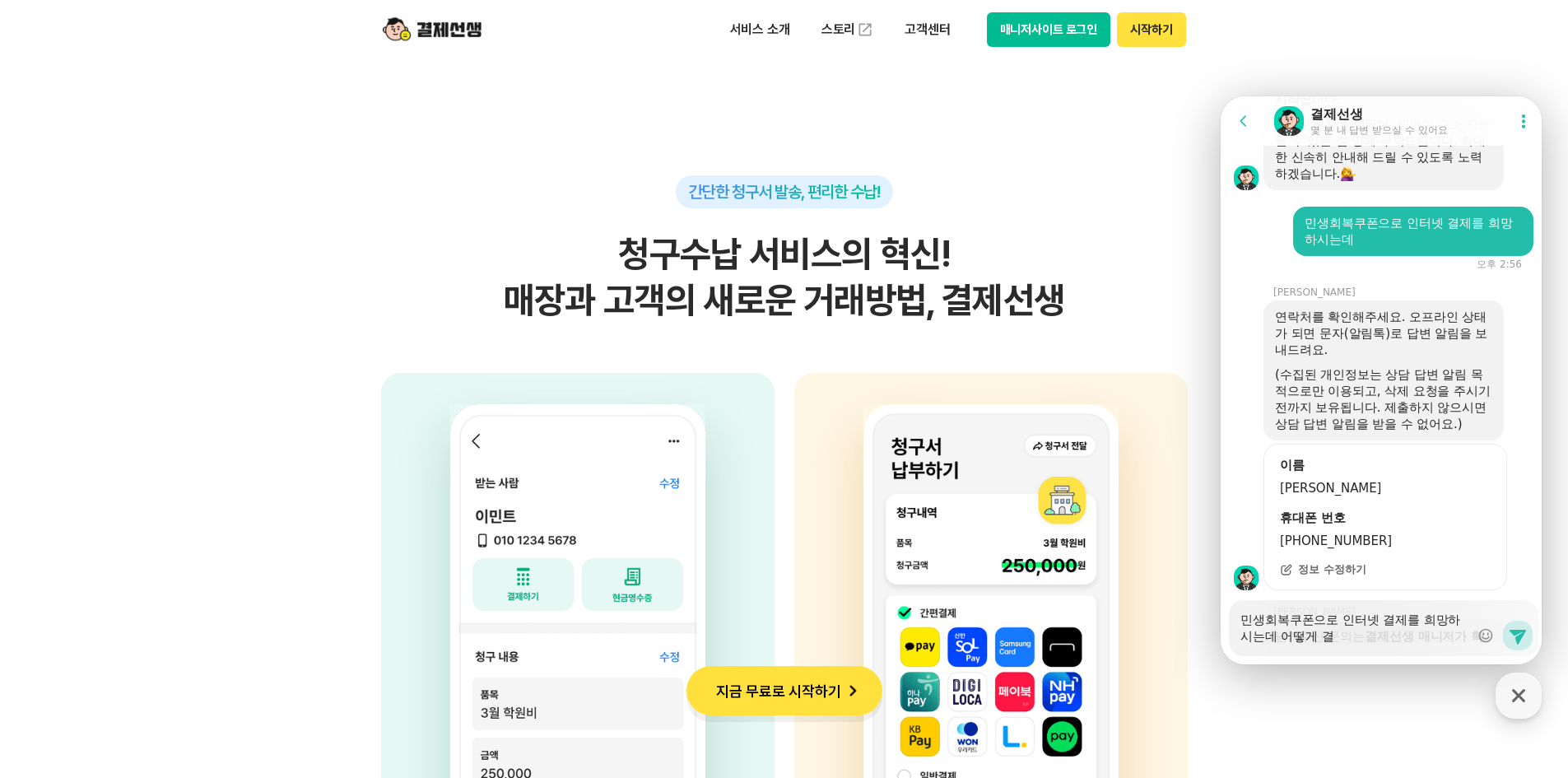
type textarea "민생회복쿠폰으로 인터넷 결제를 희망하시는데 어떻게 결ㅈ"
type textarea "x"
type textarea "민생회복쿠폰으로 인터넷 결제를 희망하시는데 어떻게 결제"
type textarea "x"
type textarea "민생회복쿠폰으로 인터넷 결제를 희망하시는데 어떻게 결ㅈ"
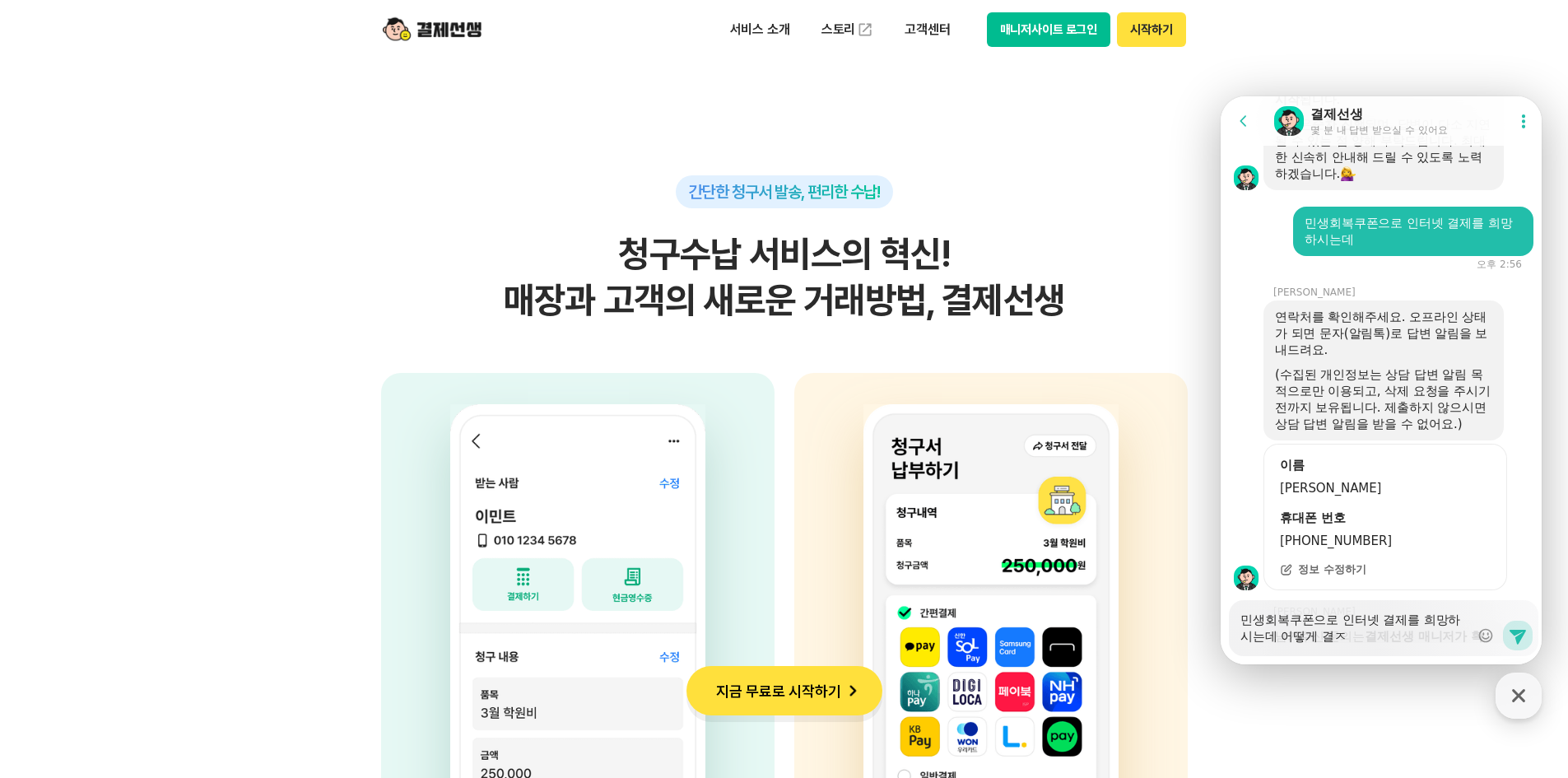
type textarea "x"
type textarea "민생회복쿠폰으로 인터넷 결제를 희망하시는데 어떻게 결"
type textarea "x"
type textarea "민생회복쿠폰으로 인터넷 결제를 희망하시는데 어떻게"
type textarea "x"
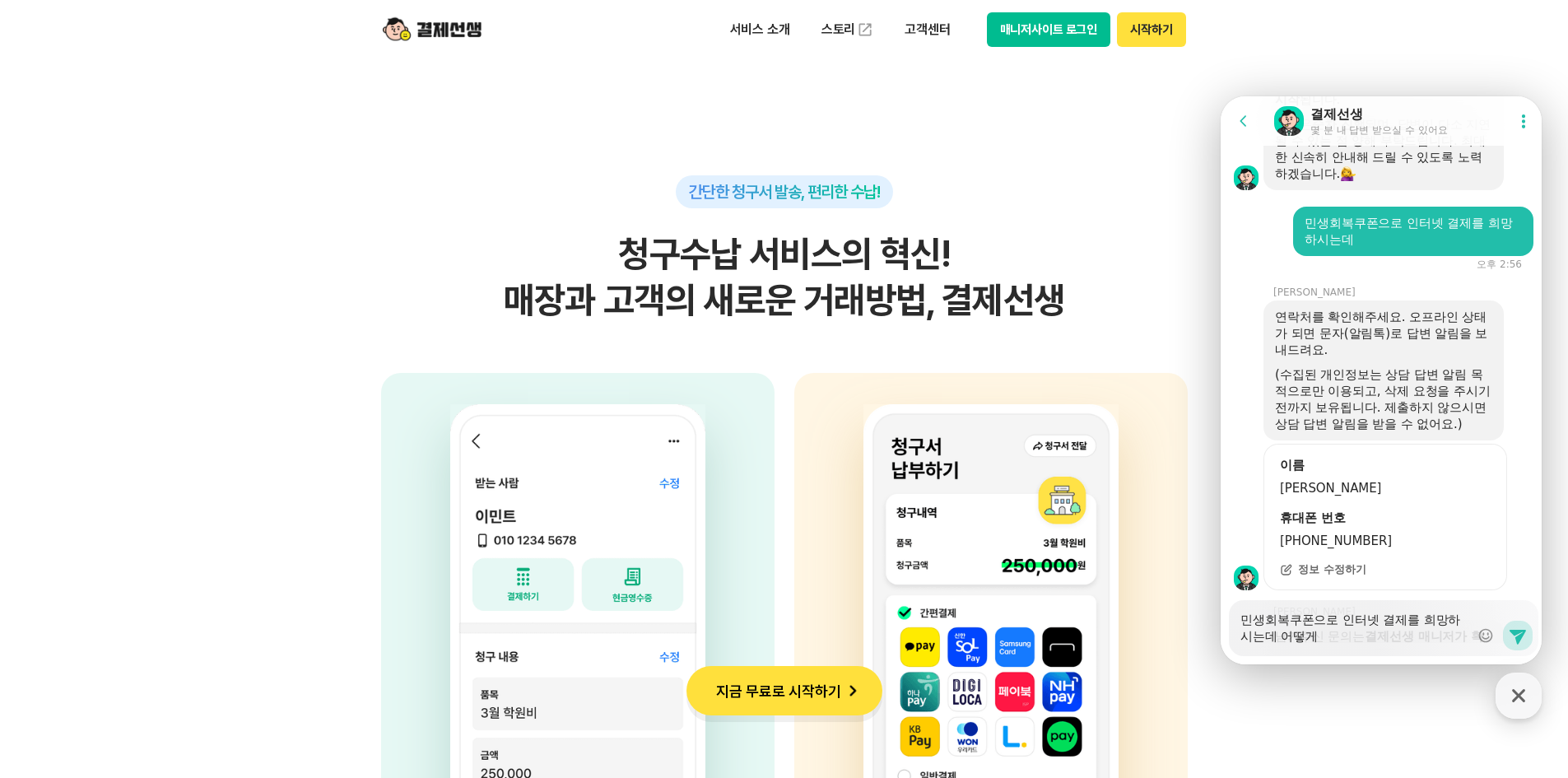
type textarea "민생회복쿠폰으로 인터넷 결제를 희망하시는데 어떻게 ㅇ"
type textarea "x"
type textarea "민생회복쿠폰으로 인터넷 결제를 희망하시는데 어떻게 요"
type textarea "x"
type textarea "민생회복쿠폰으로 인터넷 결제를 희망하시는데 어떻게 욫"
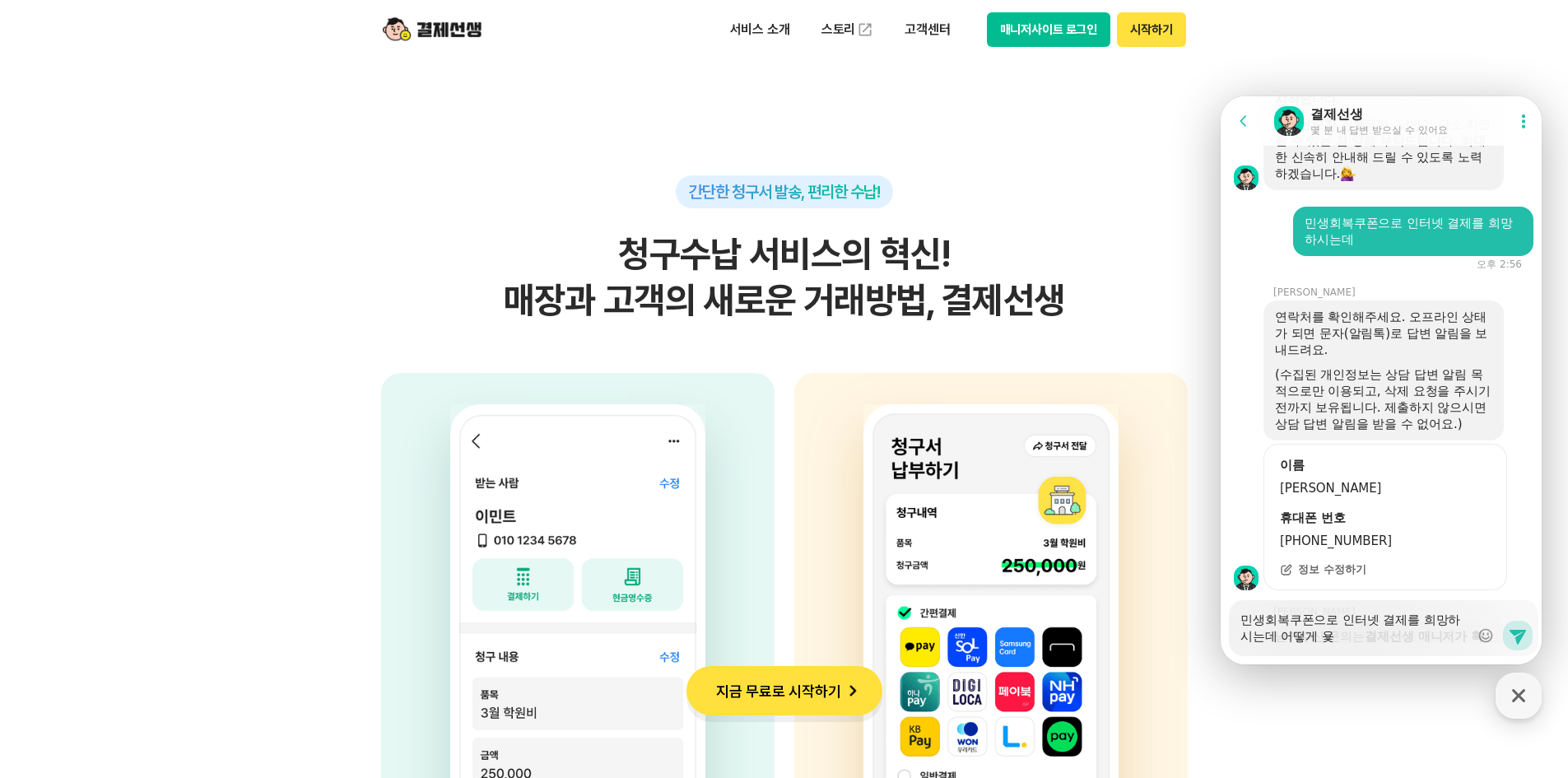
type textarea "x"
type textarea "민생회복쿠폰으로 인터넷 결제를 희망하시는데 어떻게 요처"
type textarea "x"
type textarea "민생회복쿠폰으로 인터넷 결제를 희망하시는데 어떻게 요청"
type textarea "x"
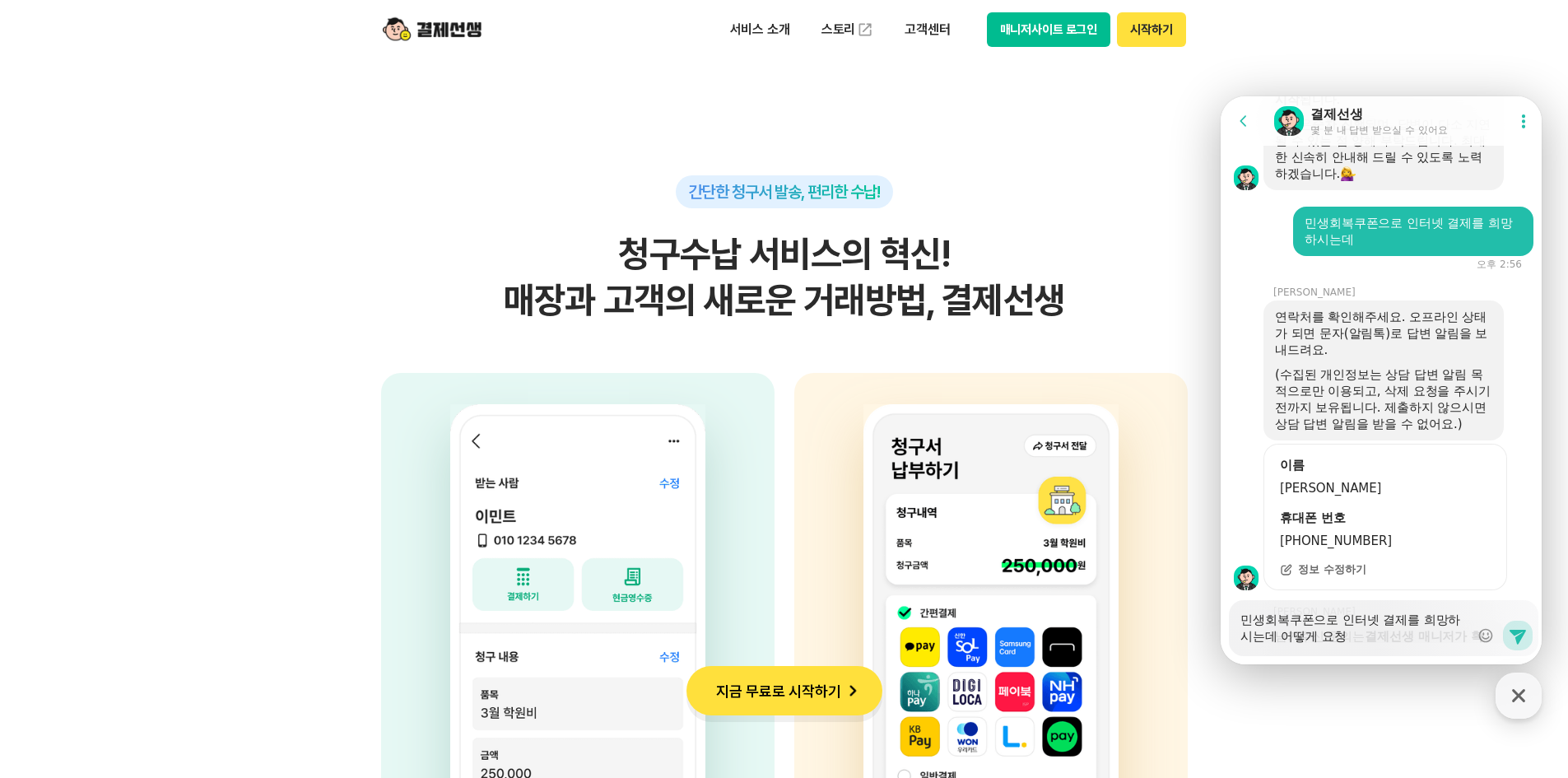
type textarea "민생회복쿠폰으로 인터넷 결제를 희망하시는데 어떻게 요청ㅎ"
type textarea "x"
type textarea "민생회복쿠폰으로 인터넷 결제를 희망하시는데 어떻게 요청하"
type textarea "x"
type textarea "민생회복쿠폰으로 인터넷 결제를 희망하시는데 어떻게 요청함"
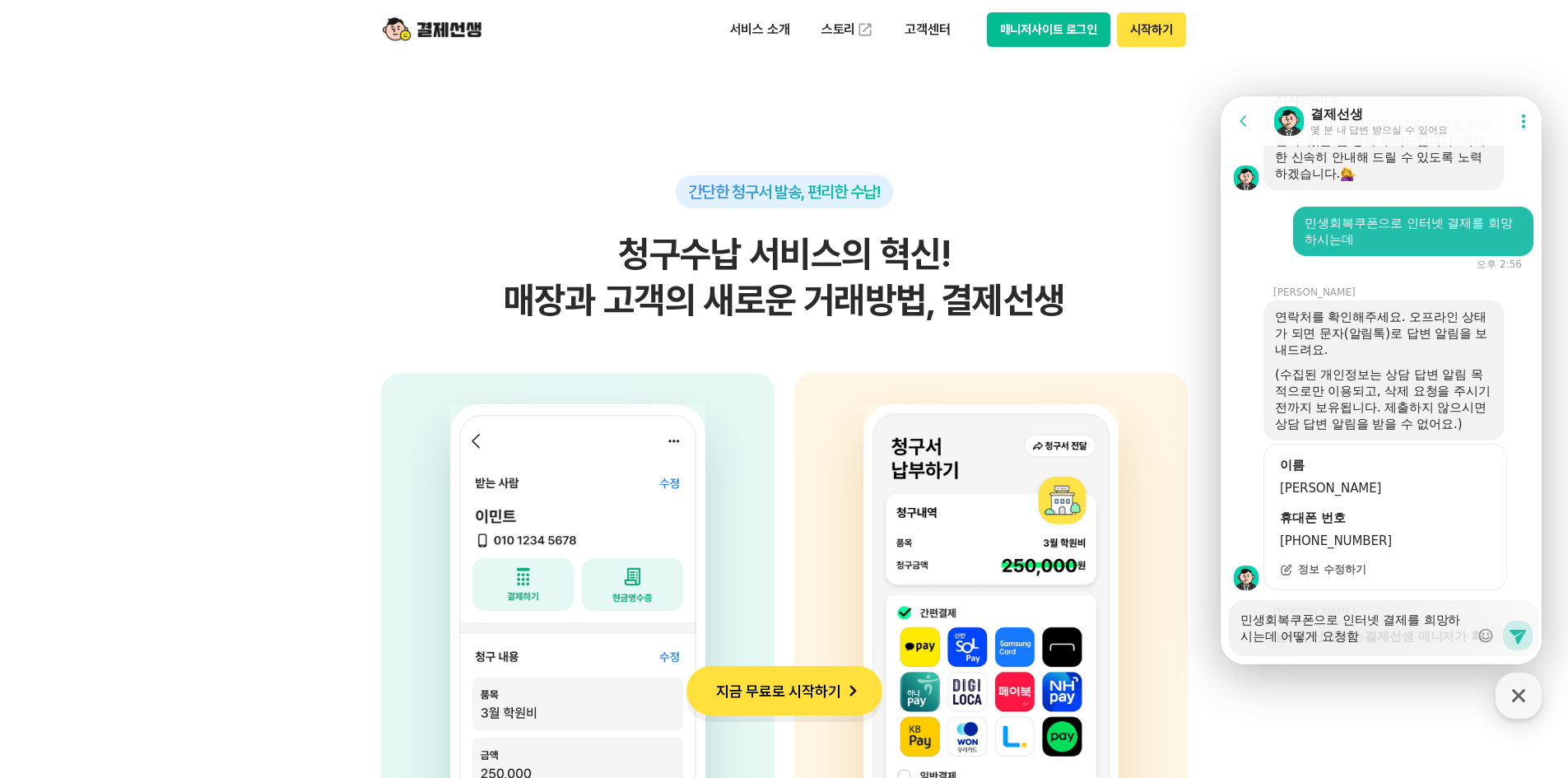
type textarea "x"
type textarea "민생회복쿠폰으로 인터넷 결제를 희망하시는데 어떻게 요청하며"
type textarea "x"
type textarea "민생회복쿠폰으로 인터넷 결제를 희망하시는데 어떻게 요청하면"
type textarea "x"
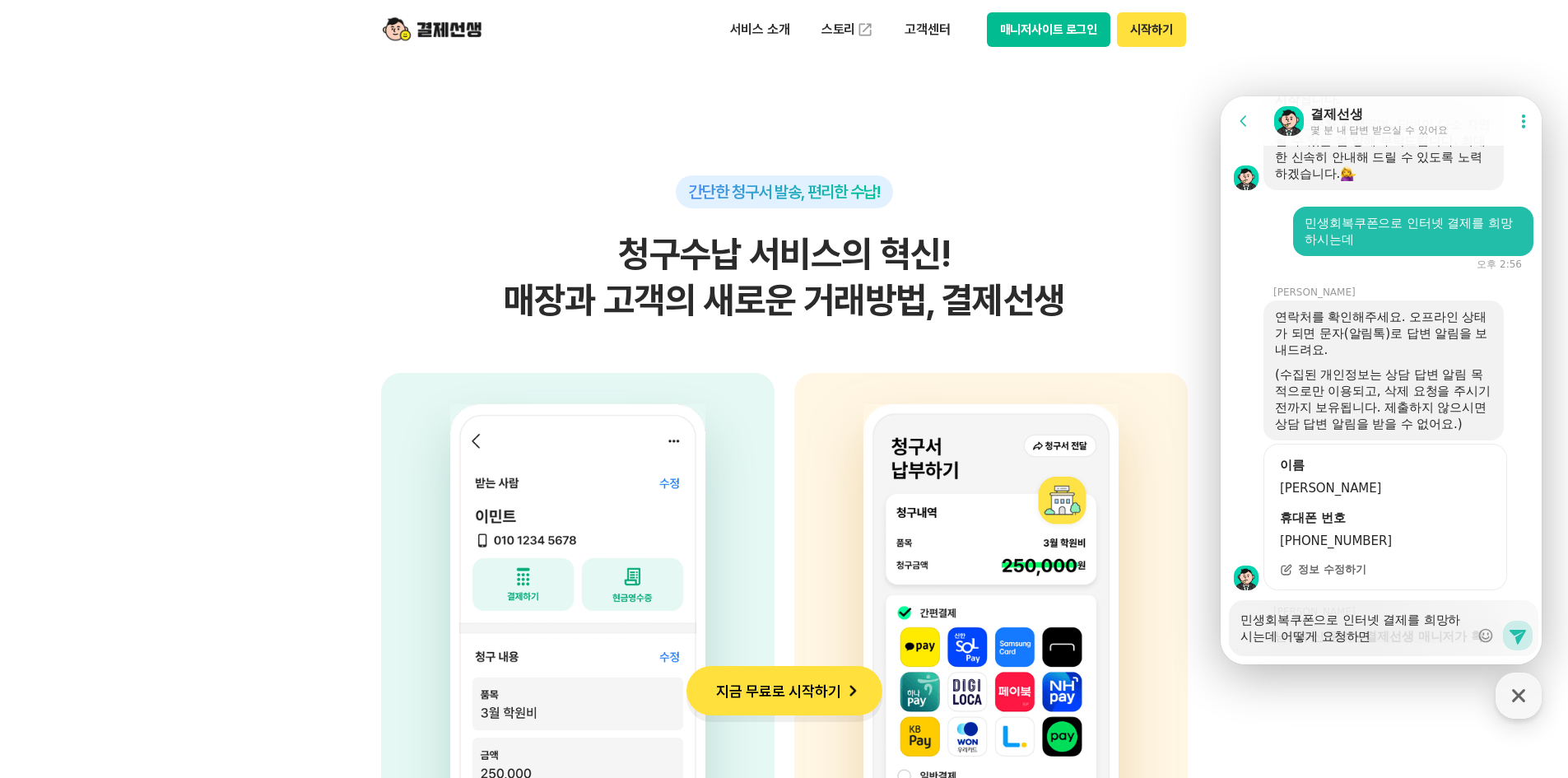
type textarea "민생회복쿠폰으로 인터넷 결제를 희망하시는데 어떻게 요청하면"
type textarea "x"
type textarea "민생회복쿠폰으로 인터넷 결제를 희망하시는데 어떻게 요청하면 ㄷ"
type textarea "x"
type textarea "민생회복쿠폰으로 인터넷 결제를 희망하시는데 어떻게 요청하면 도"
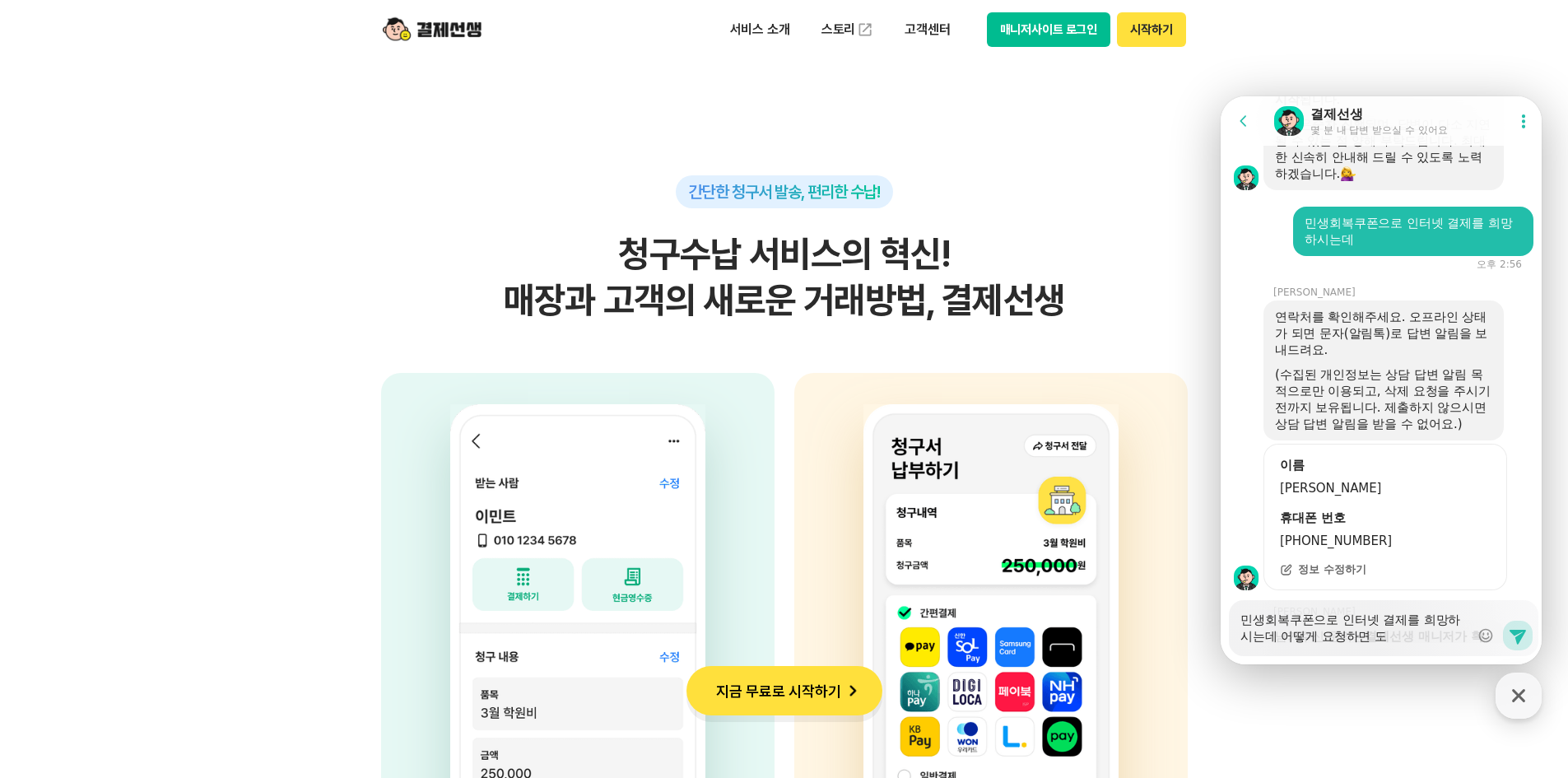
type textarea "x"
type textarea "민생회복쿠폰으로 인터넷 결제를 희망하시는데 어떻게 요청하면 돠ㅣ"
type textarea "x"
type textarea "민생회복쿠폰으로 인터넷 결제를 희망하시는데 어떻게 요청하면 돠ㅣㄹ"
type textarea "x"
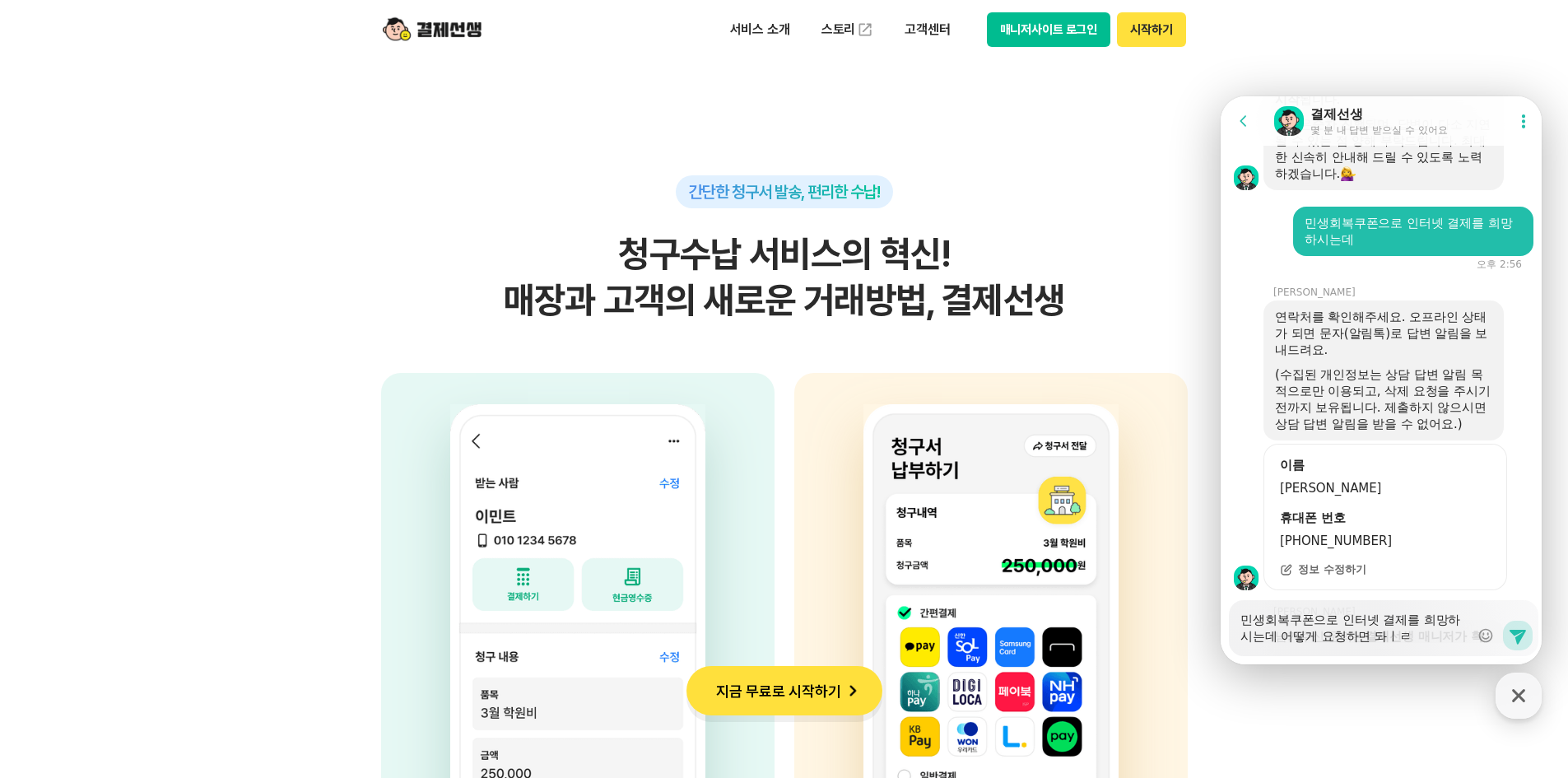
type textarea "민생회복쿠폰으로 인터넷 결제를 희망하시는데 어떻게 요청하면 돠ㅣㄹㄲ"
type textarea "x"
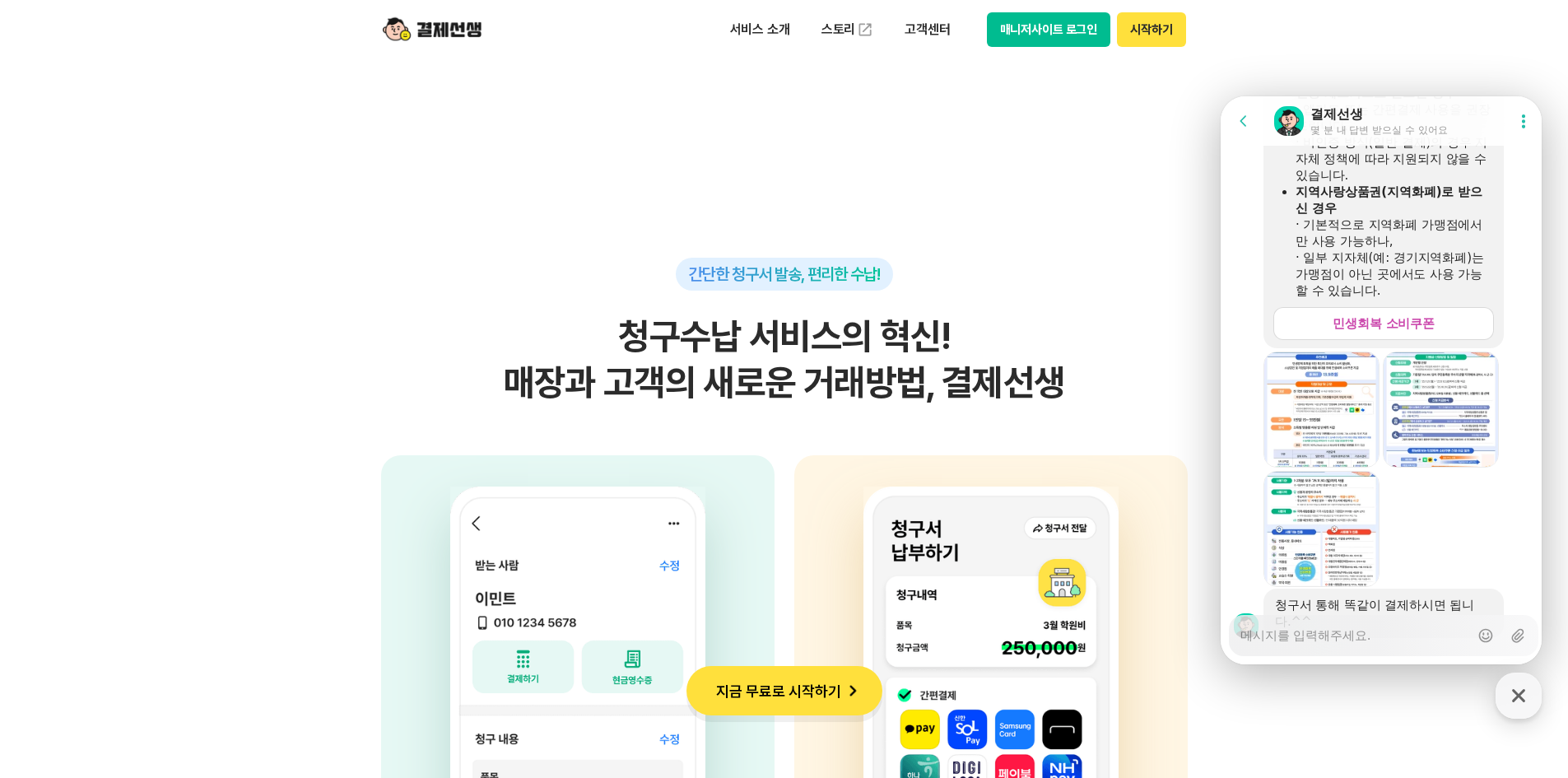
scroll to position [3222, 0]
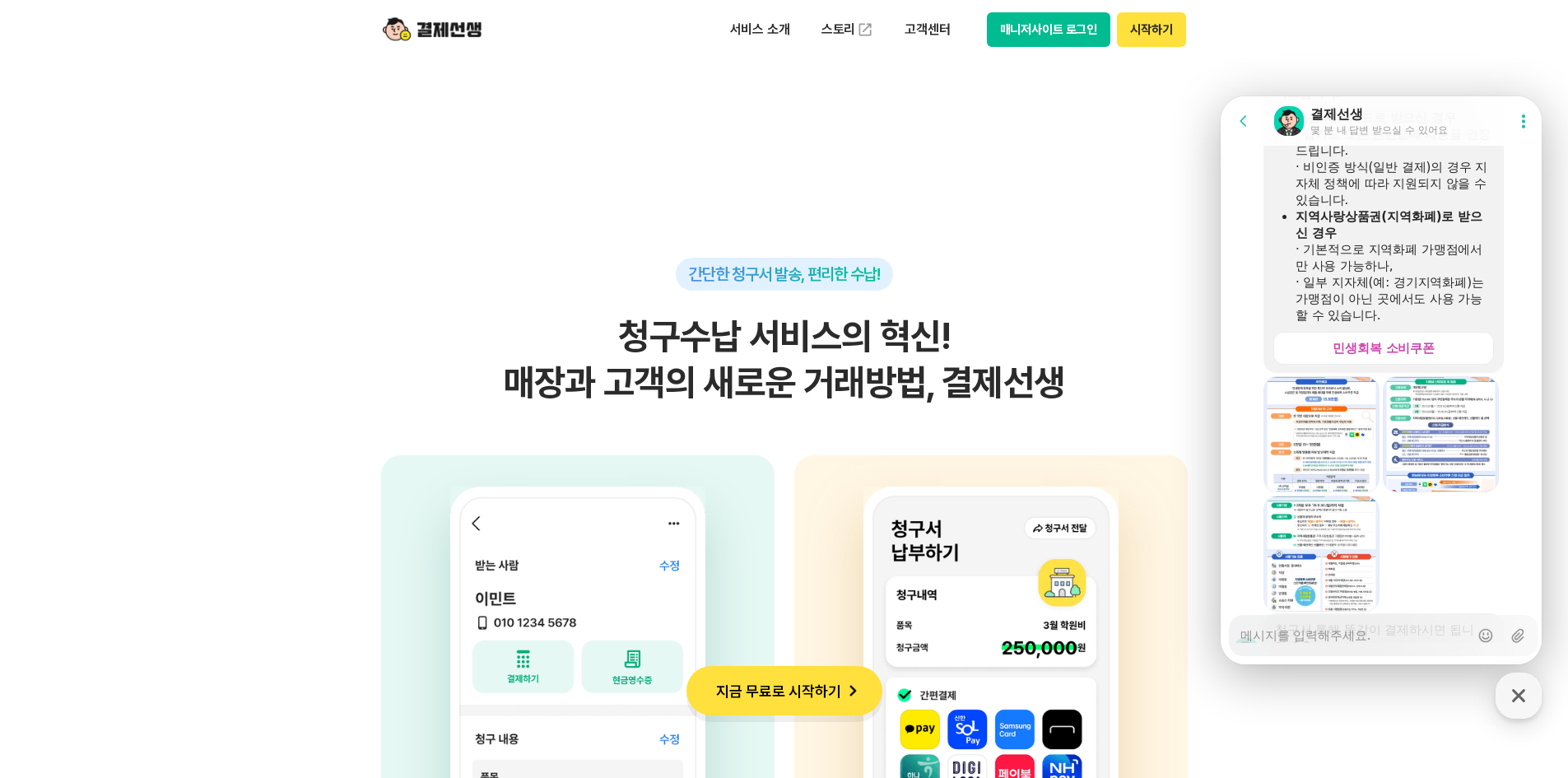
drag, startPoint x: 1387, startPoint y: 257, endPoint x: 1363, endPoint y: 231, distance: 35.4
click at [1363, 208] on div "· 비인증 방식(일반 결제)의 경우 지자체 정책에 따라 지원되지 않을 수 있습니다." at bounding box center [1393, 183] width 197 height 50
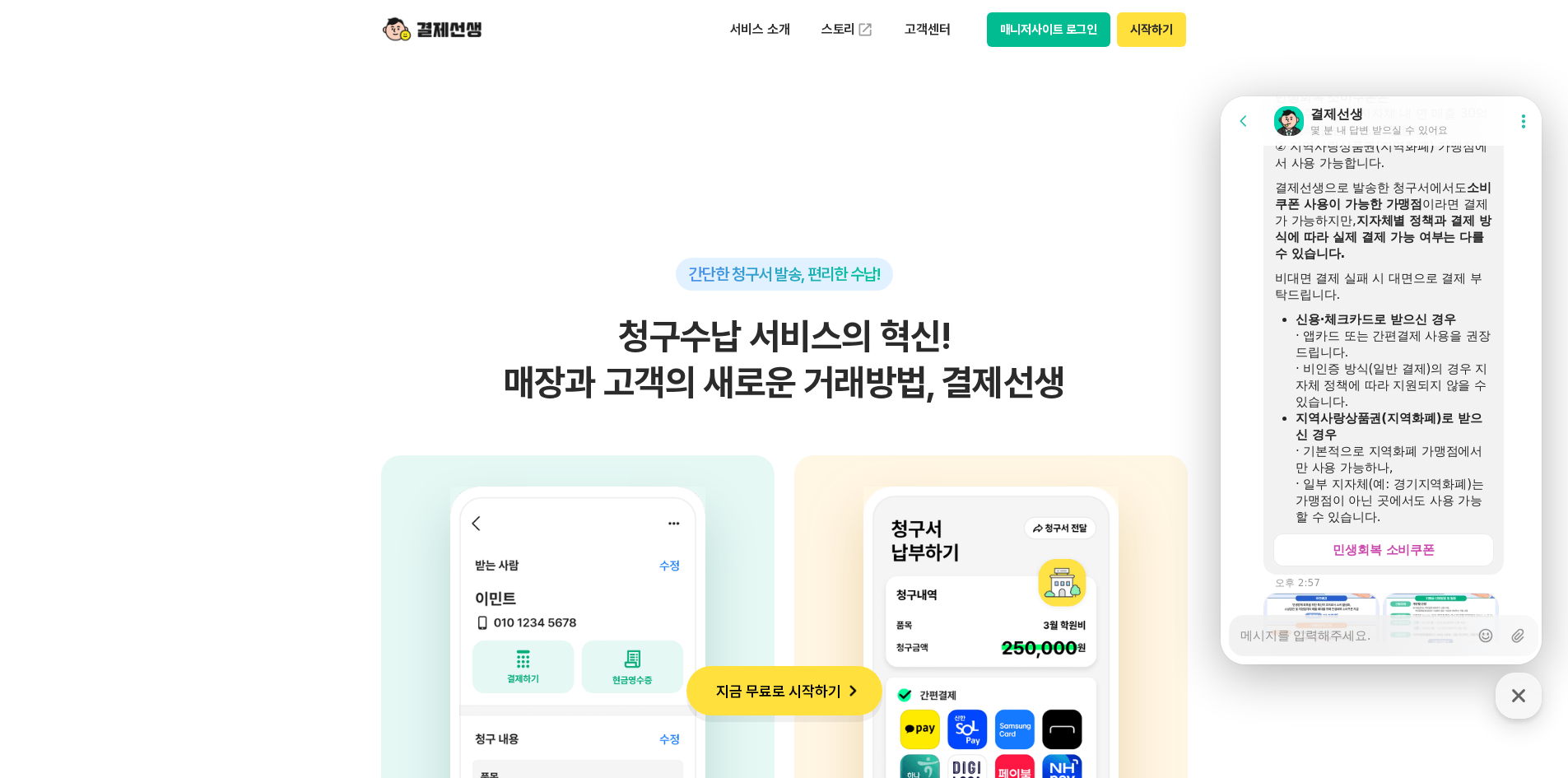
scroll to position [2974, 0]
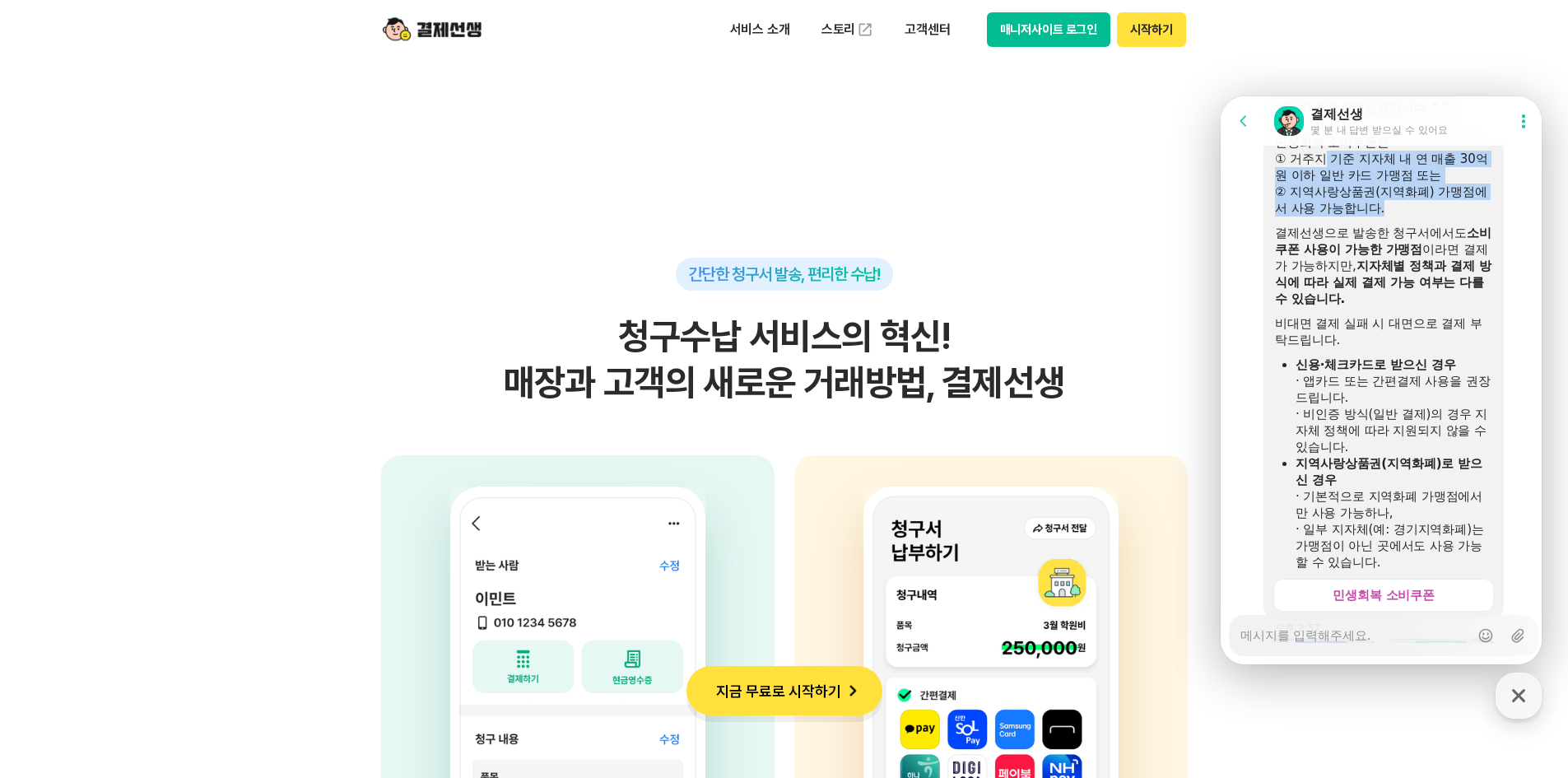
drag, startPoint x: 1324, startPoint y: 226, endPoint x: 1388, endPoint y: 273, distance: 79.4
click at [1388, 273] on div "민생회복 소비쿠폰은 ① 거주지 기준 지자체 내 연 매출 30억 원 이하 일반 카드 가맹점 또는 ② 지역사랑상품권(지역화폐) 가맹점에서 사용 가…" at bounding box center [1384, 352] width 217 height 437
click at [1388, 216] on div "② 지역사랑상품권(지역화폐) 가맹점에서 사용 가능합니다." at bounding box center [1384, 200] width 217 height 33
drag, startPoint x: 1388, startPoint y: 273, endPoint x: 1346, endPoint y: 223, distance: 65.3
click at [1346, 184] on div "① 거주지 기준 지자체 내 연 매출 30억 원 이하 일반 카드 가맹점 또는" at bounding box center [1384, 167] width 217 height 33
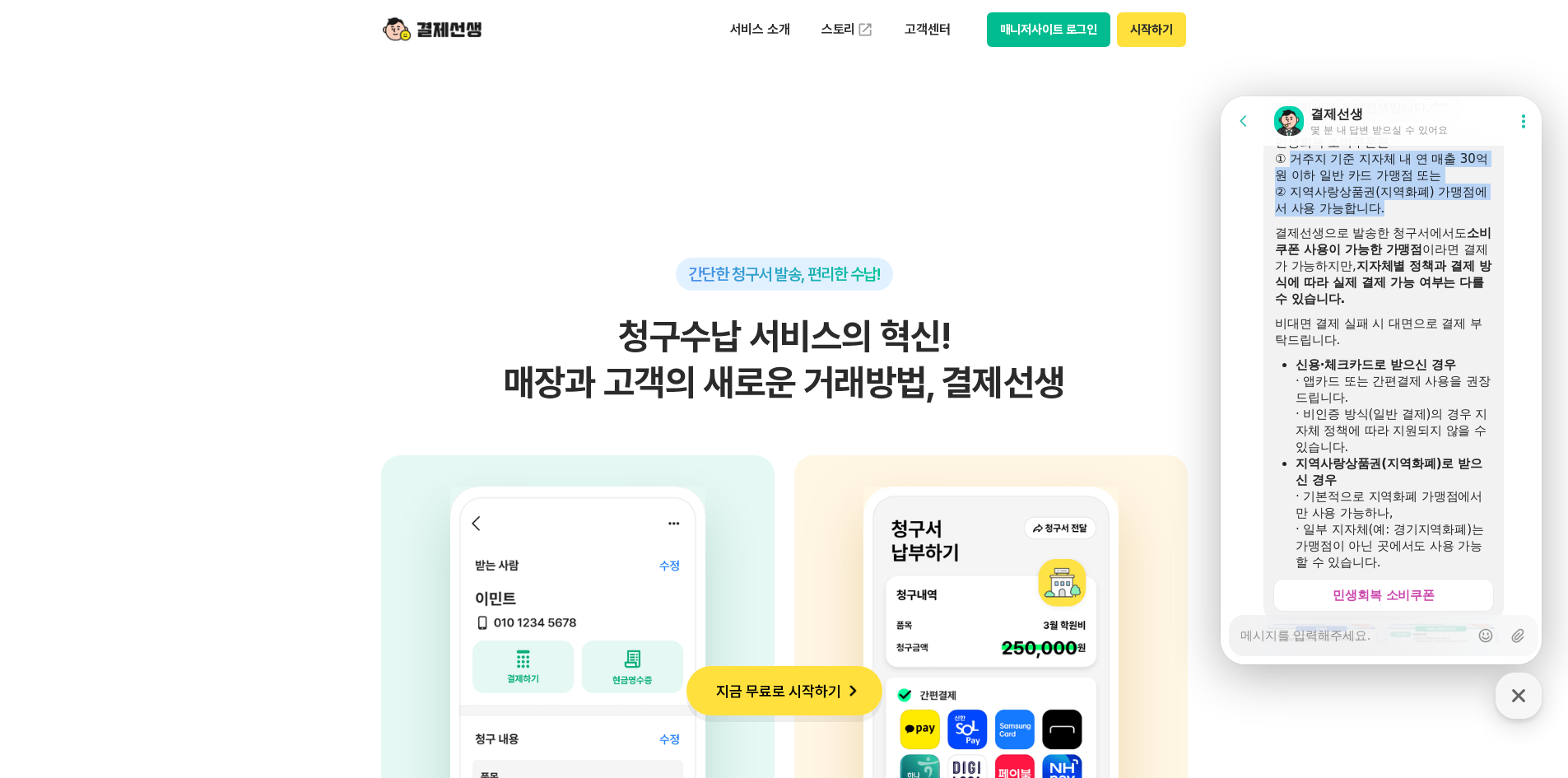
drag, startPoint x: 1294, startPoint y: 222, endPoint x: 1400, endPoint y: 290, distance: 125.9
click at [1400, 290] on div "민생회복 소비쿠폰은 ① 거주지 기준 지자체 내 연 매출 30억 원 이하 일반 카드 가맹점 또는 ② 지역사랑상품권(지역화폐) 가맹점에서 사용 가…" at bounding box center [1384, 352] width 217 height 437
click at [1400, 225] on div at bounding box center [1384, 220] width 217 height 8
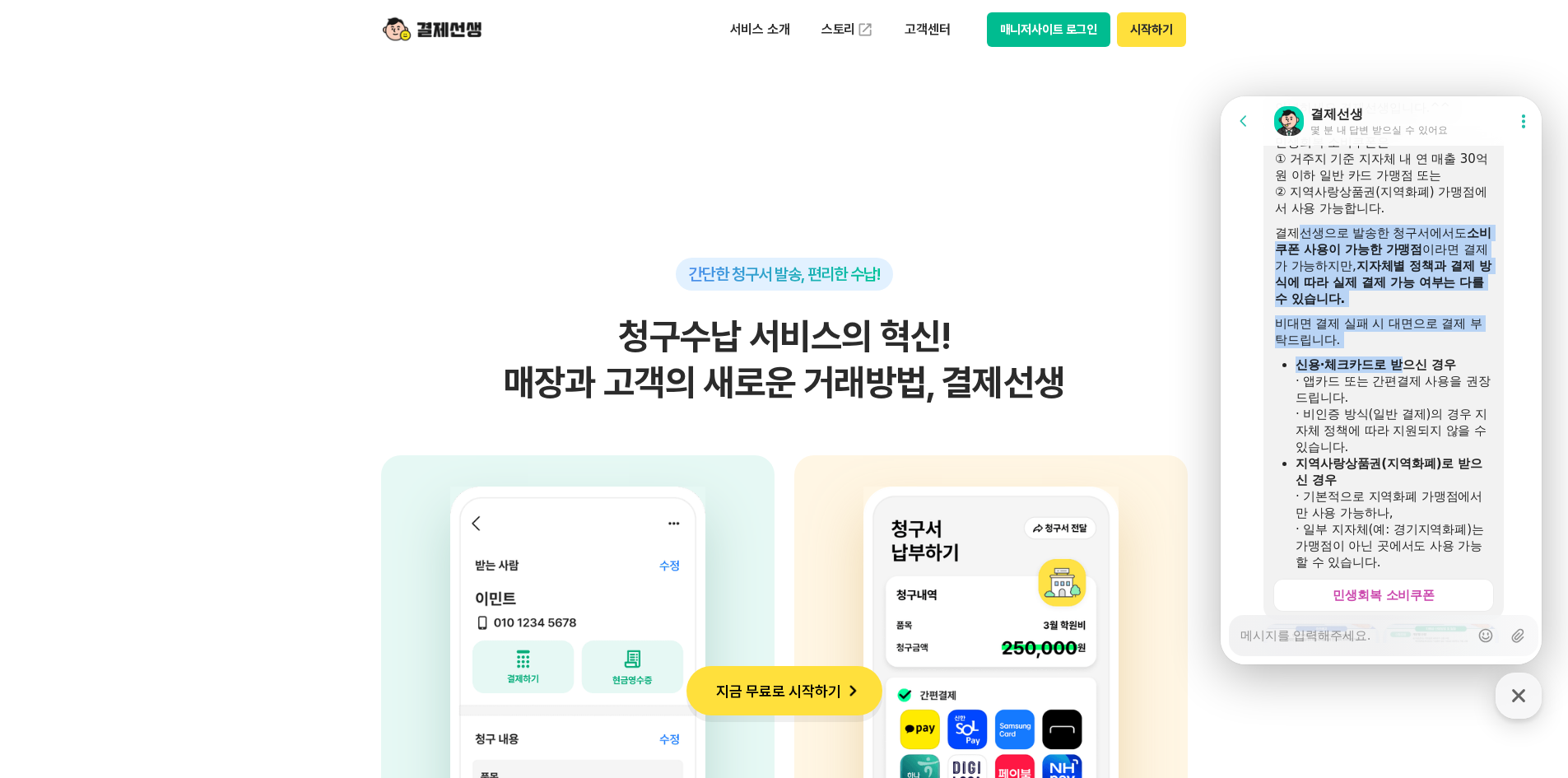
drag, startPoint x: 1305, startPoint y: 299, endPoint x: 1400, endPoint y: 427, distance: 159.4
click at [1400, 427] on div "민생회복 소비쿠폰은 ① 거주지 기준 지자체 내 연 매출 30억 원 이하 일반 카드 가맹점 또는 ② 지역사랑상품권(지역화폐) 가맹점에서 사용 가…" at bounding box center [1384, 352] width 217 height 437
click at [1400, 372] on b "신용·체크카드로 받으신 경우" at bounding box center [1375, 364] width 160 height 14
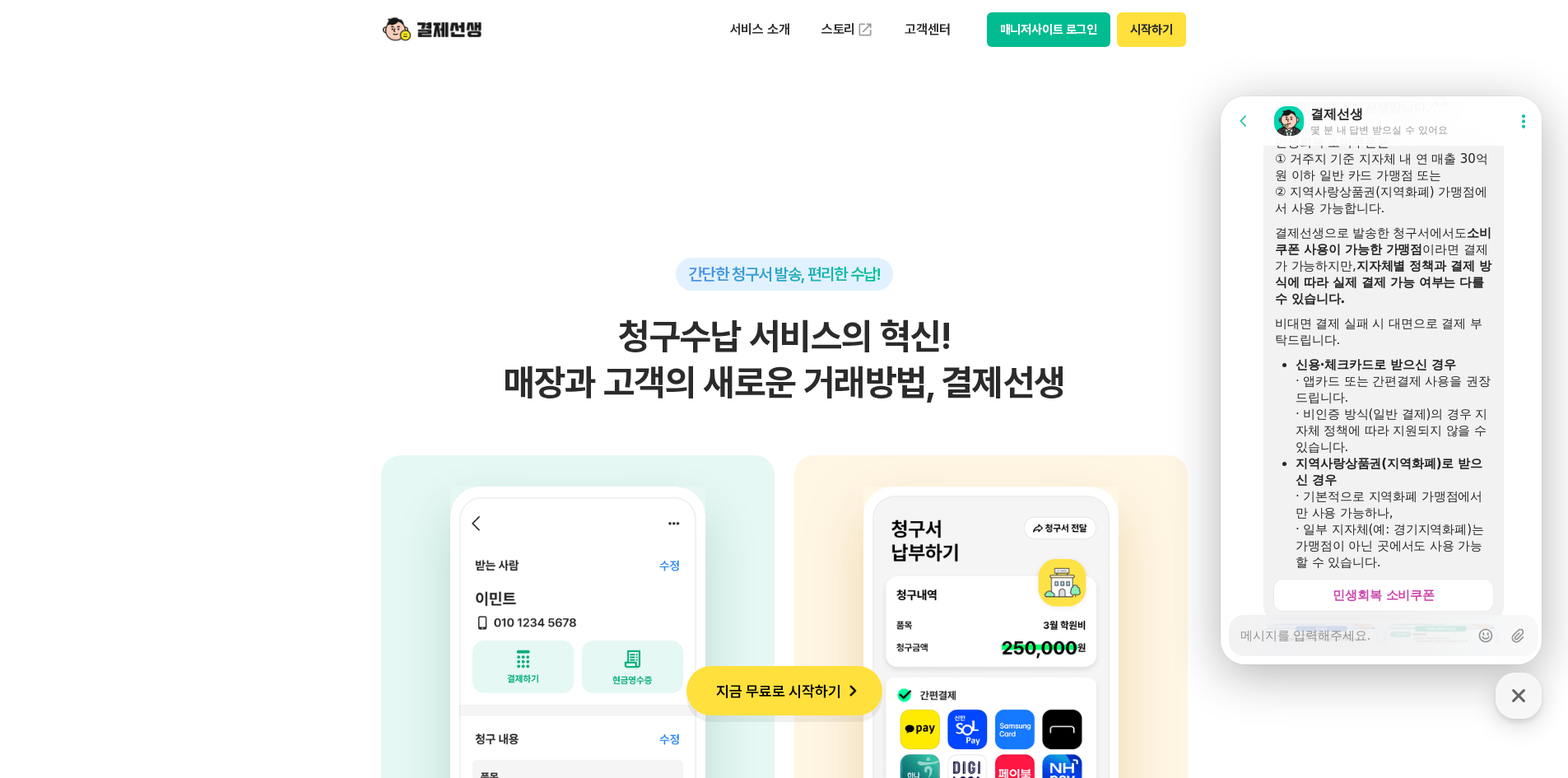
drag, startPoint x: 1400, startPoint y: 430, endPoint x: 1404, endPoint y: 453, distance: 23.3
click at [1404, 406] on div "· 앱카드 또는 간편결제 사용을 권장드립니다." at bounding box center [1393, 389] width 197 height 33
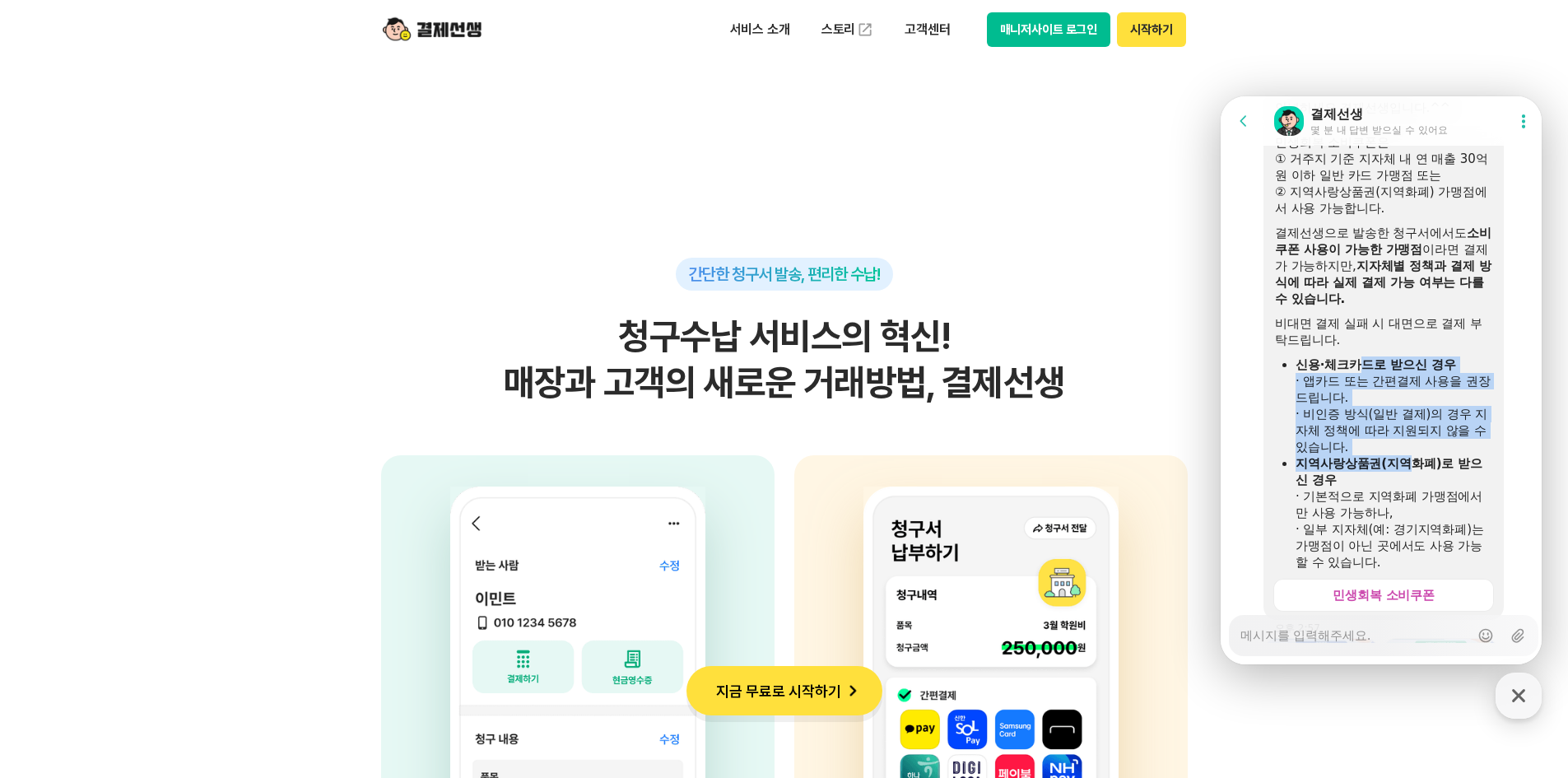
drag, startPoint x: 1362, startPoint y: 430, endPoint x: 1406, endPoint y: 523, distance: 102.9
click at [1406, 523] on ul "신용·체크카드로 받으신 경우 · 앱카드 또는 간편결제 사용을 권장드립니다. · 비인증 방식(일반 결제)의 경우 지자체 정책에 따라 지원되지 않…" at bounding box center [1384, 463] width 217 height 214
click at [1406, 487] on b "지역사랑상품권(지역화폐)로 받으신 경우" at bounding box center [1389, 471] width 187 height 32
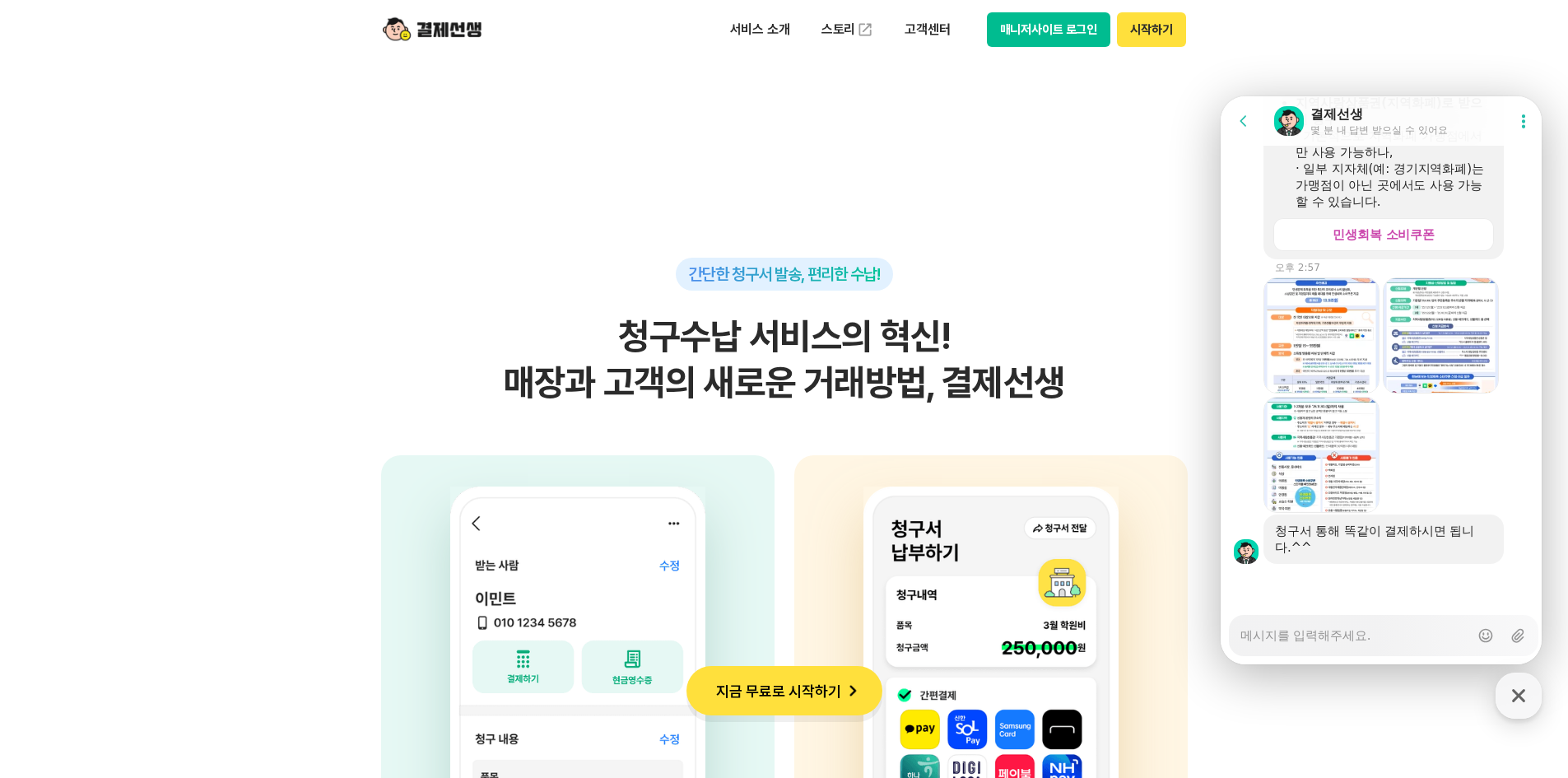
scroll to position [3401, 0]
click at [1380, 628] on textarea "Messenger Input Textarea" at bounding box center [1354, 629] width 229 height 28
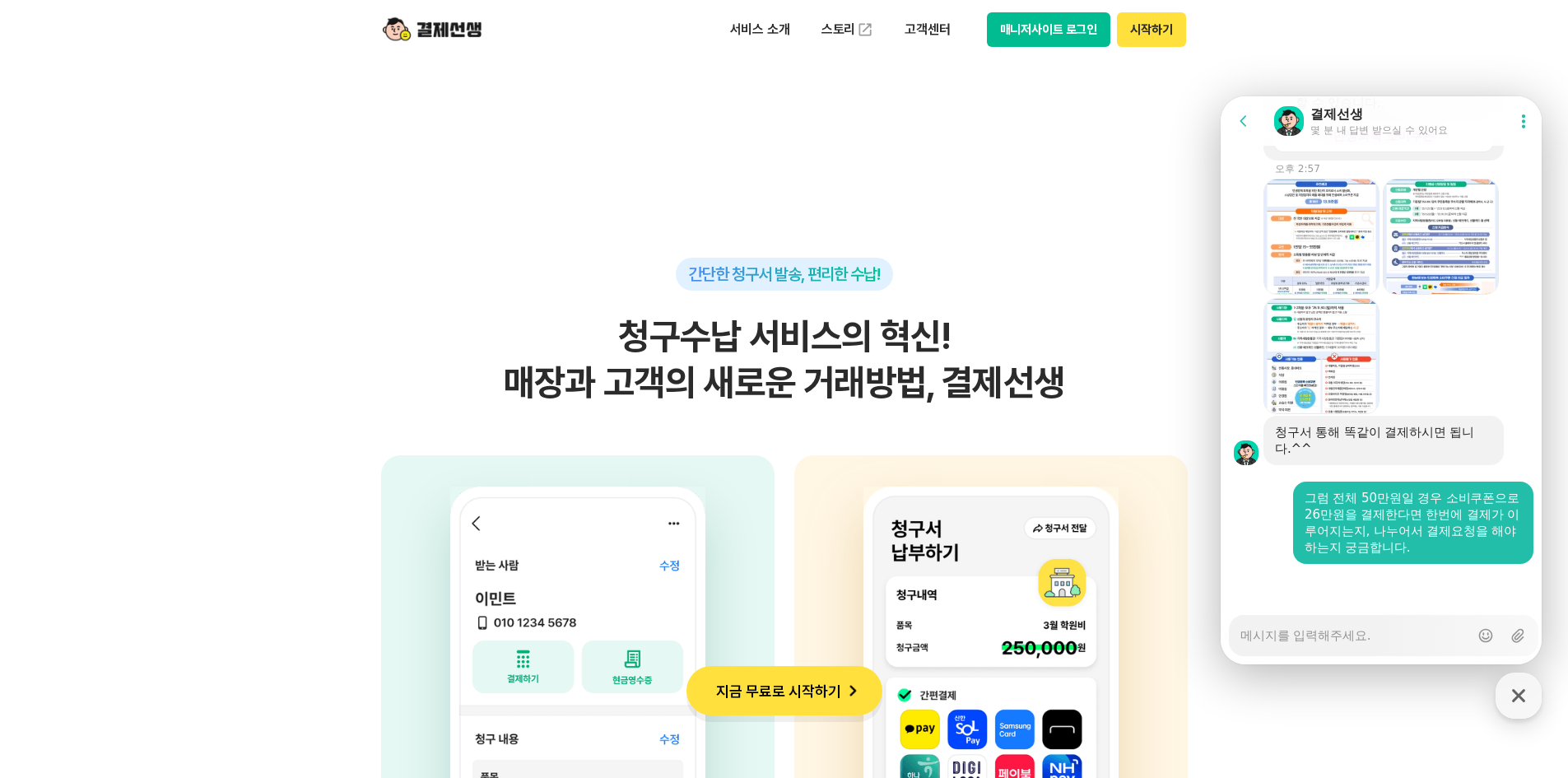
scroll to position [3500, 0]
click at [1355, 636] on textarea "2. [GEOGRAPHIC_DATA]내역에서" at bounding box center [1354, 629] width 229 height 28
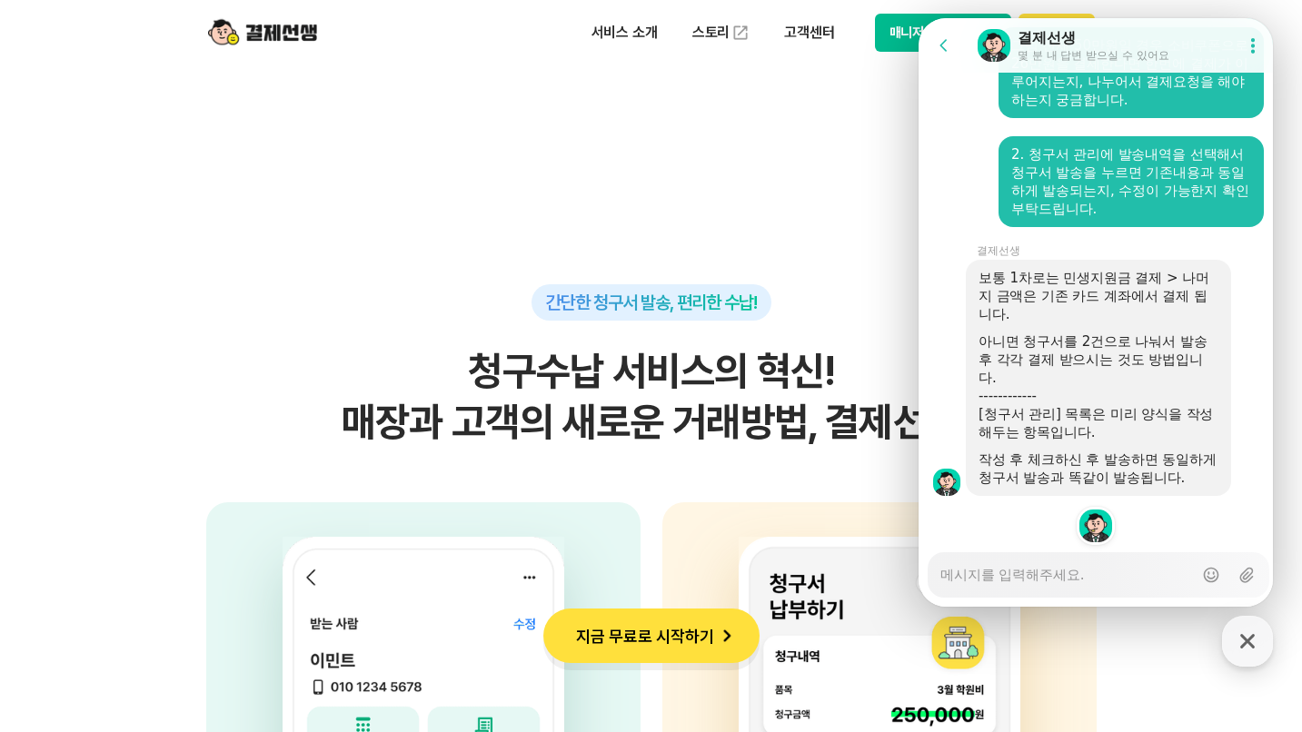
scroll to position [4280, 0]
click at [1102, 591] on div "Messenger Input Textarea" at bounding box center [1066, 575] width 253 height 44
click at [1102, 581] on textarea "Messenger Input Textarea" at bounding box center [1066, 568] width 253 height 31
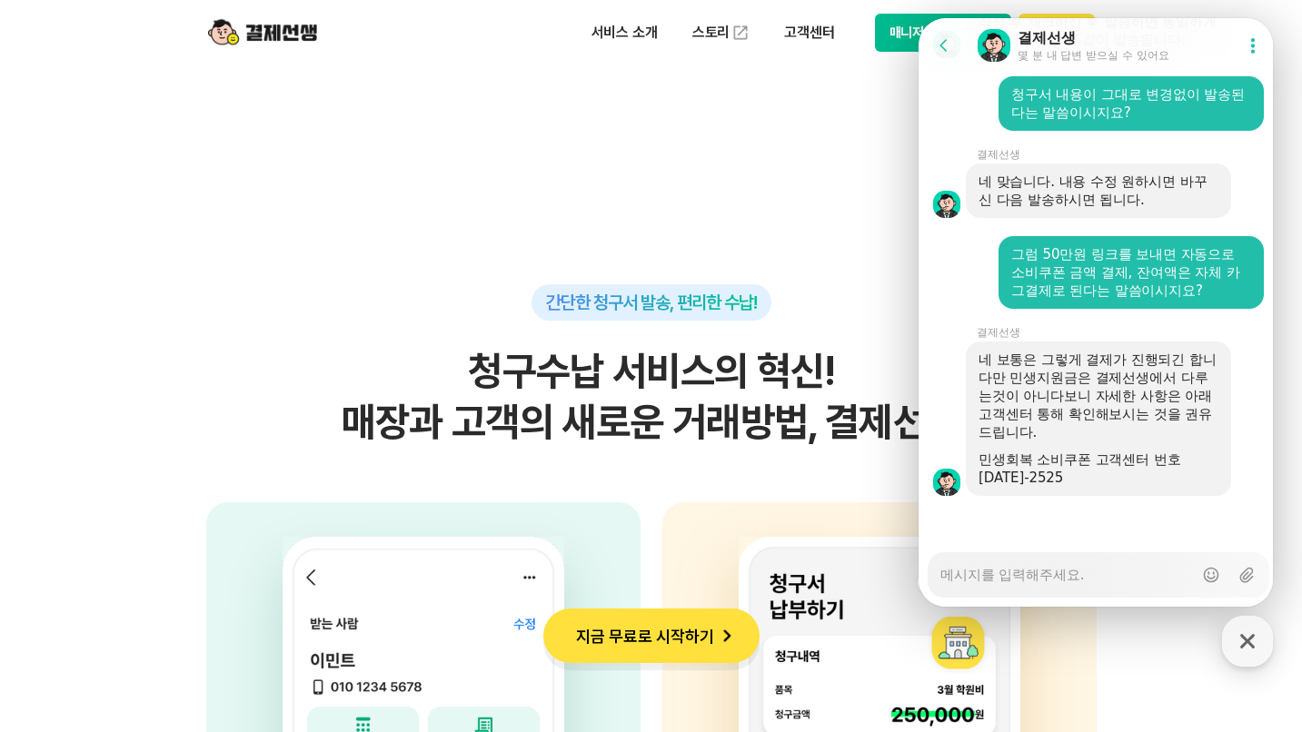
scroll to position [4718, 0]
click at [1090, 465] on div "민생회복 소비쿠폰 고객센터 번호 [DATE]-2525" at bounding box center [1099, 469] width 240 height 36
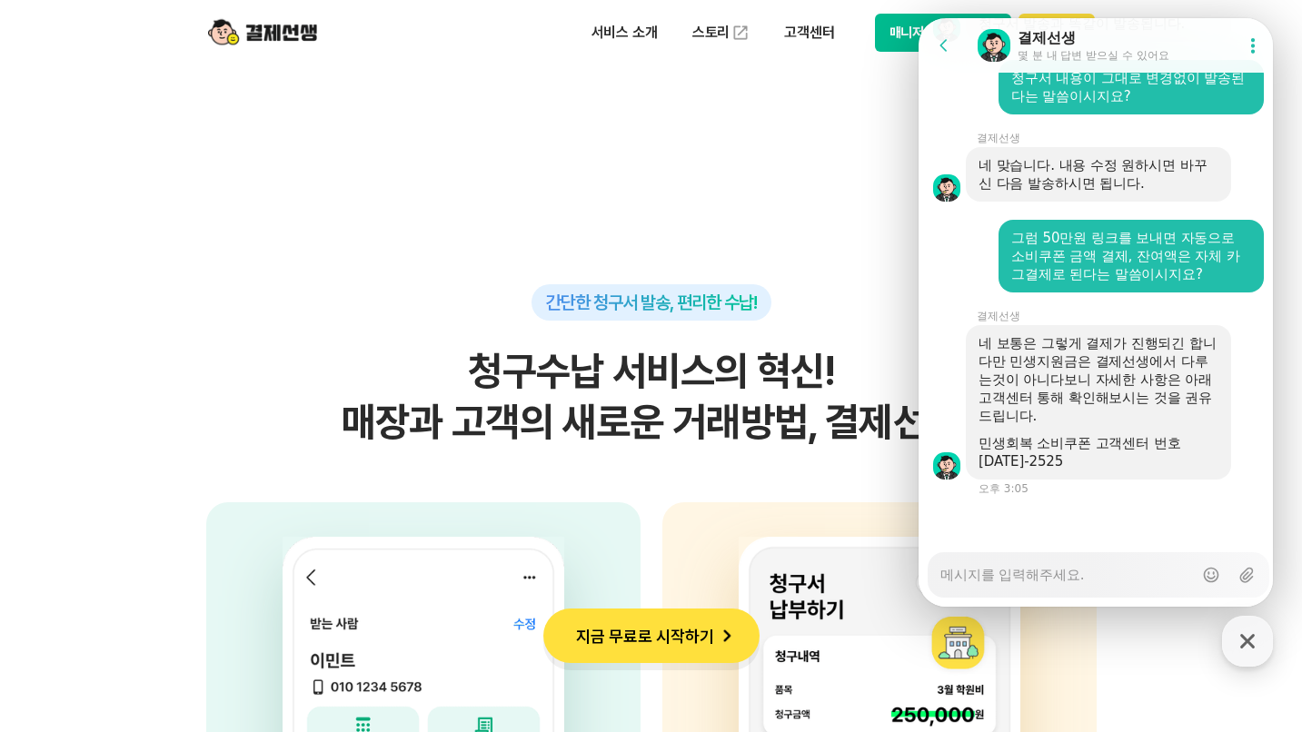
drag, startPoint x: 1090, startPoint y: 465, endPoint x: 1053, endPoint y: 455, distance: 37.7
click at [1053, 455] on div "민생회복 소비쿠폰 고객센터 번호 [DATE]-2525" at bounding box center [1099, 452] width 240 height 36
